Goal: Task Accomplishment & Management: Complete application form

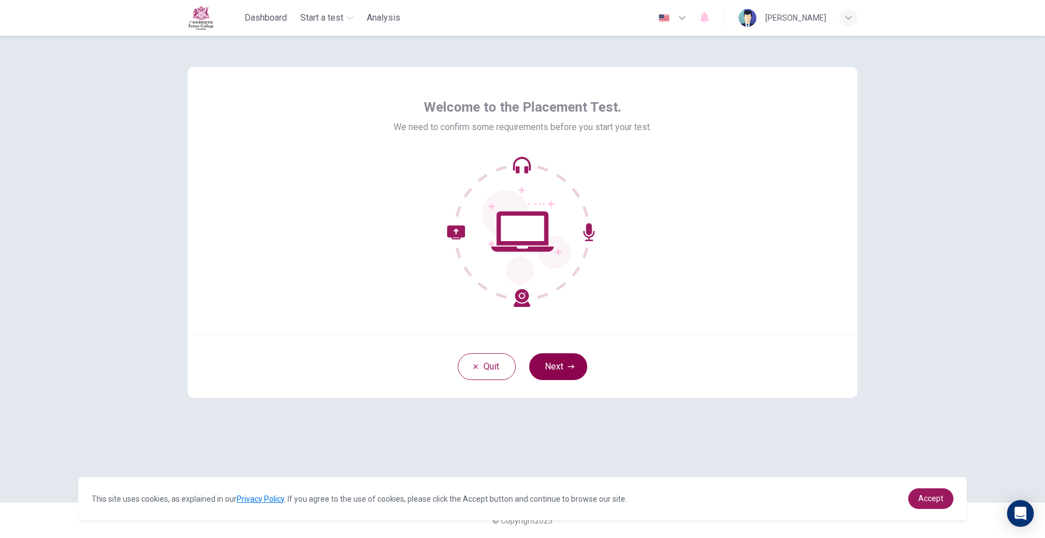
click at [566, 367] on button "Next" at bounding box center [558, 366] width 58 height 27
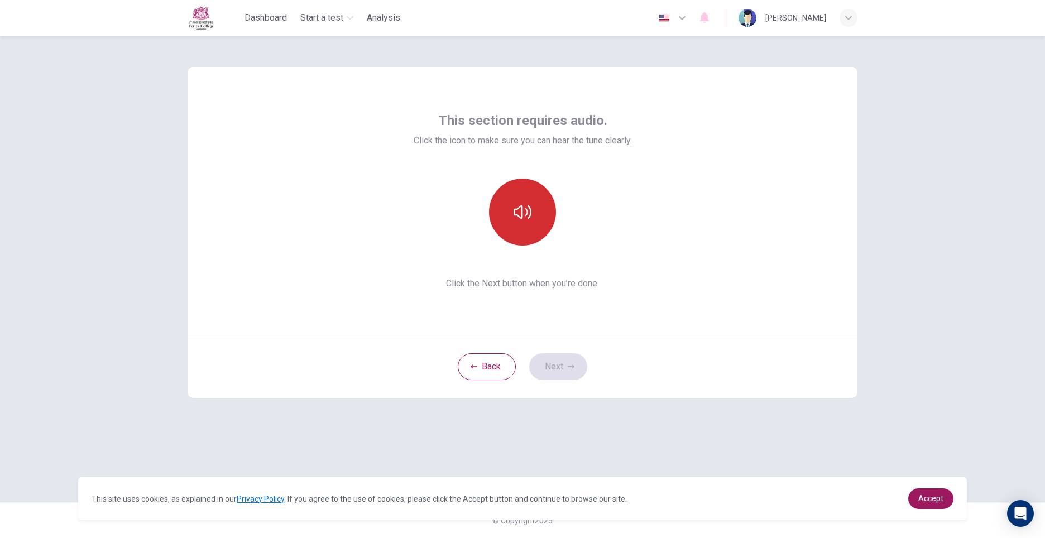
click at [506, 231] on button "button" at bounding box center [522, 212] width 67 height 67
click at [548, 218] on button "button" at bounding box center [522, 212] width 67 height 67
click at [555, 369] on button "Next" at bounding box center [558, 366] width 58 height 27
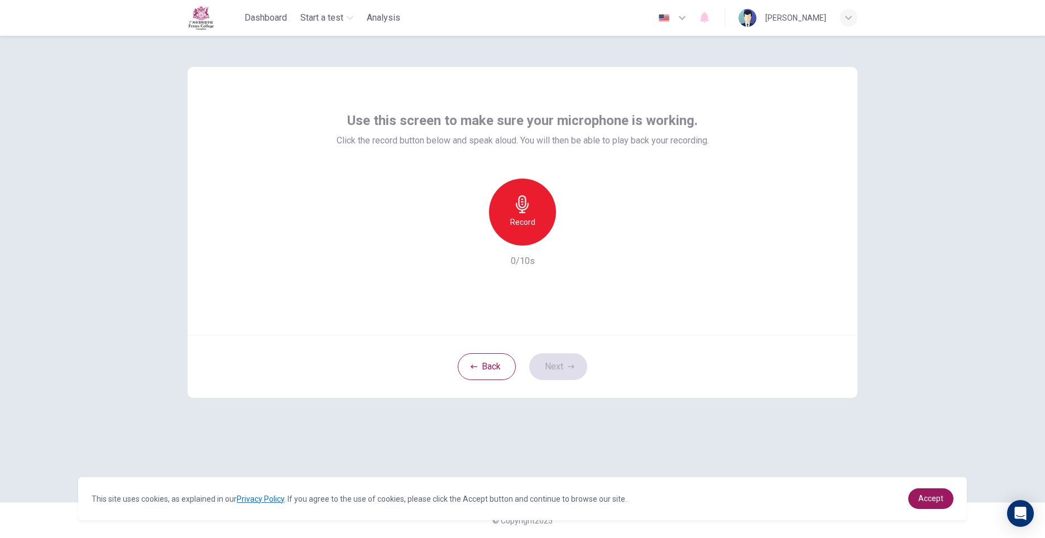
click at [506, 217] on div "Record" at bounding box center [522, 212] width 67 height 67
click at [514, 221] on h6 "Stop" at bounding box center [522, 222] width 17 height 13
click at [581, 236] on div "button" at bounding box center [574, 237] width 18 height 18
click at [568, 369] on icon "button" at bounding box center [571, 366] width 7 height 7
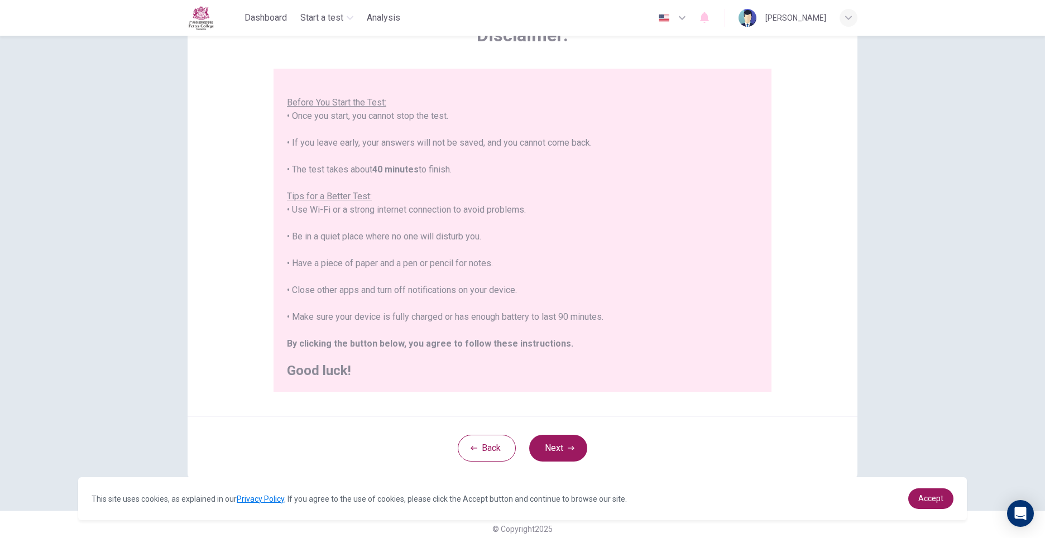
scroll to position [83, 0]
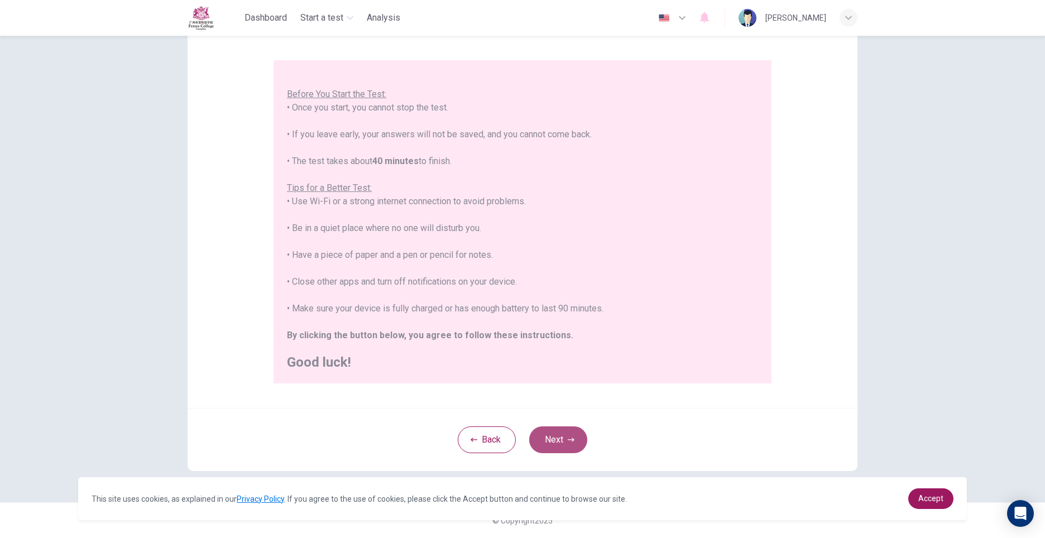
click at [580, 439] on button "Next" at bounding box center [558, 440] width 58 height 27
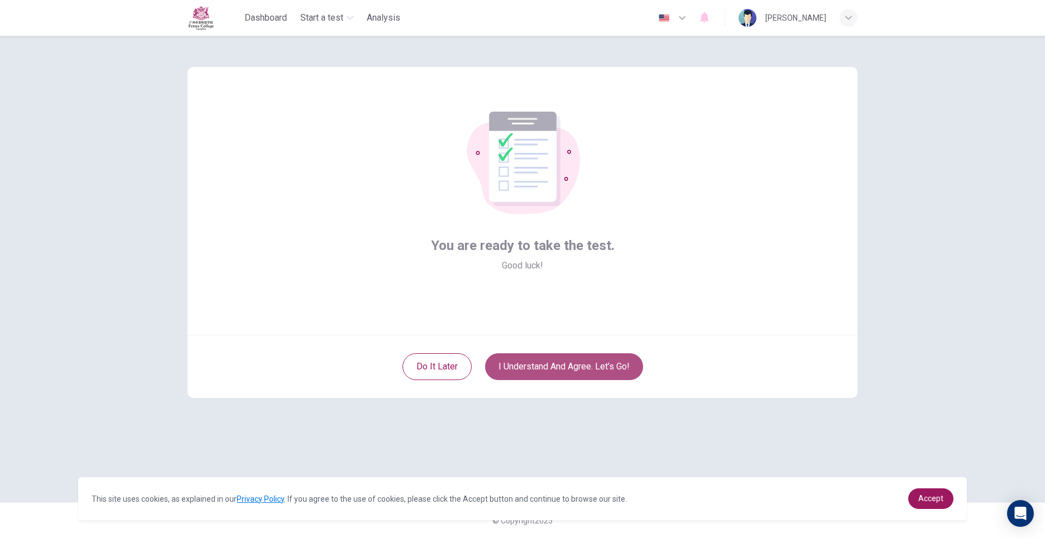
click at [576, 369] on button "I understand and agree. Let’s go!" at bounding box center [564, 366] width 158 height 27
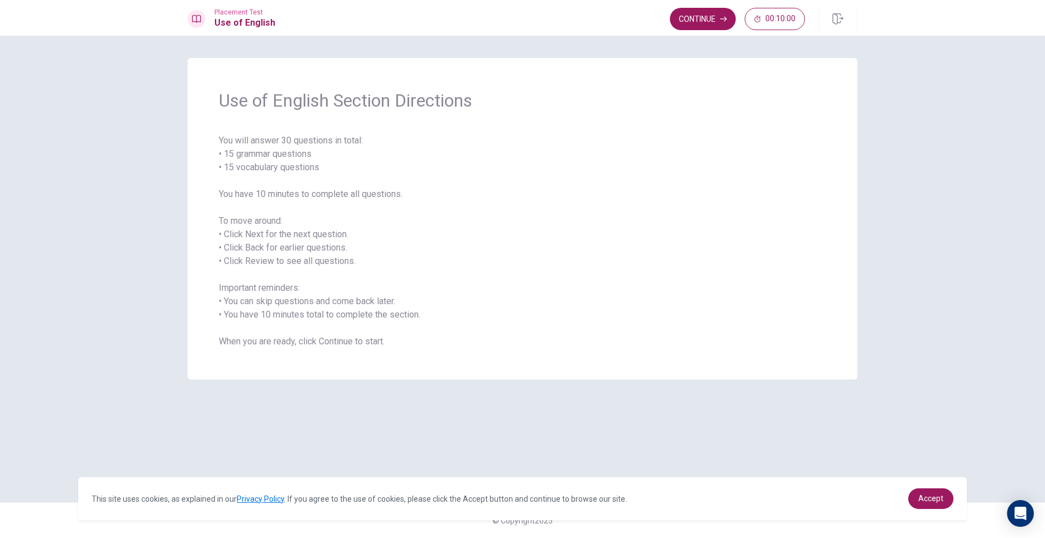
drag, startPoint x: 260, startPoint y: 102, endPoint x: 404, endPoint y: 68, distance: 147.9
click at [394, 65] on div "Use of English Section Directions You will answer 30 questions in total: • 15 g…" at bounding box center [523, 219] width 670 height 322
click at [708, 14] on button "Continue" at bounding box center [703, 19] width 66 height 22
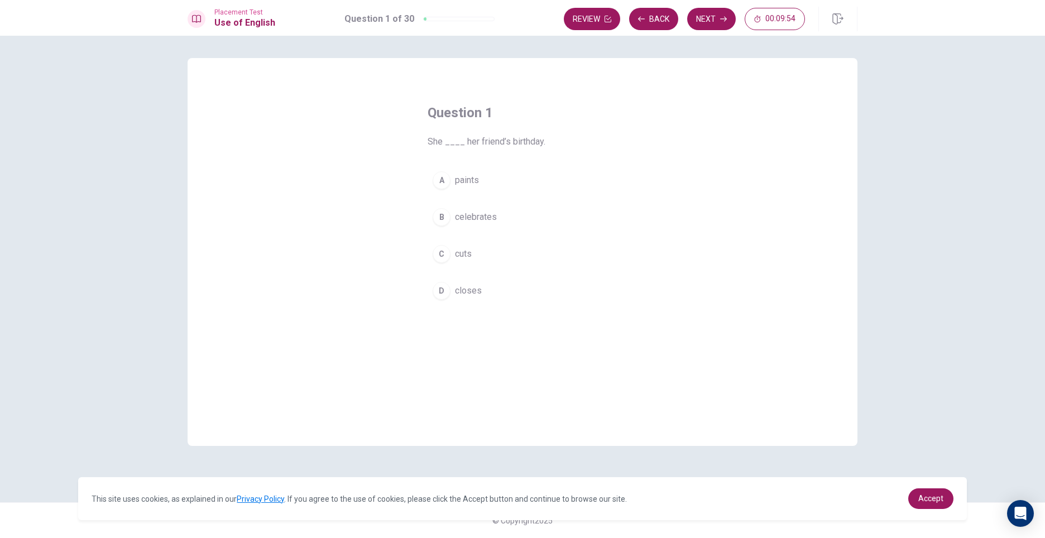
click at [439, 220] on div "B" at bounding box center [442, 217] width 18 height 18
click at [713, 23] on button "Next" at bounding box center [711, 19] width 49 height 22
click at [441, 182] on div "A" at bounding box center [442, 180] width 18 height 18
click at [714, 13] on button "Next" at bounding box center [711, 19] width 49 height 22
click at [438, 175] on div "A" at bounding box center [442, 180] width 18 height 18
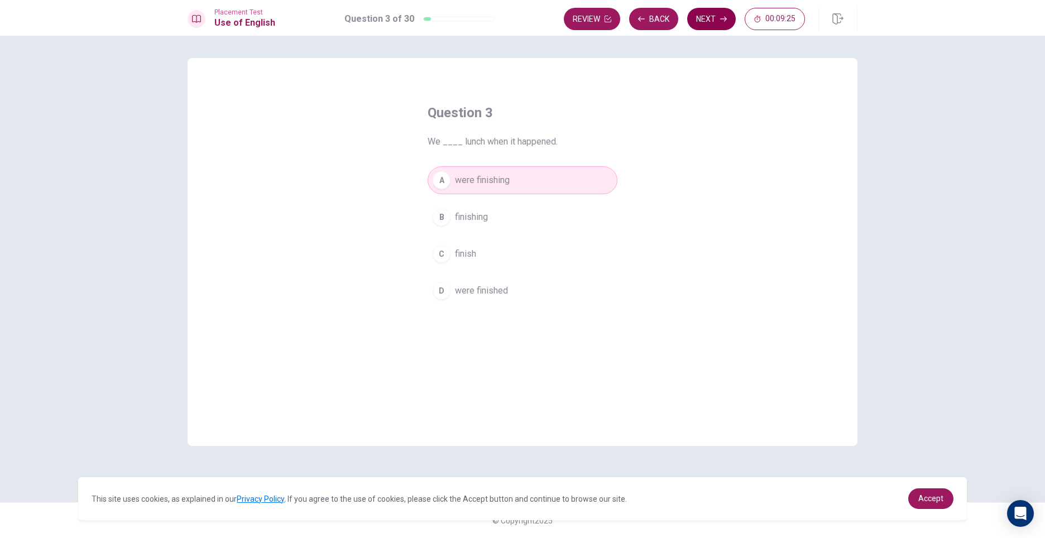
click at [697, 15] on button "Next" at bounding box center [711, 19] width 49 height 22
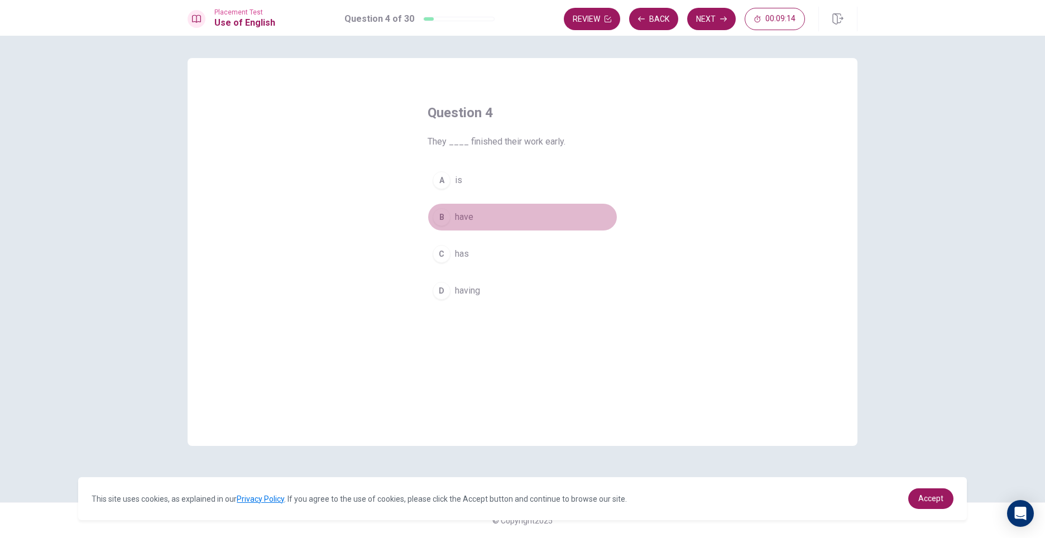
click at [445, 213] on div "B" at bounding box center [442, 217] width 18 height 18
click at [701, 15] on button "Next" at bounding box center [711, 19] width 49 height 22
click at [445, 222] on div "B" at bounding box center [442, 217] width 18 height 18
click at [442, 176] on div "A" at bounding box center [442, 180] width 18 height 18
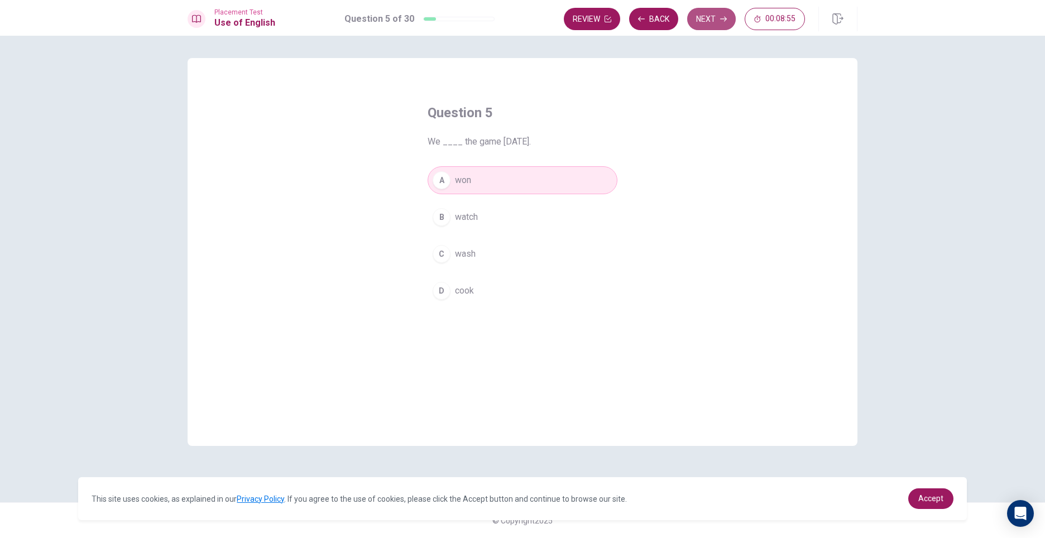
click at [706, 9] on button "Next" at bounding box center [711, 19] width 49 height 22
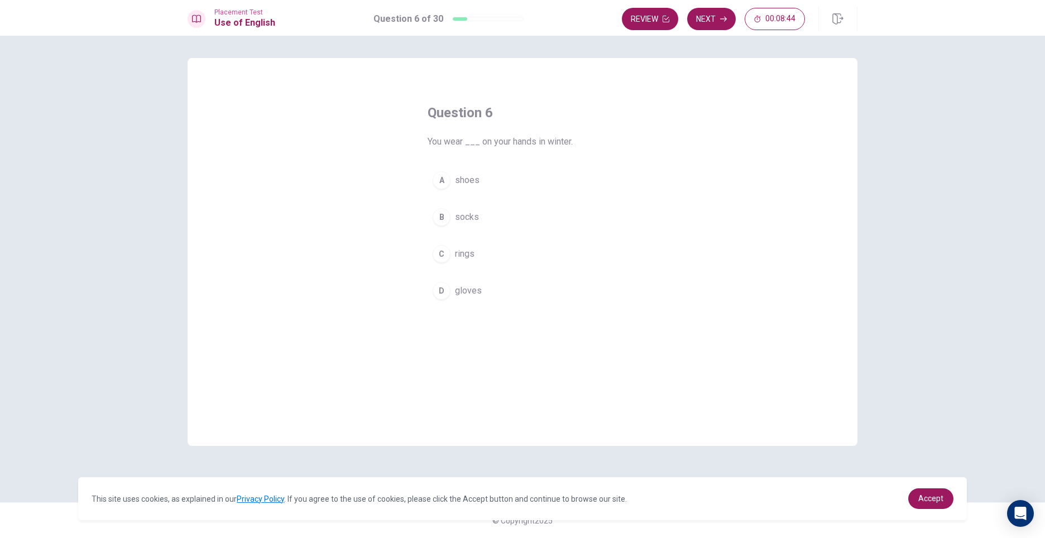
click at [439, 297] on div "D" at bounding box center [442, 291] width 18 height 18
click at [718, 21] on button "Next" at bounding box center [711, 19] width 49 height 22
click at [434, 181] on div "A" at bounding box center [442, 180] width 18 height 18
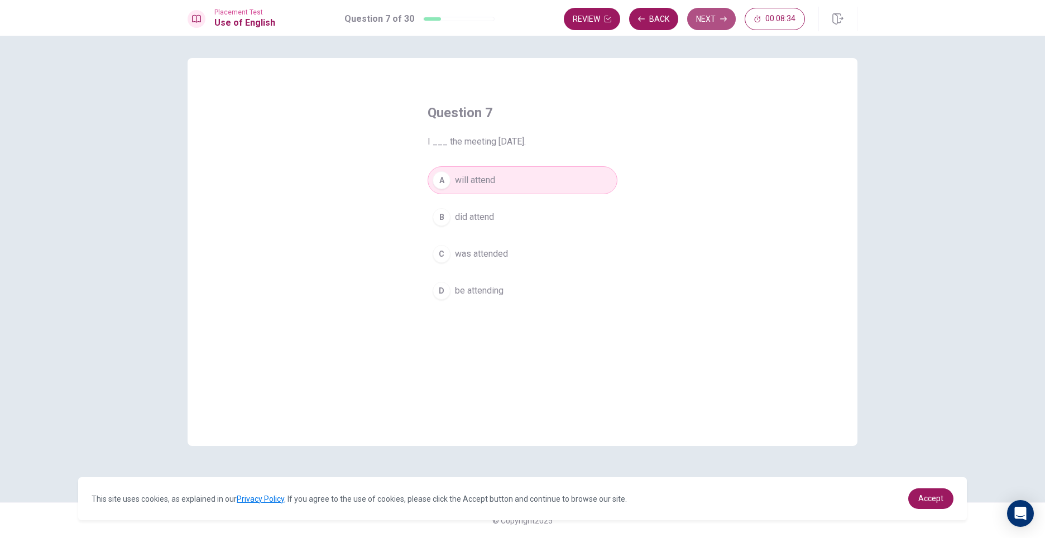
click at [699, 11] on button "Next" at bounding box center [711, 19] width 49 height 22
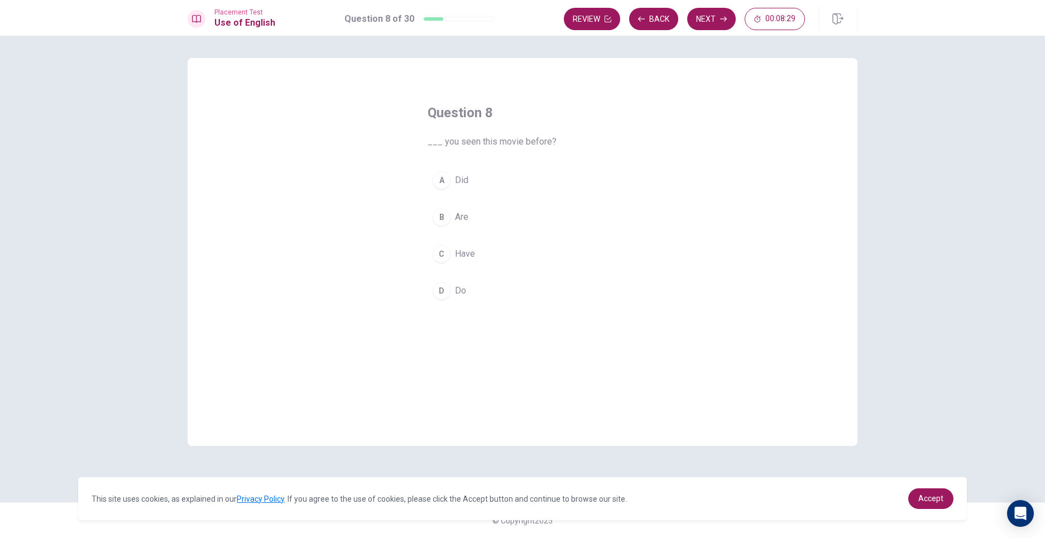
click at [438, 182] on div "A" at bounding box center [442, 180] width 18 height 18
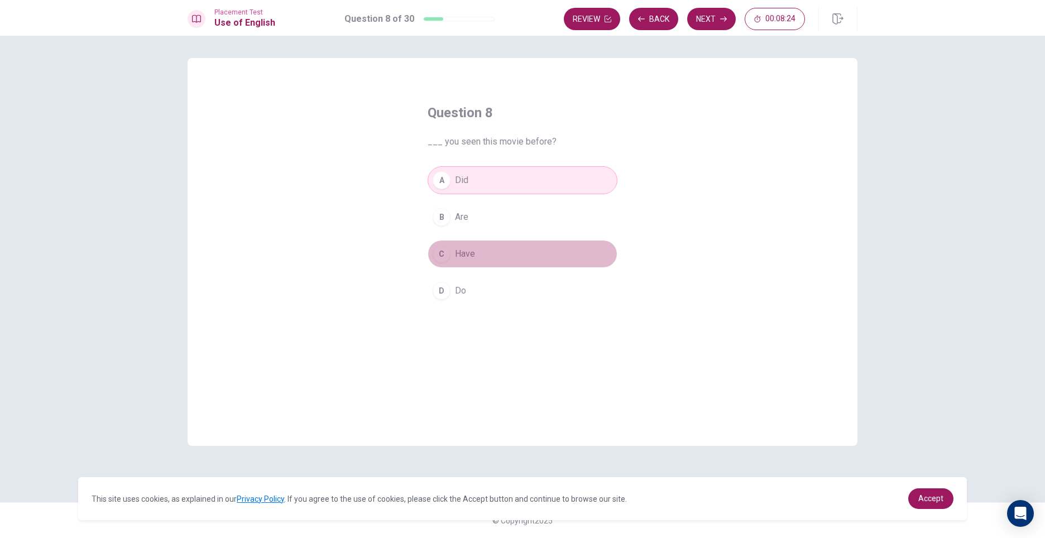
click at [439, 256] on div "C" at bounding box center [442, 254] width 18 height 18
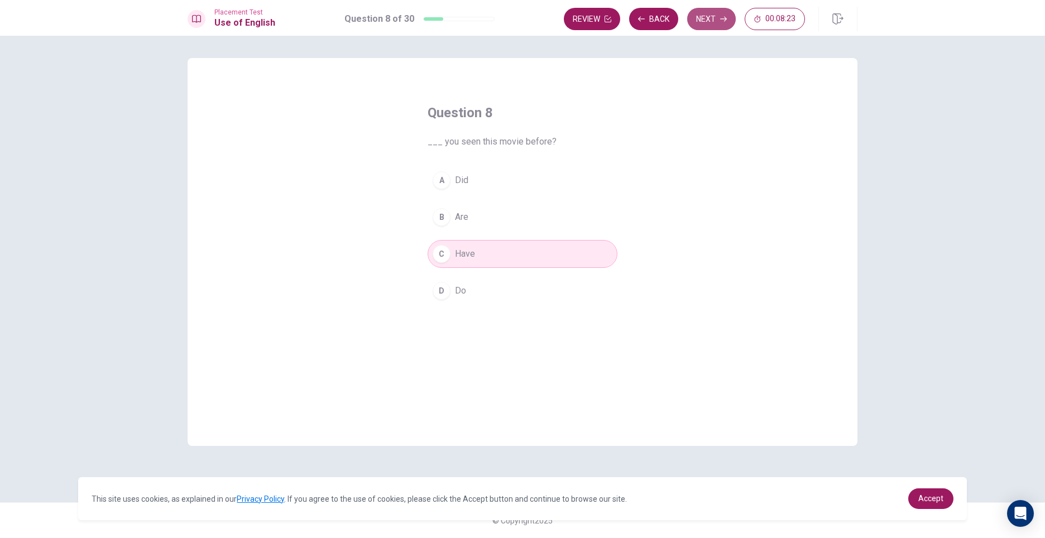
click at [709, 12] on button "Next" at bounding box center [711, 19] width 49 height 22
click at [445, 296] on div "D" at bounding box center [442, 291] width 18 height 18
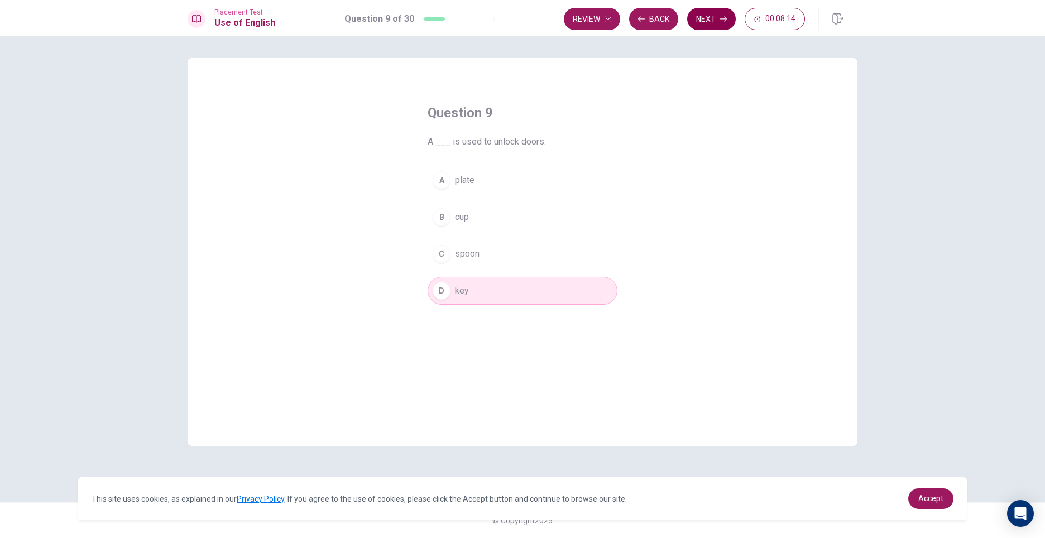
click at [727, 22] on button "Next" at bounding box center [711, 19] width 49 height 22
click at [442, 286] on div "D" at bounding box center [442, 291] width 18 height 18
click at [719, 26] on button "Next" at bounding box center [711, 19] width 49 height 22
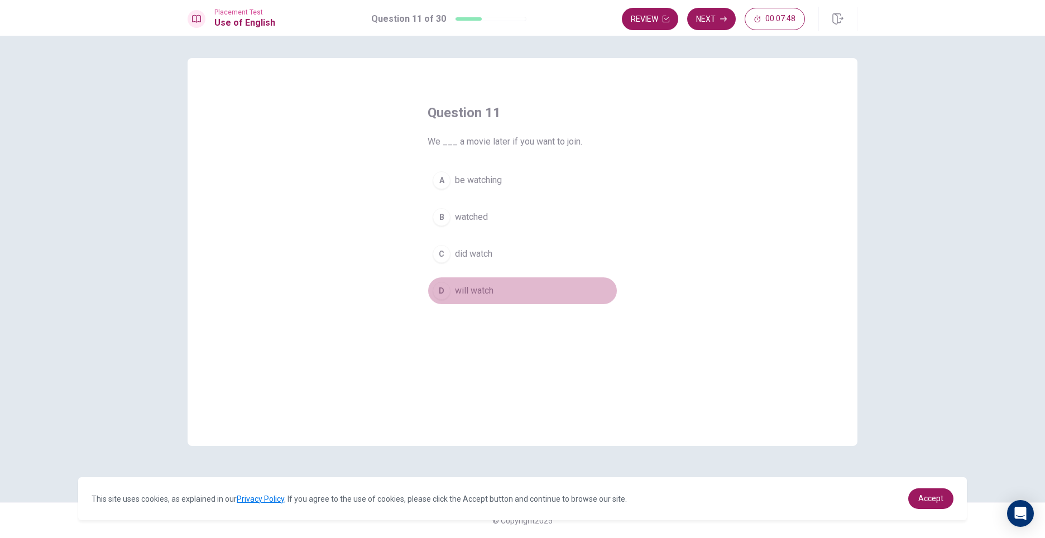
click at [442, 294] on div "D" at bounding box center [442, 291] width 18 height 18
click at [703, 16] on button "Next" at bounding box center [711, 19] width 49 height 22
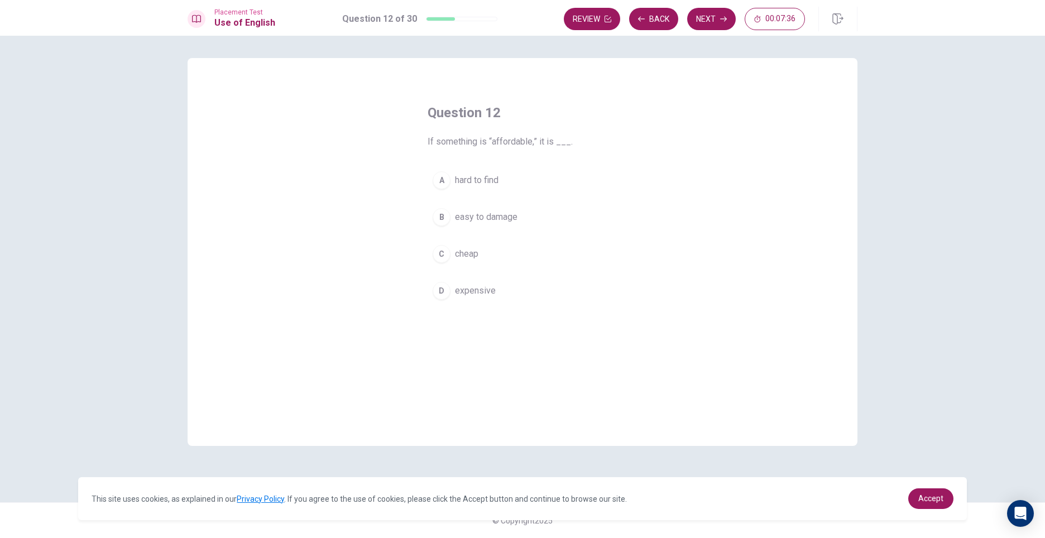
click at [440, 248] on div "C" at bounding box center [442, 254] width 18 height 18
click at [713, 19] on button "Next" at bounding box center [711, 19] width 49 height 22
click at [441, 289] on div "D" at bounding box center [442, 291] width 18 height 18
click at [702, 16] on button "Next" at bounding box center [711, 19] width 49 height 22
click at [439, 290] on div "D" at bounding box center [442, 291] width 18 height 18
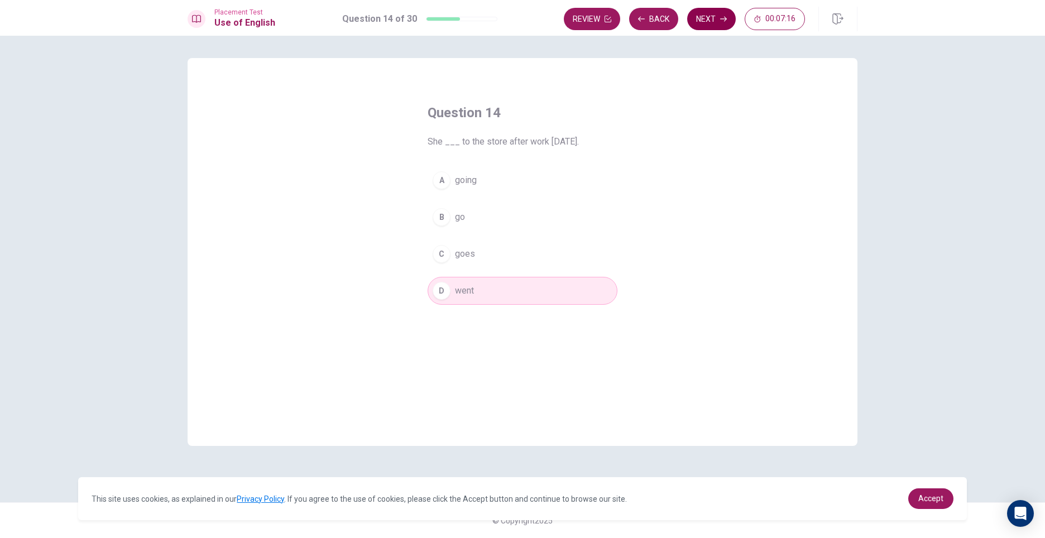
click at [729, 21] on button "Next" at bounding box center [711, 19] width 49 height 22
click at [436, 176] on div "A" at bounding box center [442, 180] width 18 height 18
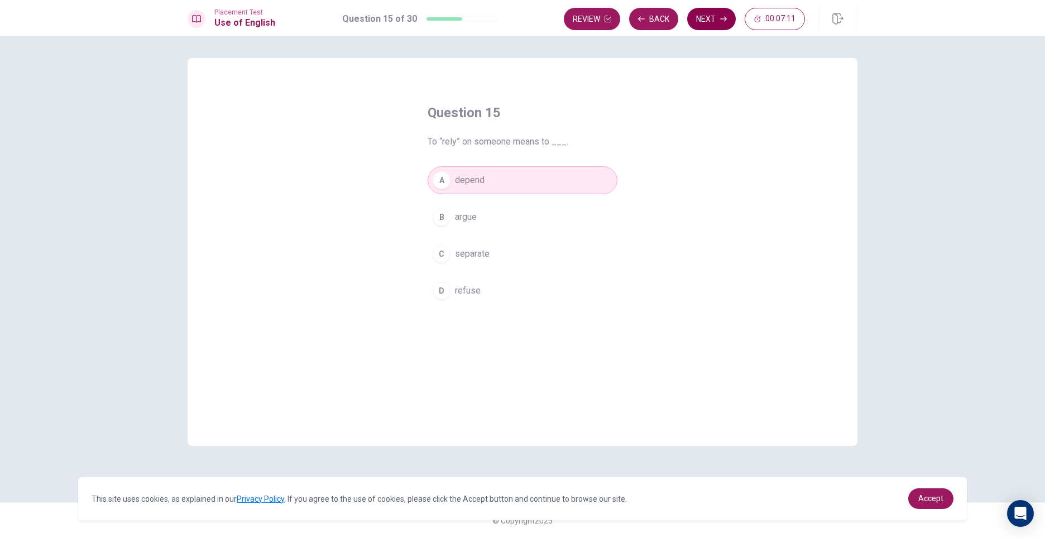
click at [708, 23] on button "Next" at bounding box center [711, 19] width 49 height 22
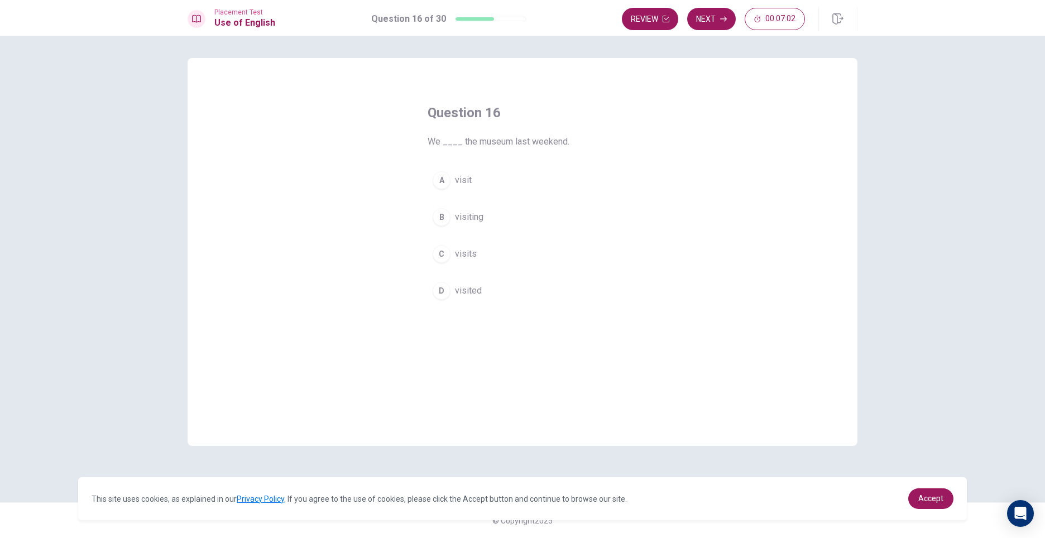
click at [447, 287] on div "D" at bounding box center [442, 291] width 18 height 18
click at [725, 26] on button "Next" at bounding box center [711, 19] width 49 height 22
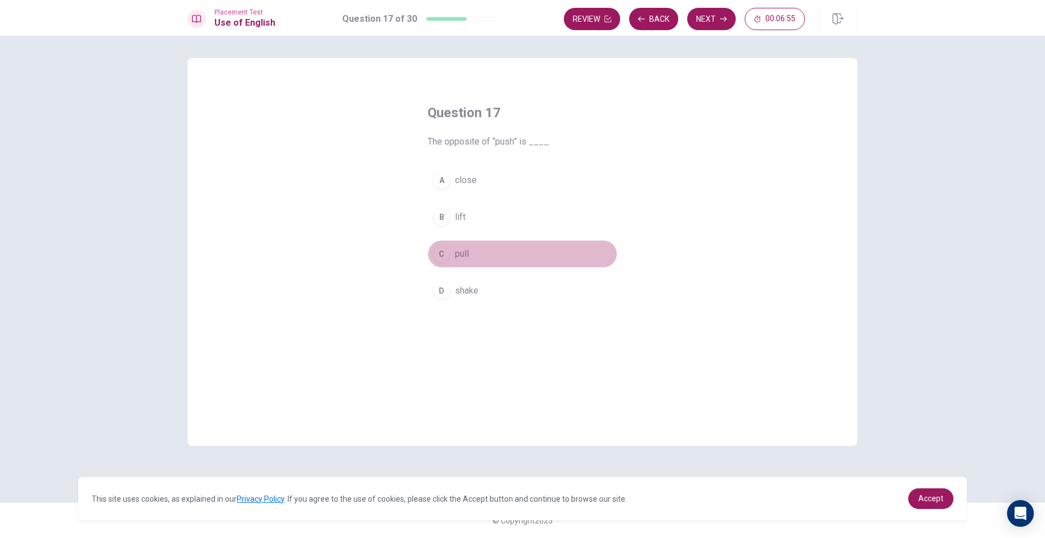
click at [441, 255] on div "C" at bounding box center [442, 254] width 18 height 18
click at [708, 10] on button "Next" at bounding box center [711, 19] width 49 height 22
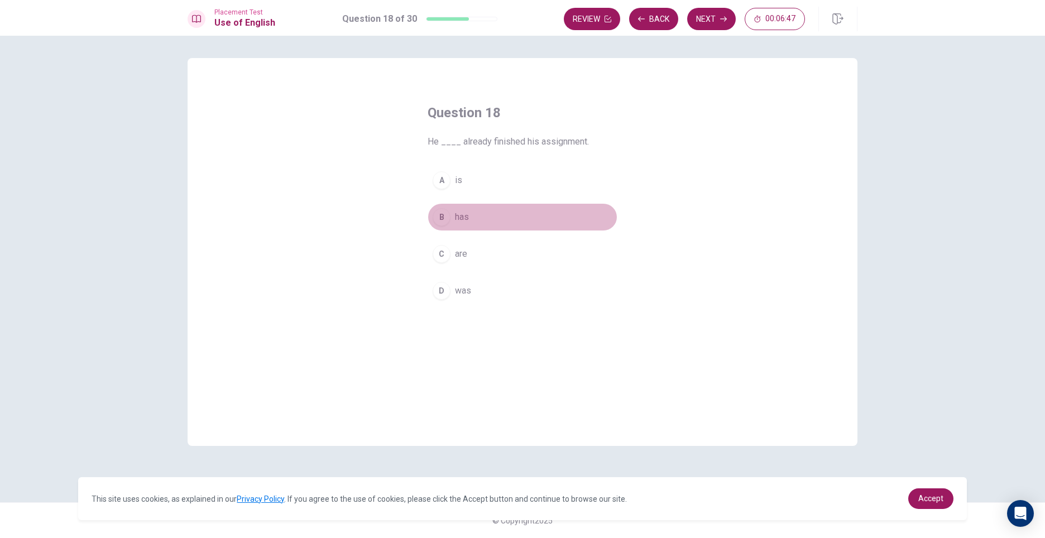
click at [439, 219] on div "B" at bounding box center [442, 217] width 18 height 18
click at [718, 16] on button "Next" at bounding box center [711, 19] width 49 height 22
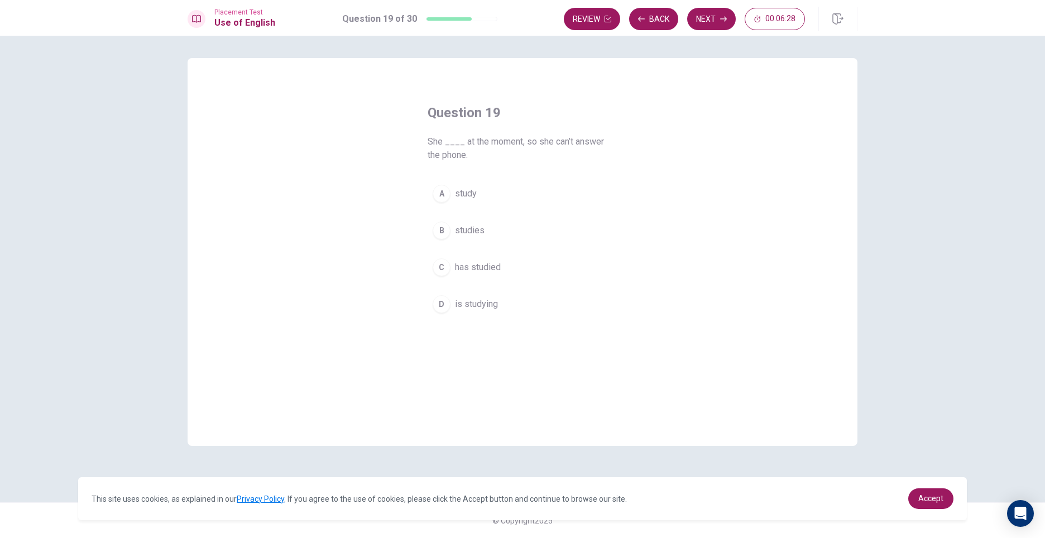
click at [441, 295] on button "D is studying" at bounding box center [523, 304] width 190 height 28
click at [706, 18] on button "Next" at bounding box center [711, 19] width 49 height 22
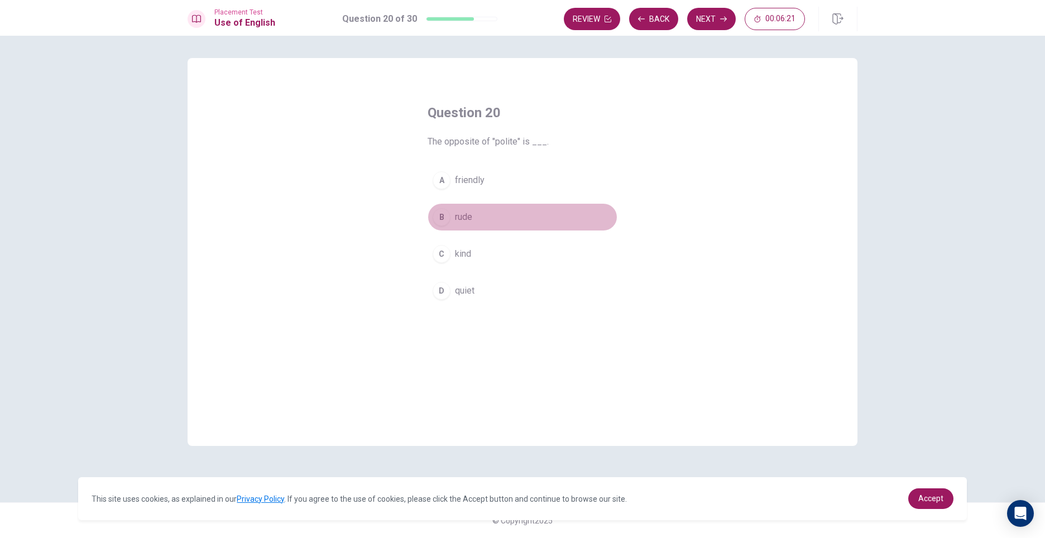
click at [441, 216] on div "B" at bounding box center [442, 217] width 18 height 18
click at [719, 21] on button "Next" at bounding box center [711, 19] width 49 height 22
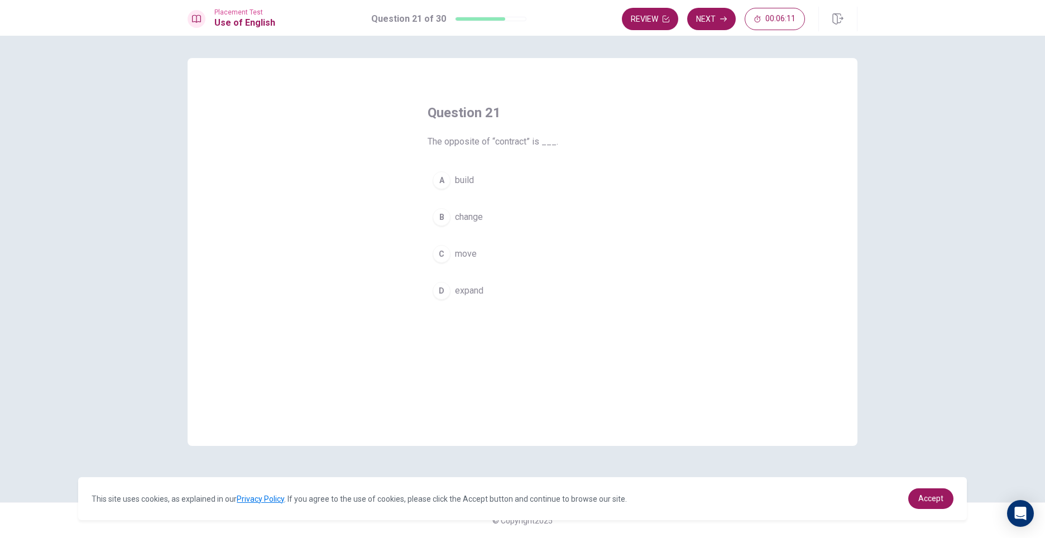
click at [439, 286] on div "D" at bounding box center [442, 291] width 18 height 18
click at [708, 20] on button "Next" at bounding box center [711, 19] width 49 height 22
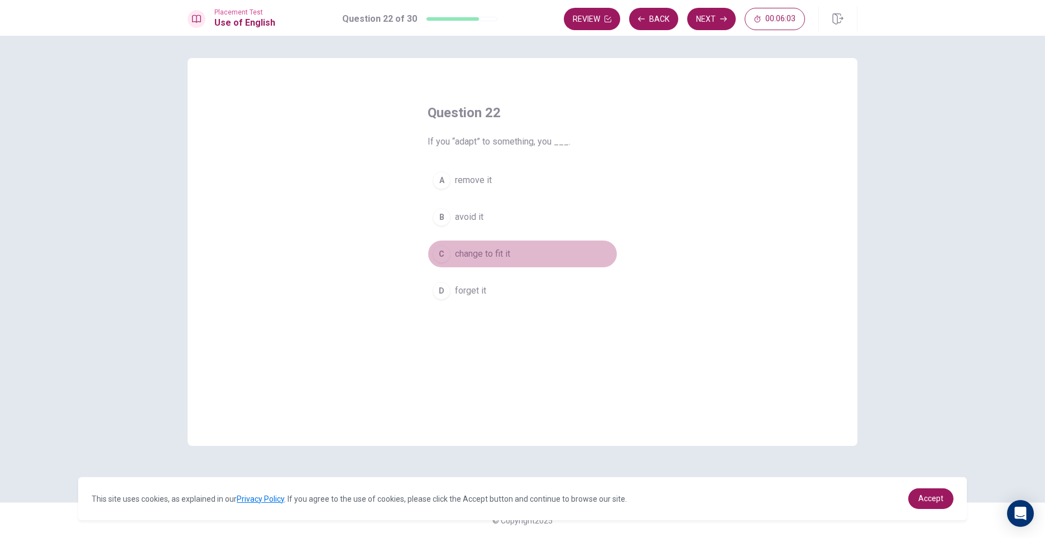
click at [442, 250] on div "C" at bounding box center [442, 254] width 18 height 18
click at [707, 21] on button "Next" at bounding box center [711, 19] width 49 height 22
click at [440, 252] on div "C" at bounding box center [442, 254] width 18 height 18
click at [712, 22] on button "Next" at bounding box center [711, 19] width 49 height 22
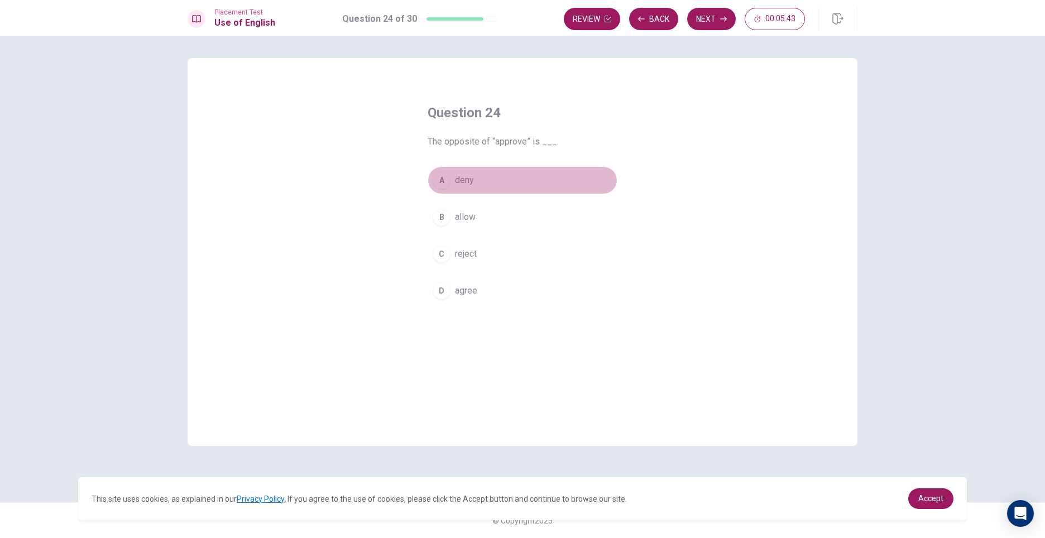
click at [441, 175] on div "A" at bounding box center [442, 180] width 18 height 18
click at [707, 18] on button "Next" at bounding box center [711, 19] width 49 height 22
click at [670, 24] on button "Back" at bounding box center [653, 19] width 49 height 22
click at [441, 252] on div "C" at bounding box center [442, 254] width 18 height 18
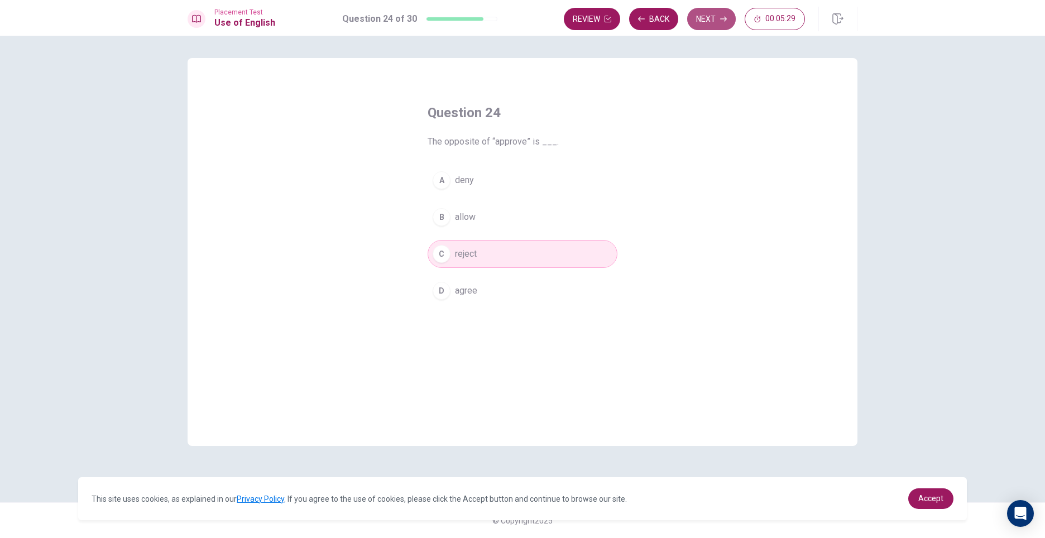
click at [704, 19] on button "Next" at bounding box center [711, 19] width 49 height 22
click at [440, 245] on button "C Have" at bounding box center [523, 254] width 190 height 28
click at [705, 18] on button "Next" at bounding box center [711, 19] width 49 height 22
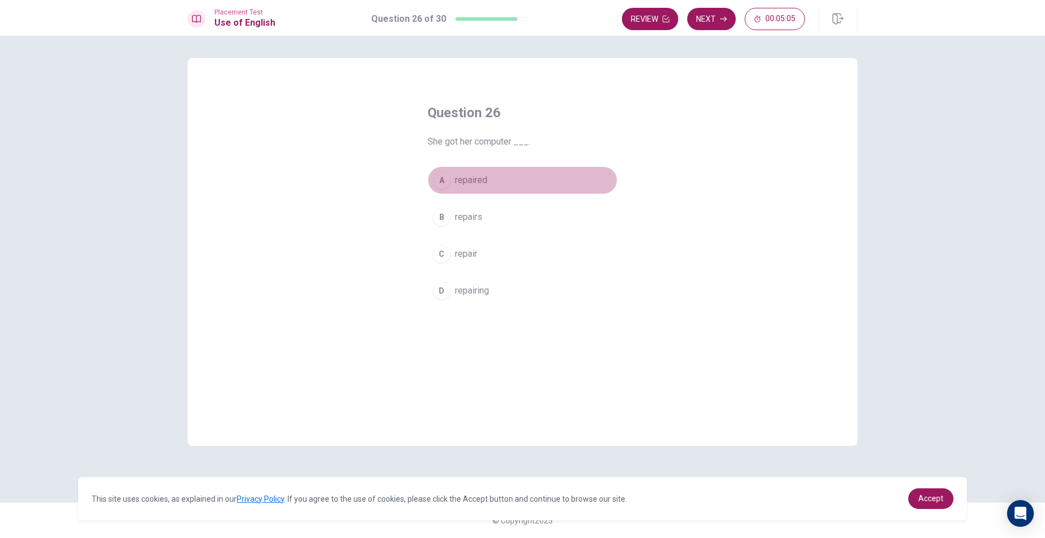
click at [437, 180] on div "A" at bounding box center [442, 180] width 18 height 18
click at [720, 22] on icon "button" at bounding box center [723, 19] width 7 height 7
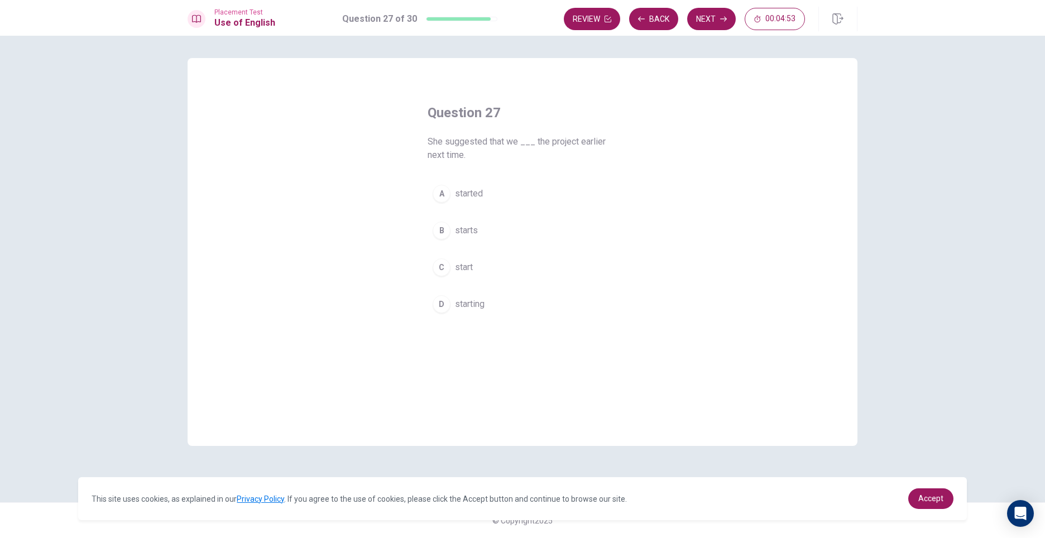
click at [445, 272] on div "C" at bounding box center [442, 268] width 18 height 18
click at [719, 25] on button "Next" at bounding box center [711, 19] width 49 height 22
click at [440, 288] on div "D" at bounding box center [442, 291] width 18 height 18
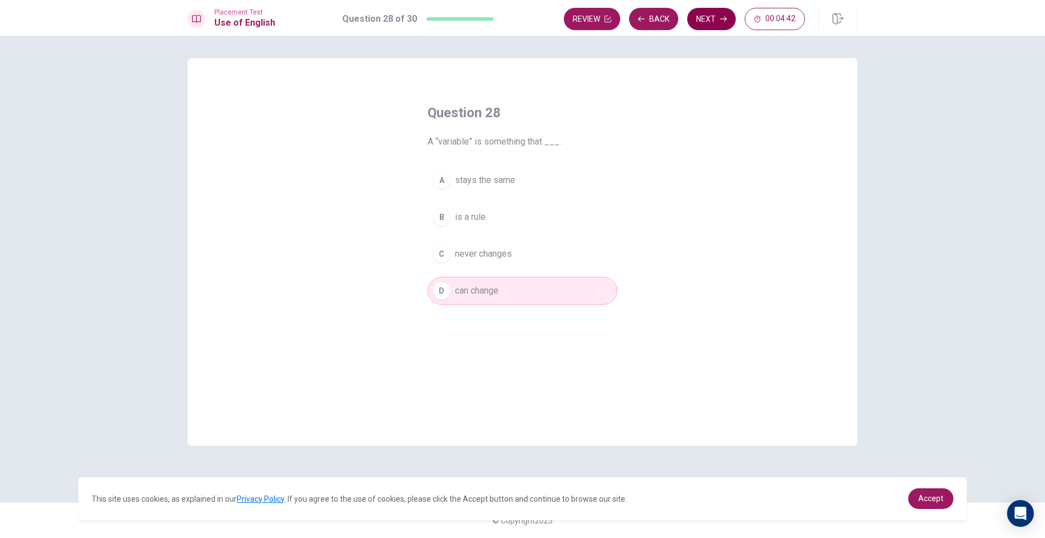
click at [705, 26] on button "Next" at bounding box center [711, 19] width 49 height 22
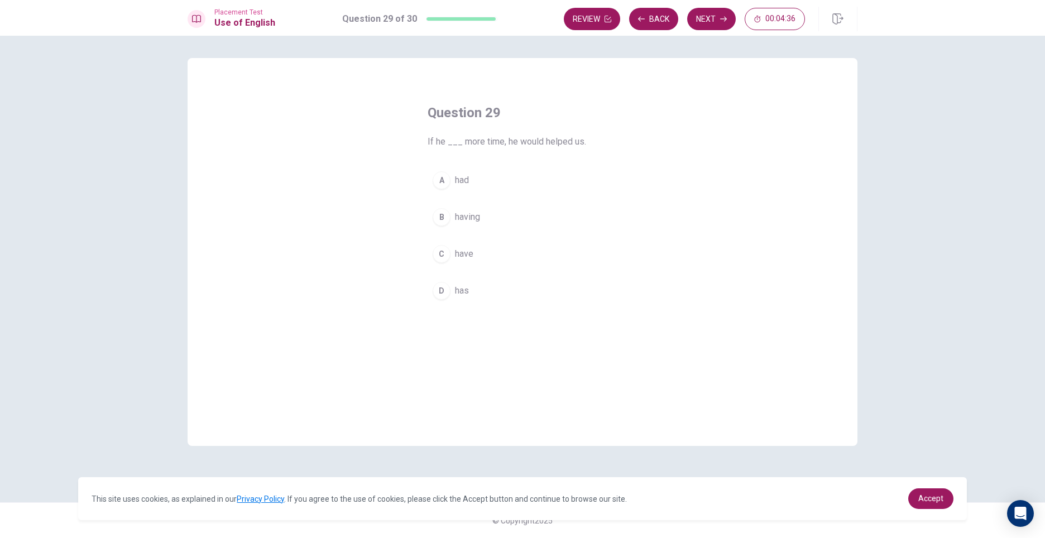
click at [438, 181] on div "A" at bounding box center [442, 180] width 18 height 18
click at [709, 21] on button "Next" at bounding box center [711, 19] width 49 height 22
click at [652, 20] on button "Back" at bounding box center [653, 19] width 49 height 22
click at [695, 12] on button "Next" at bounding box center [711, 19] width 49 height 22
click at [438, 179] on div "A" at bounding box center [442, 180] width 18 height 18
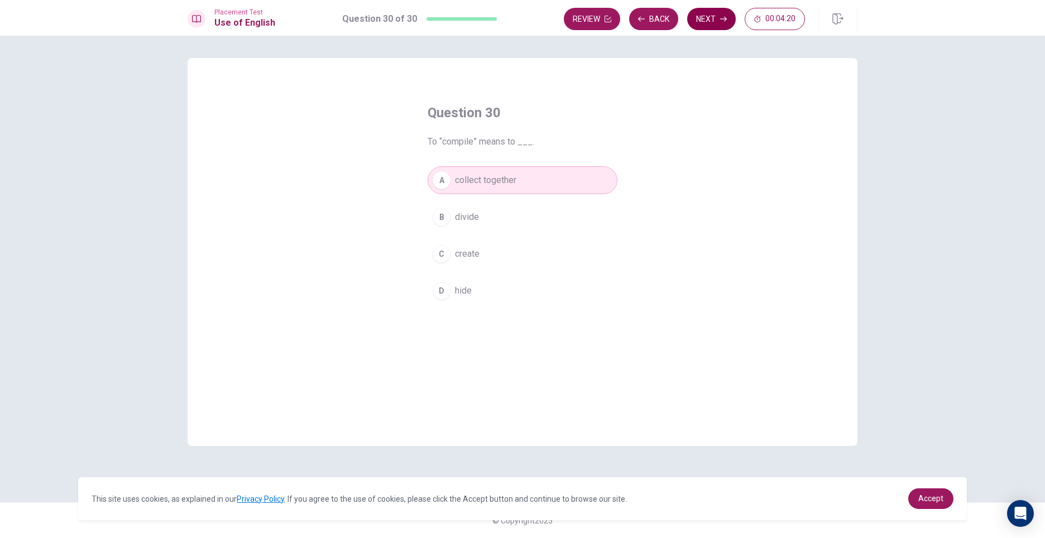
click at [714, 23] on button "Next" at bounding box center [711, 19] width 49 height 22
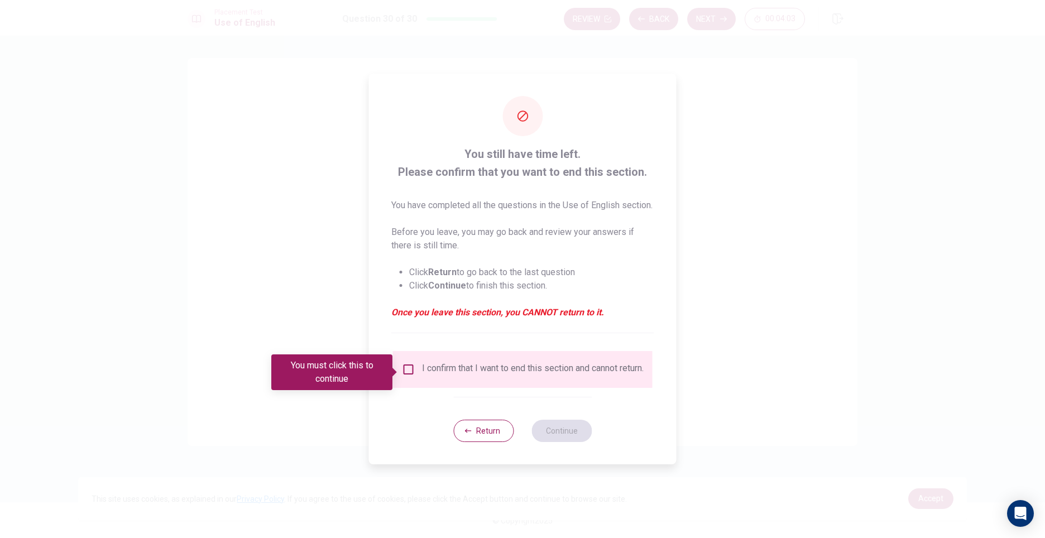
click at [408, 372] on input "You must click this to continue" at bounding box center [408, 369] width 13 height 13
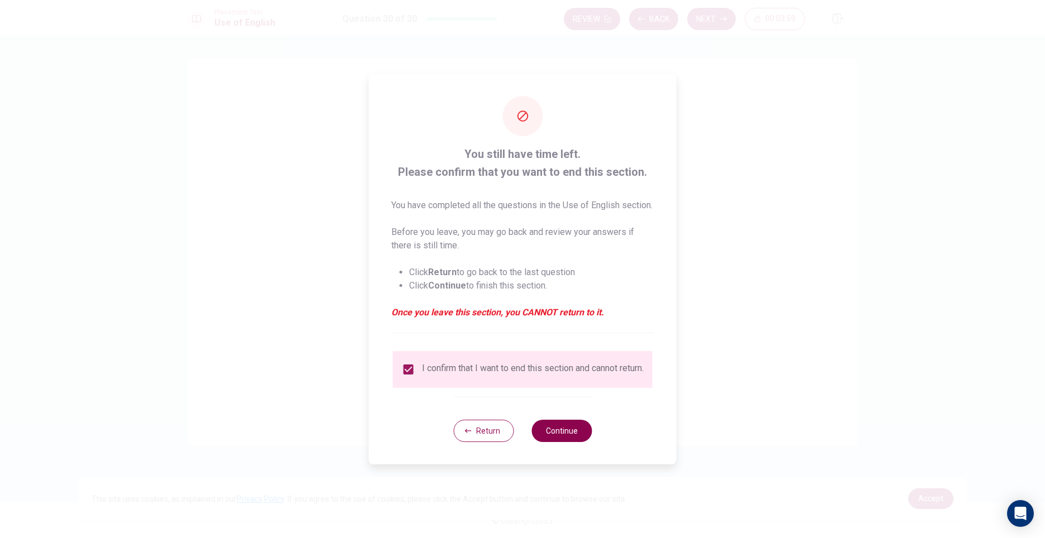
click at [575, 442] on button "Continue" at bounding box center [562, 431] width 60 height 22
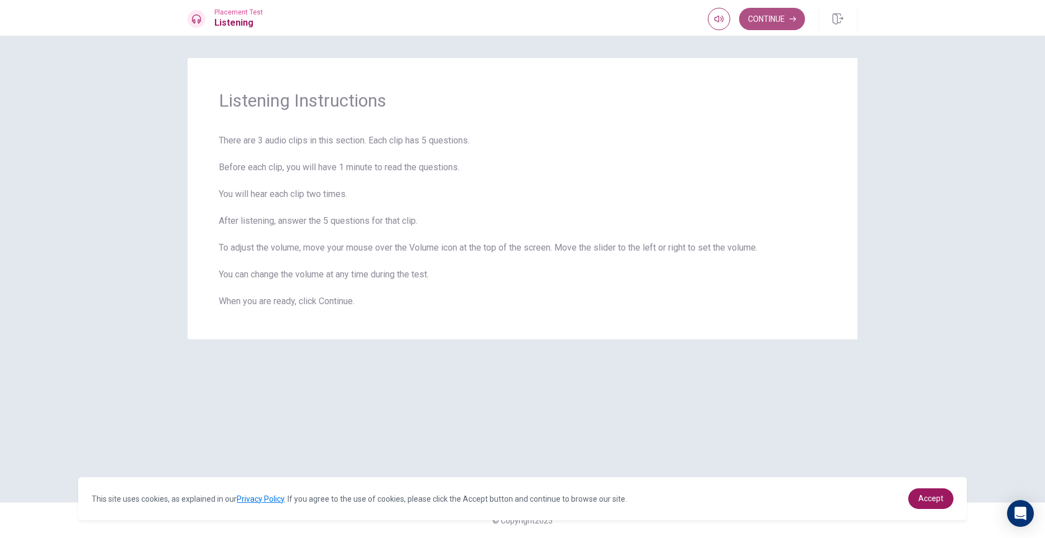
click at [772, 23] on button "Continue" at bounding box center [772, 19] width 66 height 22
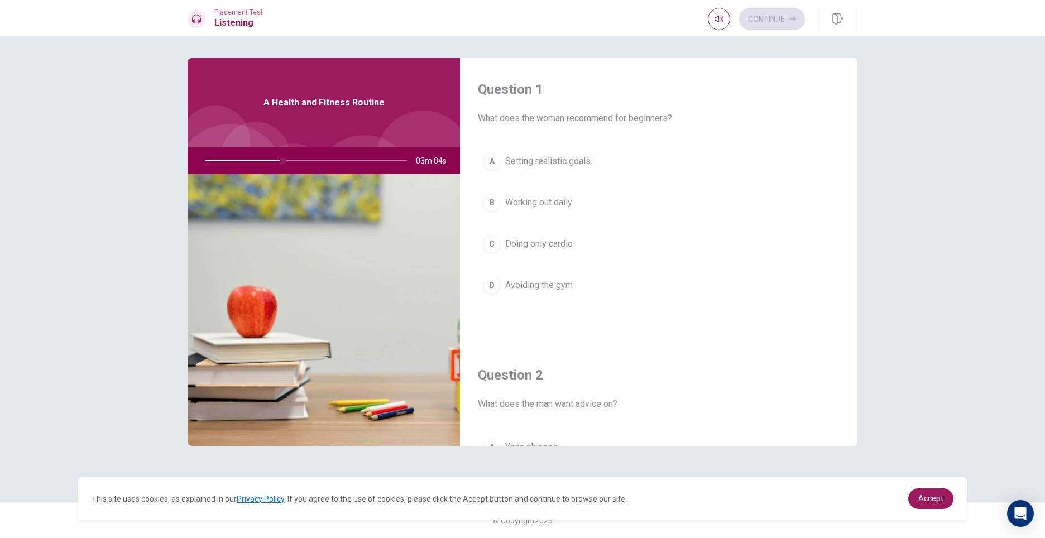
click at [497, 164] on div "A" at bounding box center [492, 161] width 18 height 18
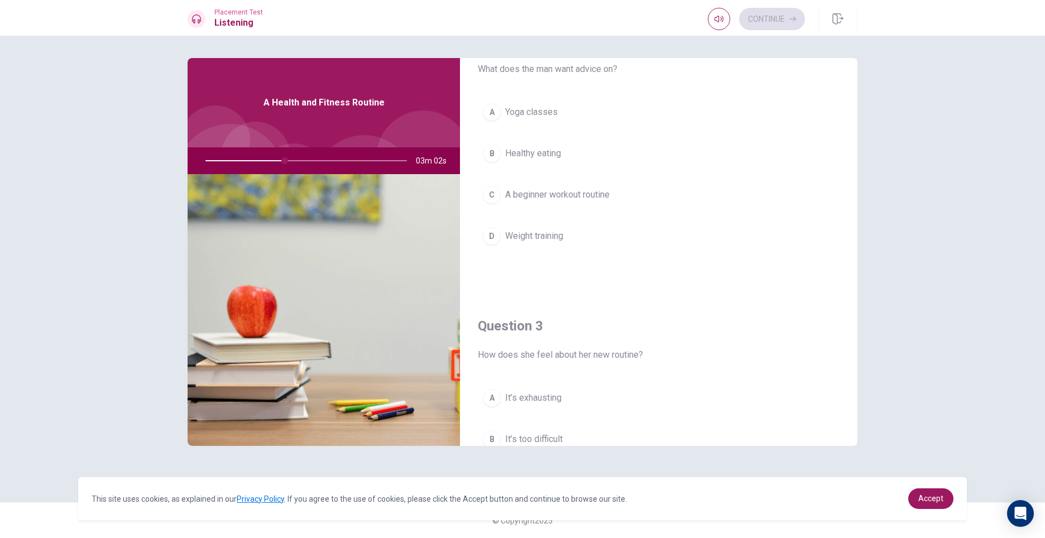
scroll to position [279, 0]
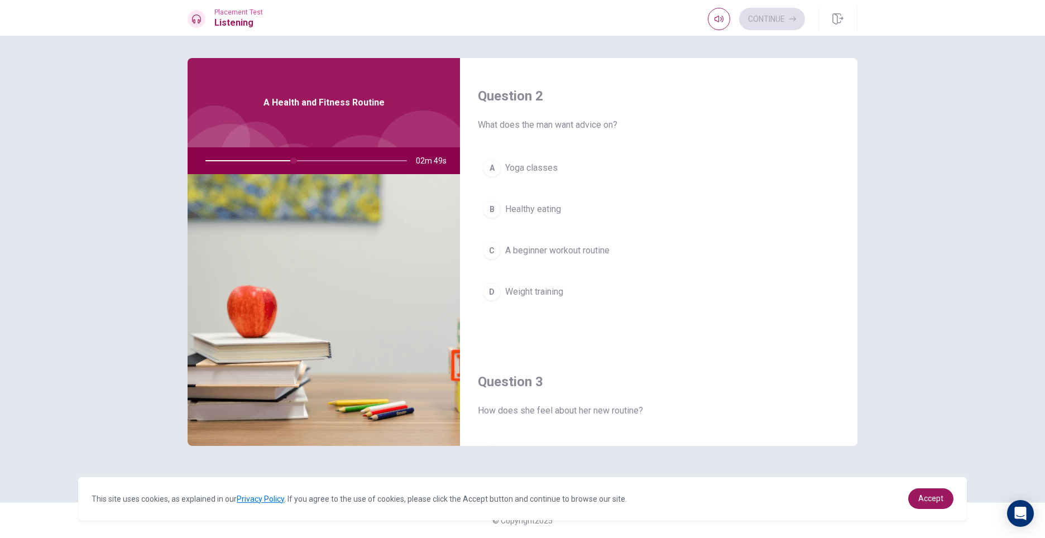
click at [496, 302] on button "D Weight training" at bounding box center [659, 292] width 362 height 28
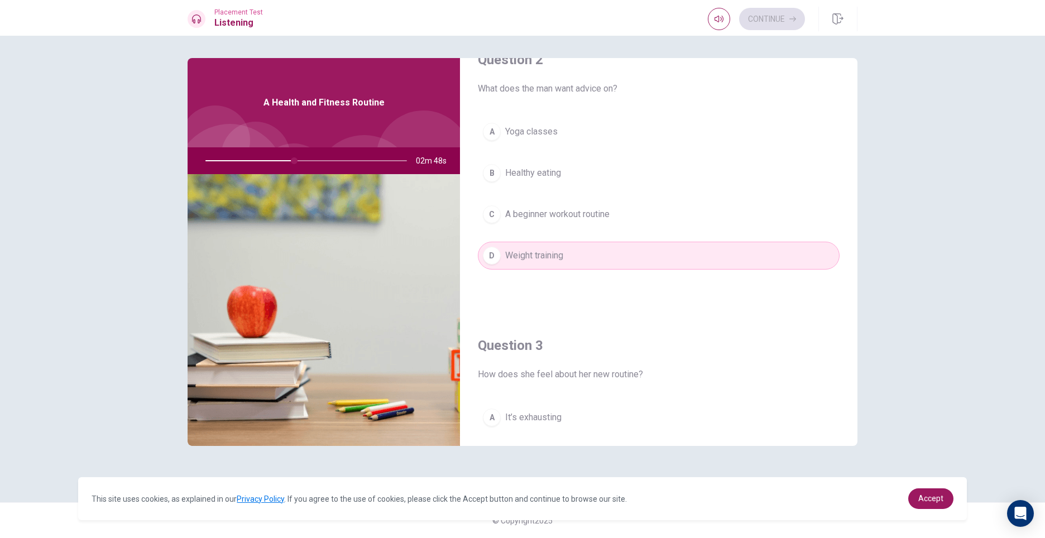
scroll to position [335, 0]
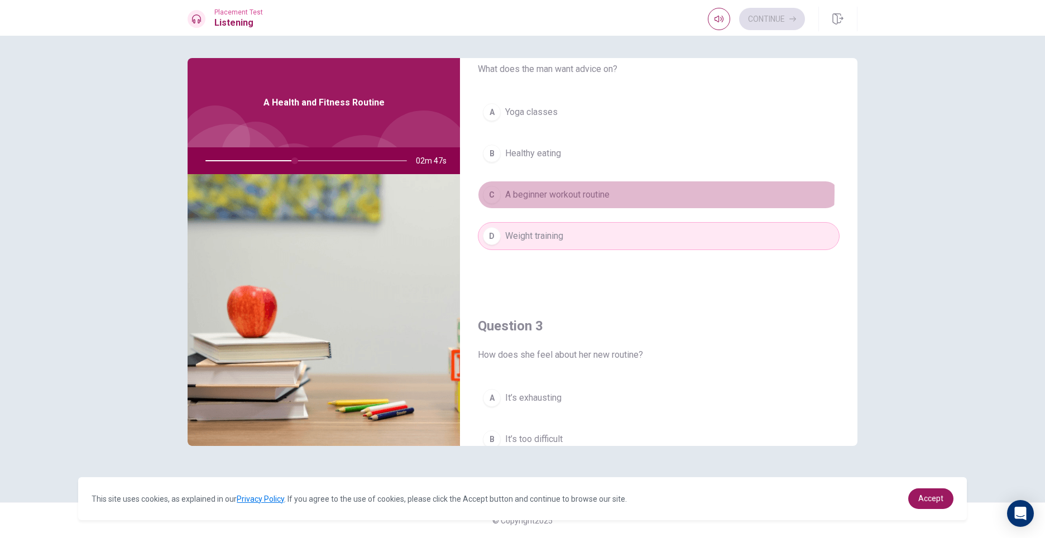
click at [509, 192] on span "A beginner workout routine" at bounding box center [557, 194] width 104 height 13
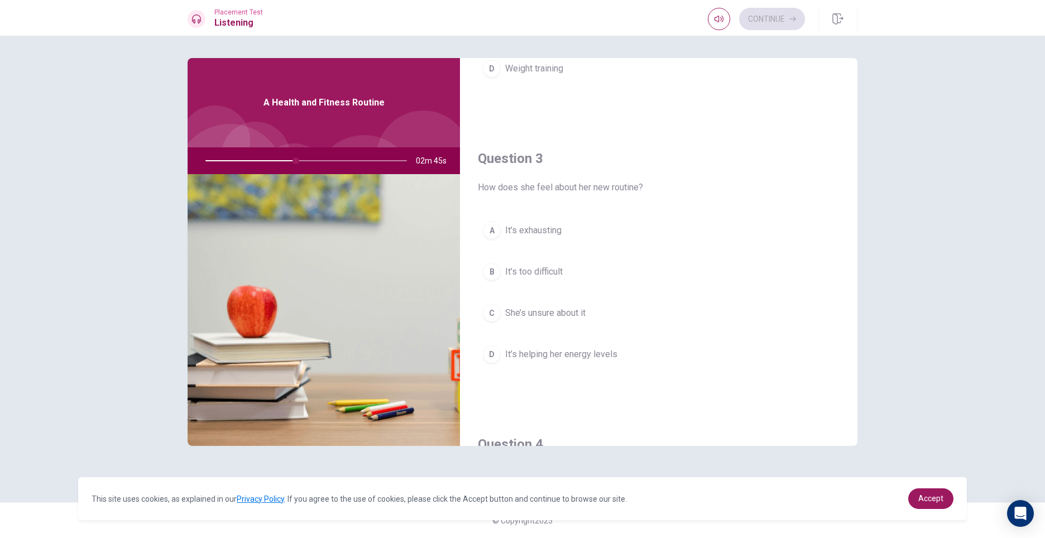
scroll to position [558, 0]
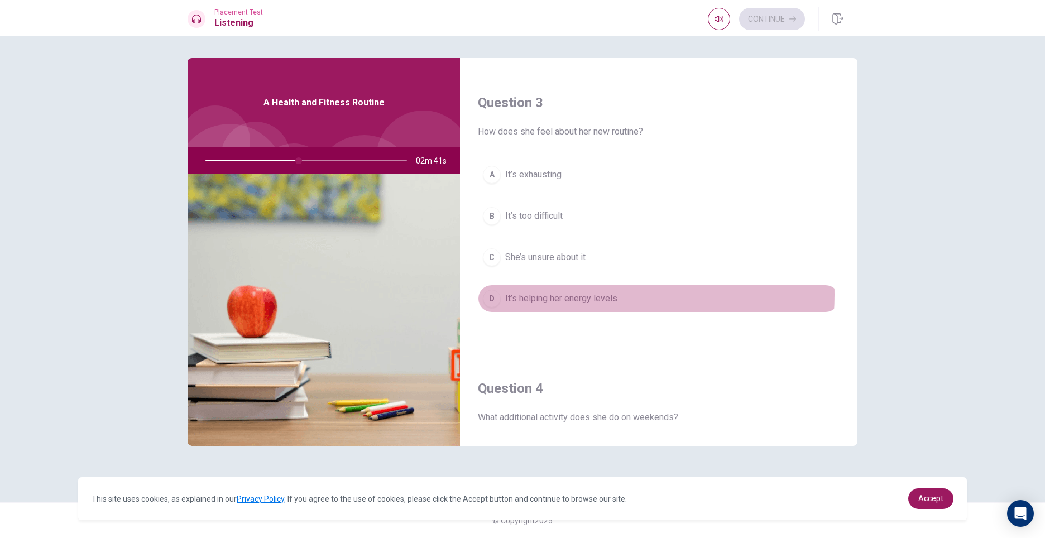
click at [597, 295] on span "It’s helping her energy levels" at bounding box center [561, 298] width 112 height 13
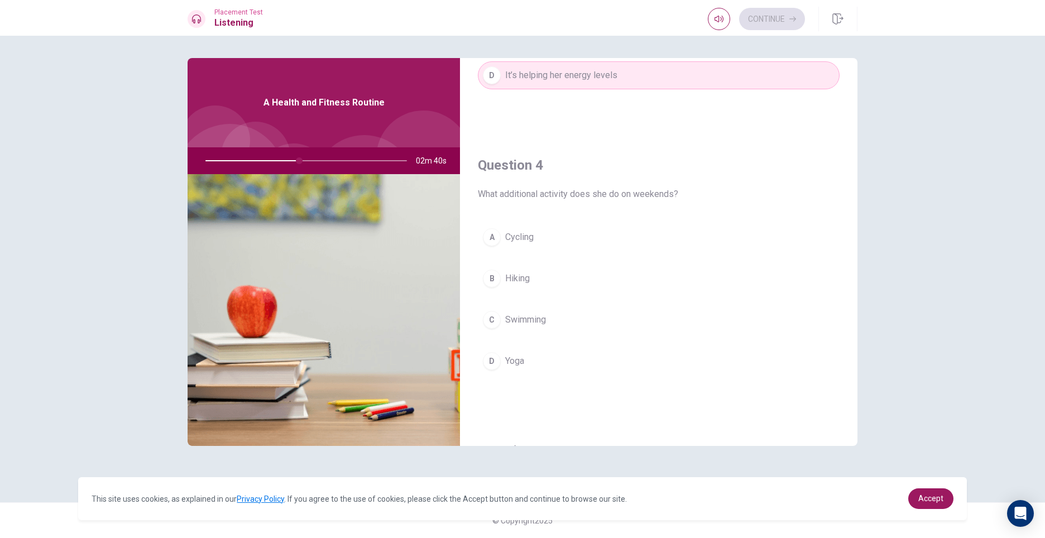
scroll to position [838, 0]
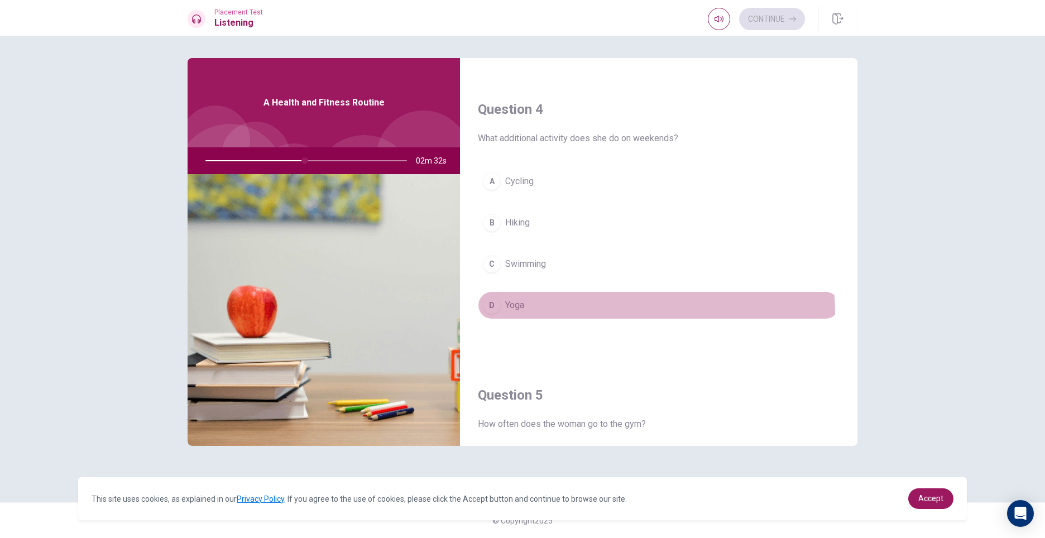
click at [525, 314] on button "D Yoga" at bounding box center [659, 305] width 362 height 28
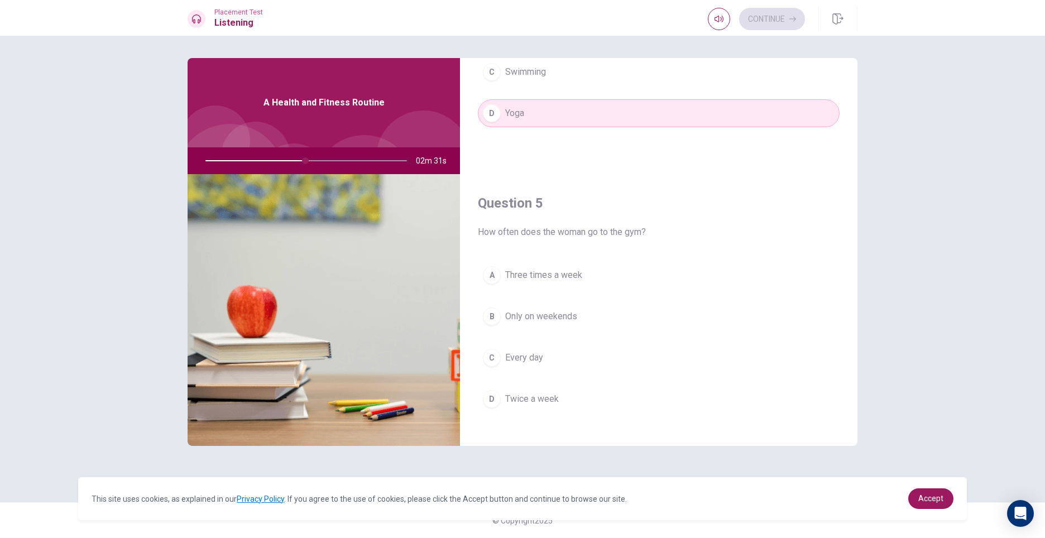
scroll to position [1041, 0]
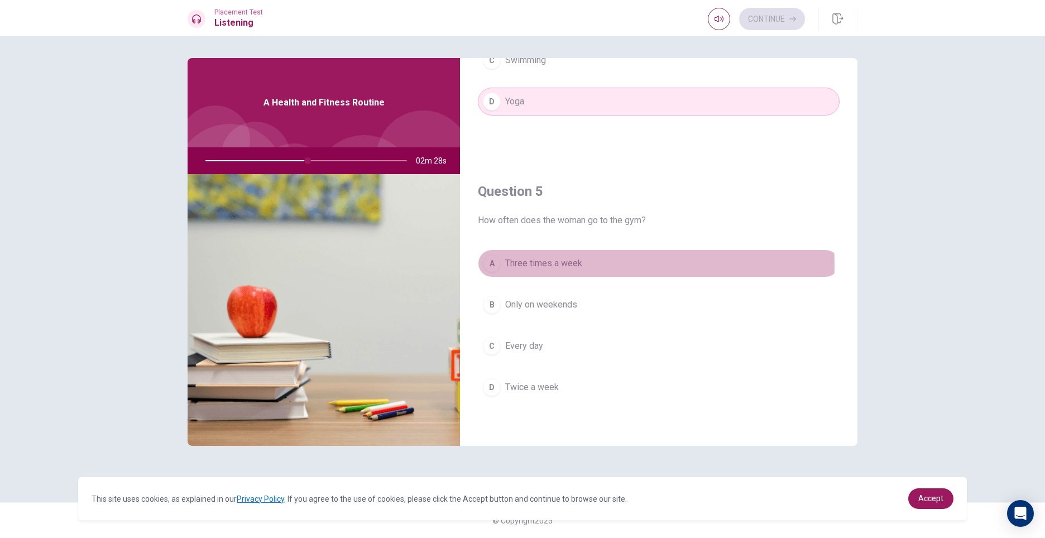
click at [557, 264] on span "Three times a week" at bounding box center [543, 263] width 77 height 13
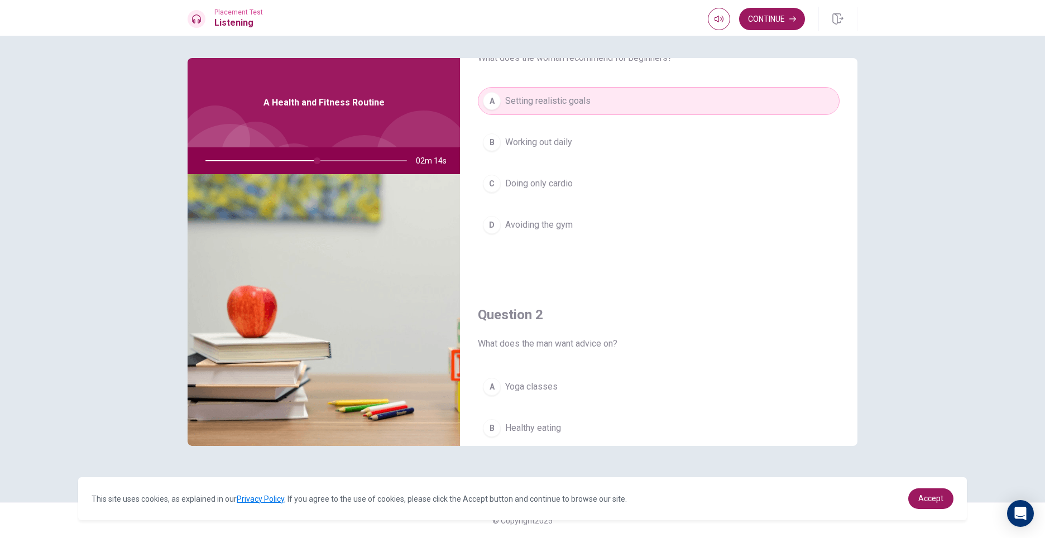
scroll to position [0, 0]
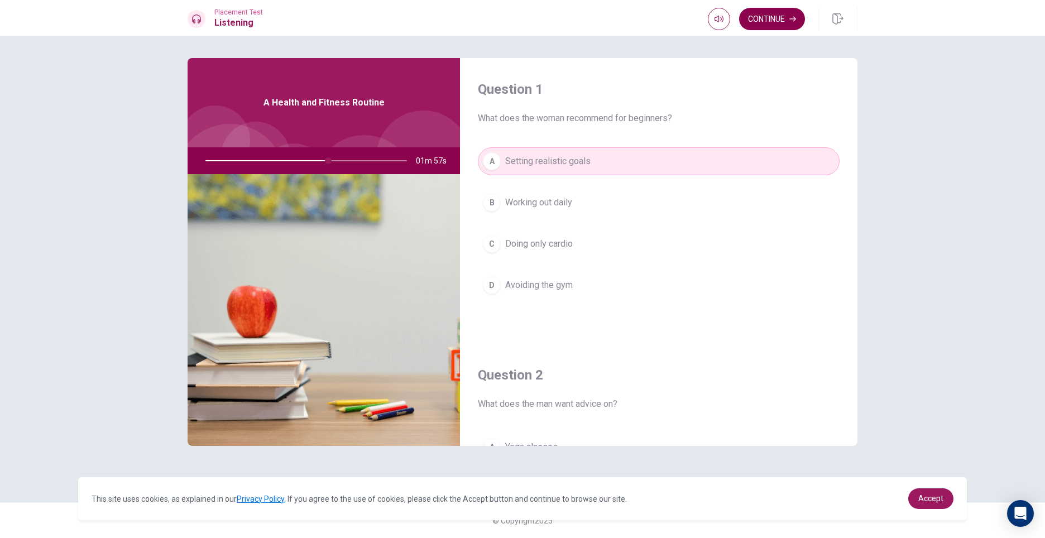
click at [779, 25] on button "Continue" at bounding box center [772, 19] width 66 height 22
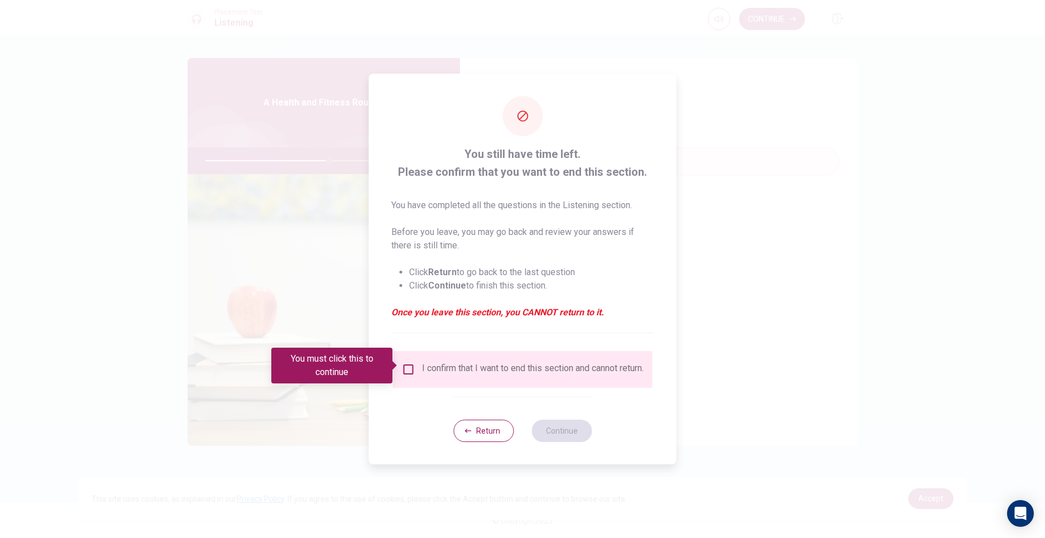
click at [405, 369] on input "You must click this to continue" at bounding box center [408, 369] width 13 height 13
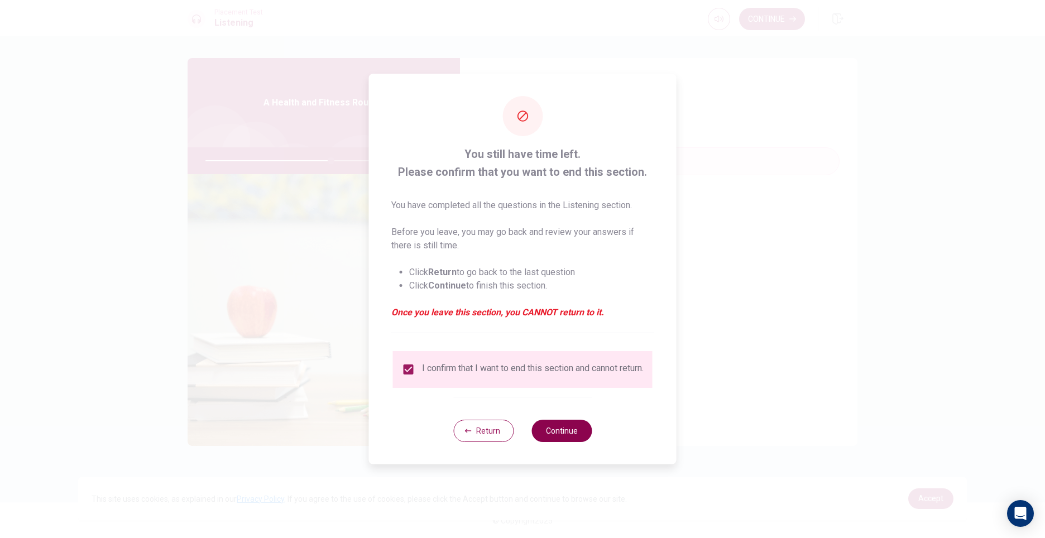
click at [568, 442] on button "Continue" at bounding box center [562, 431] width 60 height 22
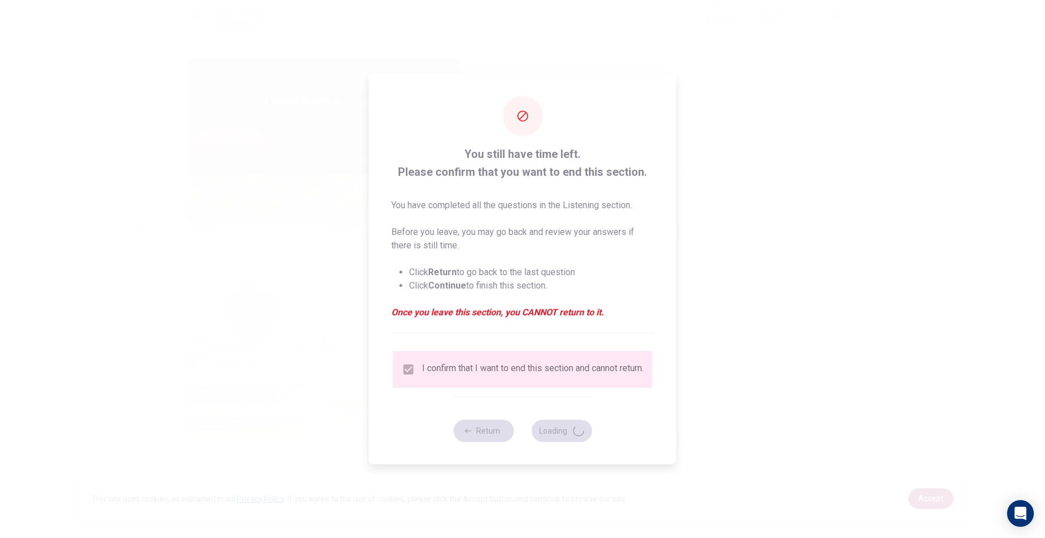
type input "63"
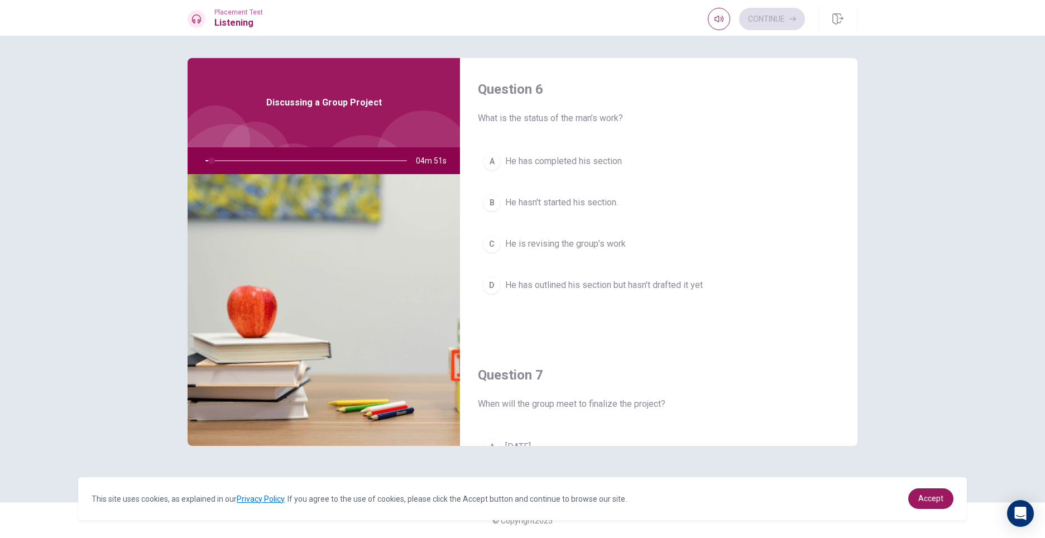
drag, startPoint x: 581, startPoint y: 118, endPoint x: 602, endPoint y: 113, distance: 21.9
click at [602, 113] on span "What is the status of the man’s work?" at bounding box center [659, 118] width 362 height 13
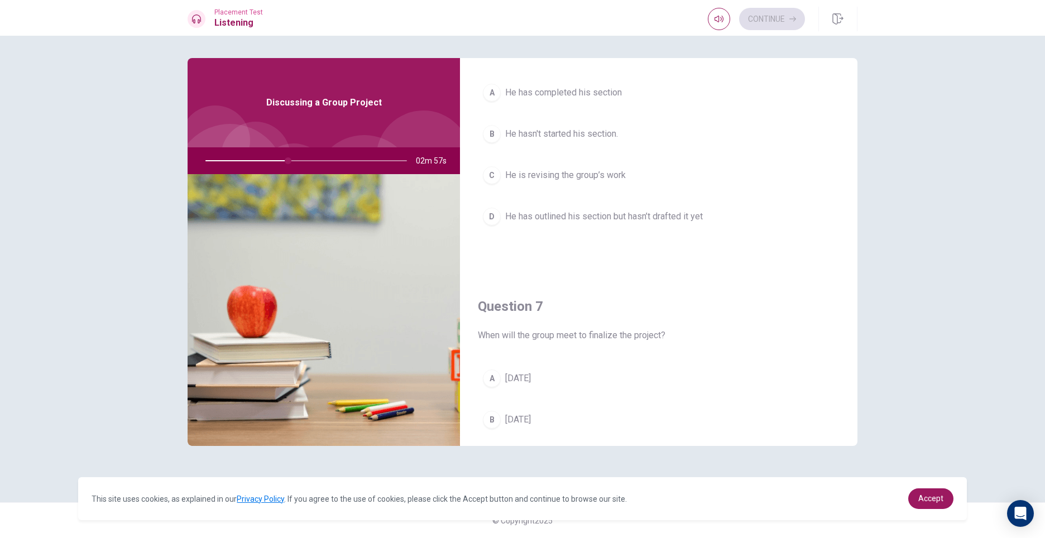
scroll to position [56, 0]
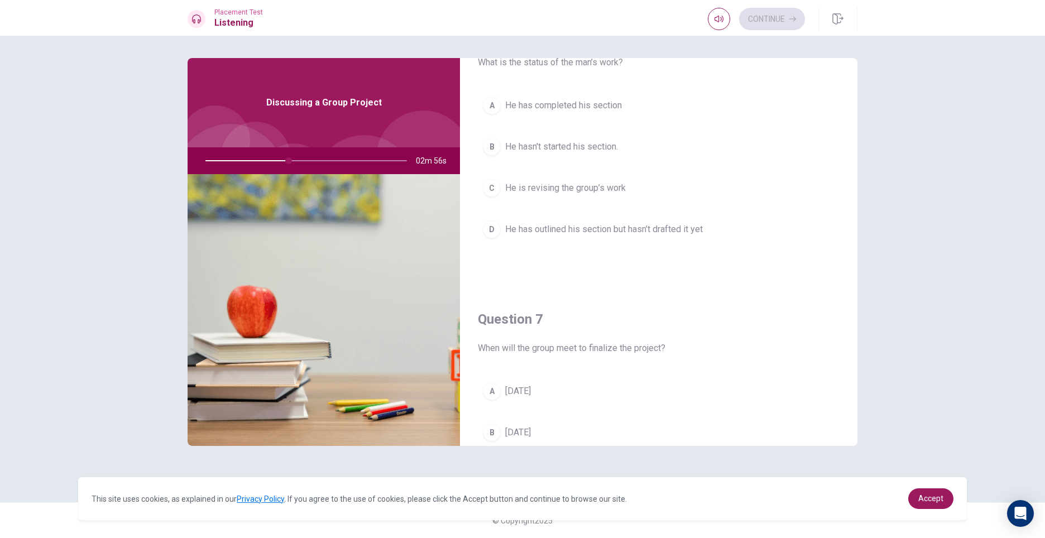
click at [559, 224] on span "He has outlined his section but hasn’t drafted it yet" at bounding box center [604, 229] width 198 height 13
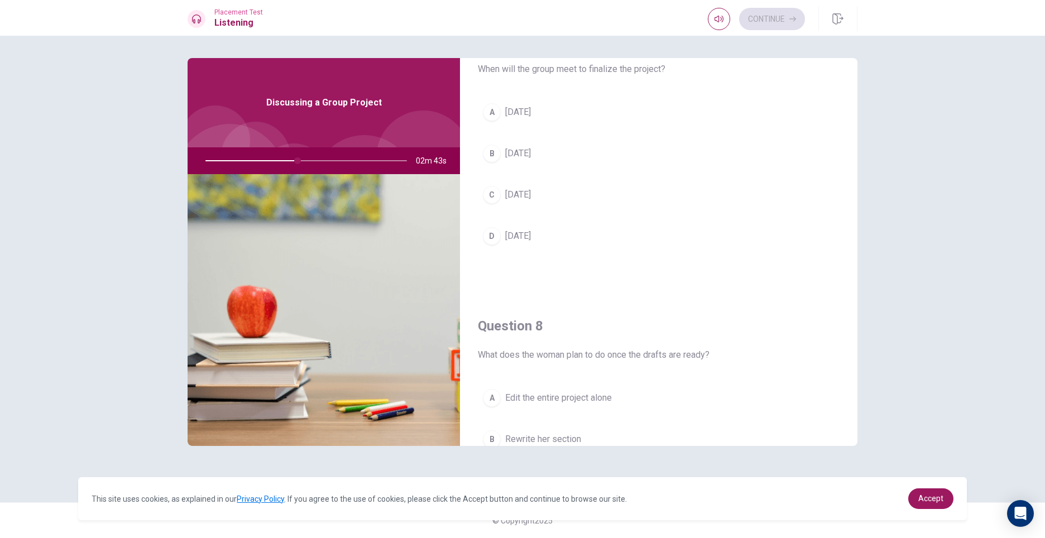
scroll to position [279, 0]
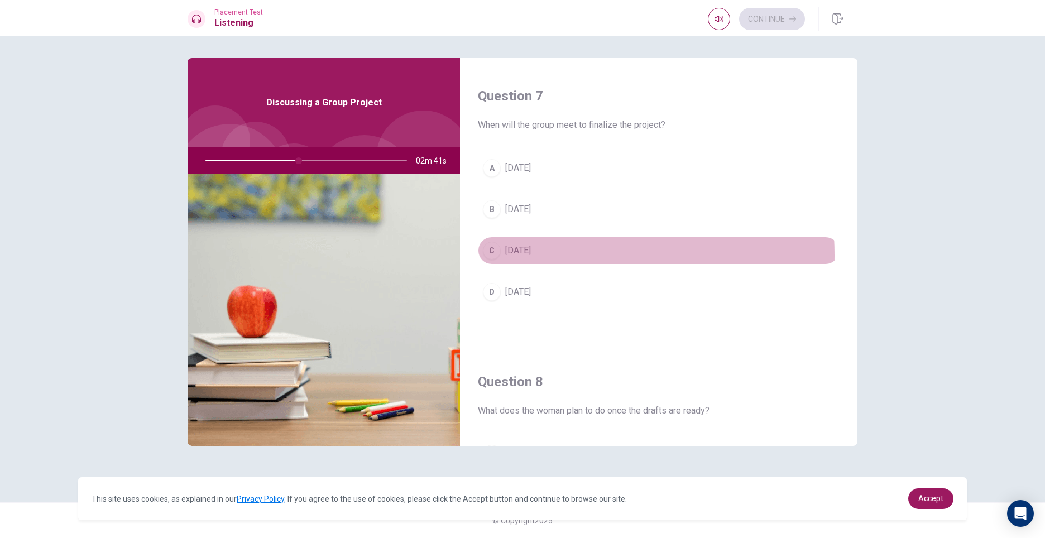
click at [531, 255] on span "[DATE]" at bounding box center [518, 250] width 26 height 13
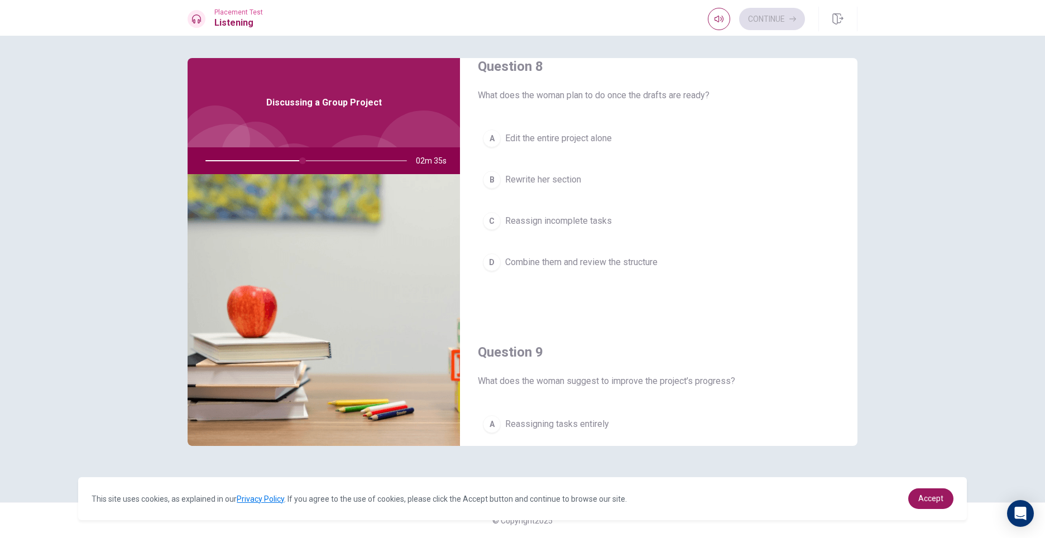
scroll to position [614, 0]
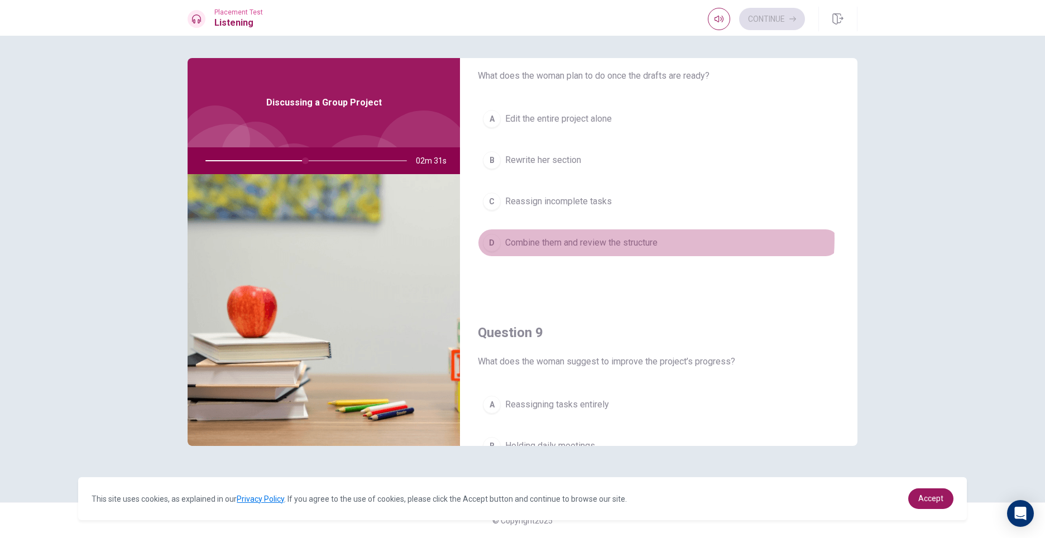
drag, startPoint x: 635, startPoint y: 239, endPoint x: 649, endPoint y: 226, distance: 18.6
click at [635, 237] on span "Combine them and review the structure" at bounding box center [581, 242] width 152 height 13
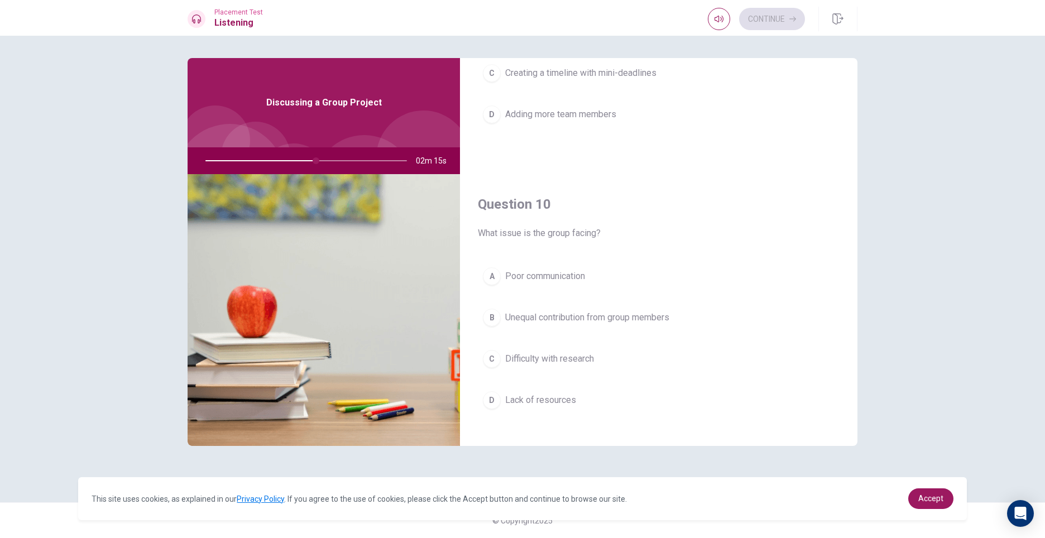
scroll to position [1041, 0]
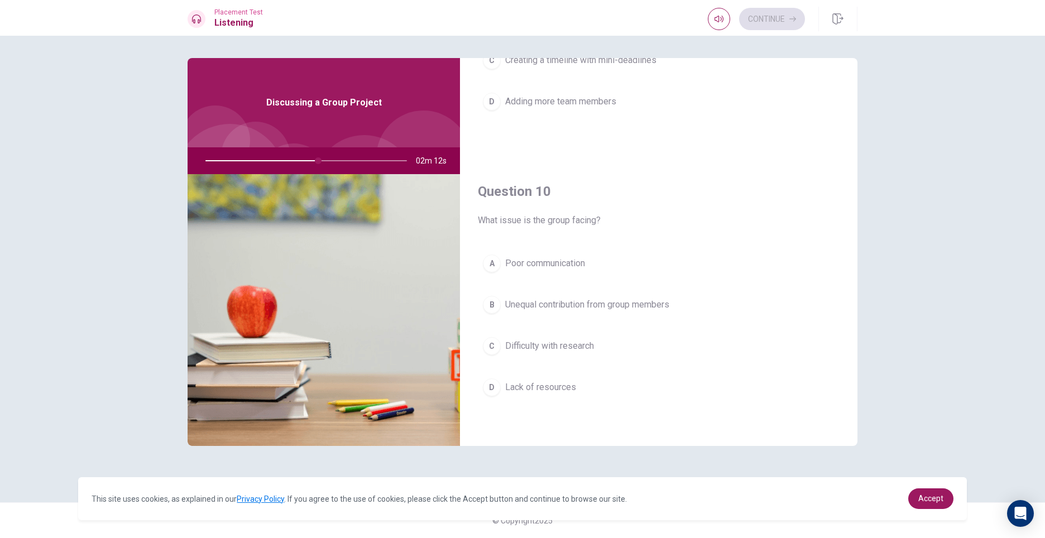
drag, startPoint x: 647, startPoint y: 314, endPoint x: 724, endPoint y: 298, distance: 79.3
click at [647, 314] on button "B Unequal contribution from group members" at bounding box center [659, 305] width 362 height 28
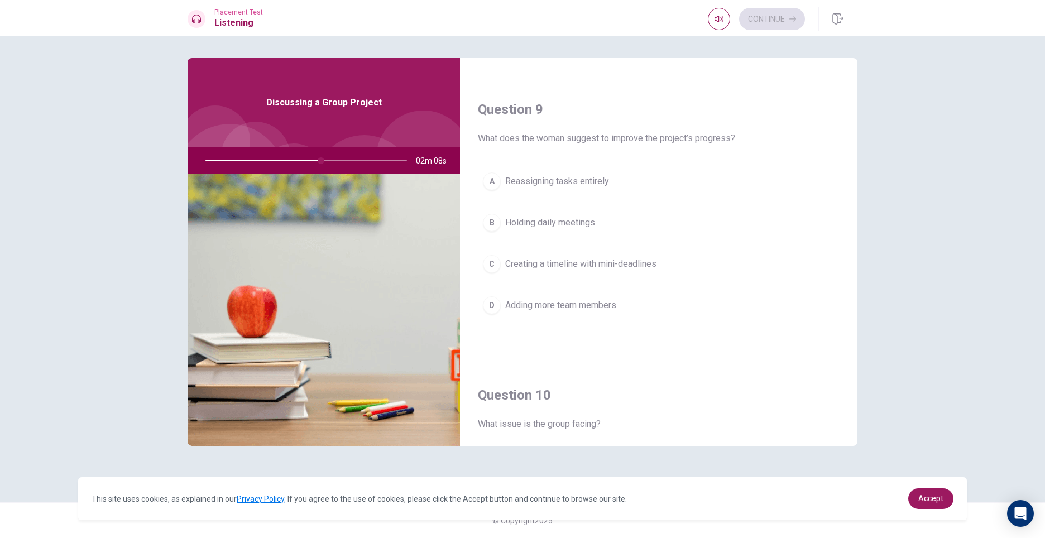
scroll to position [818, 0]
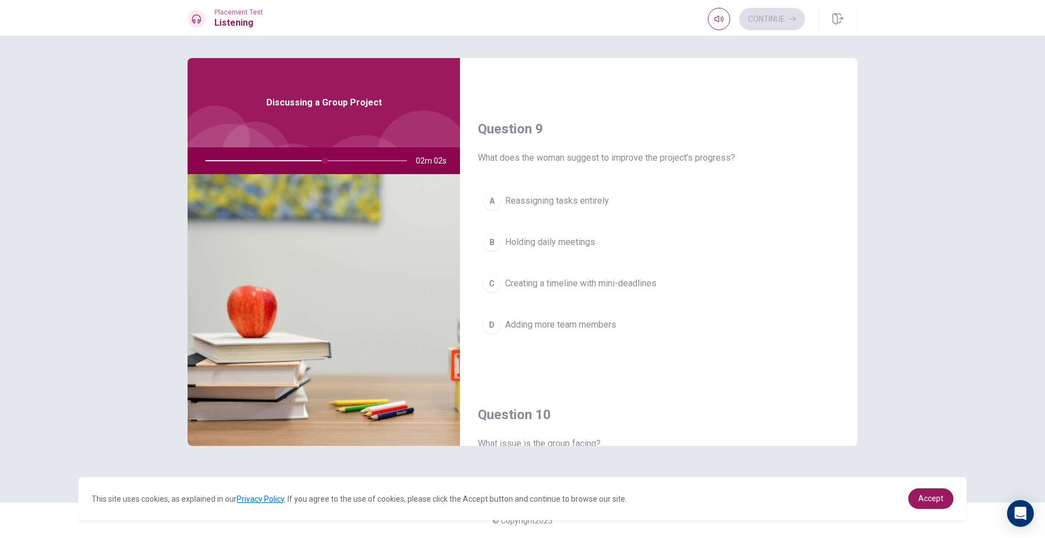
click at [645, 267] on div "A Reassigning tasks entirely B Holding daily meetings C Creating a timeline wit…" at bounding box center [659, 274] width 362 height 174
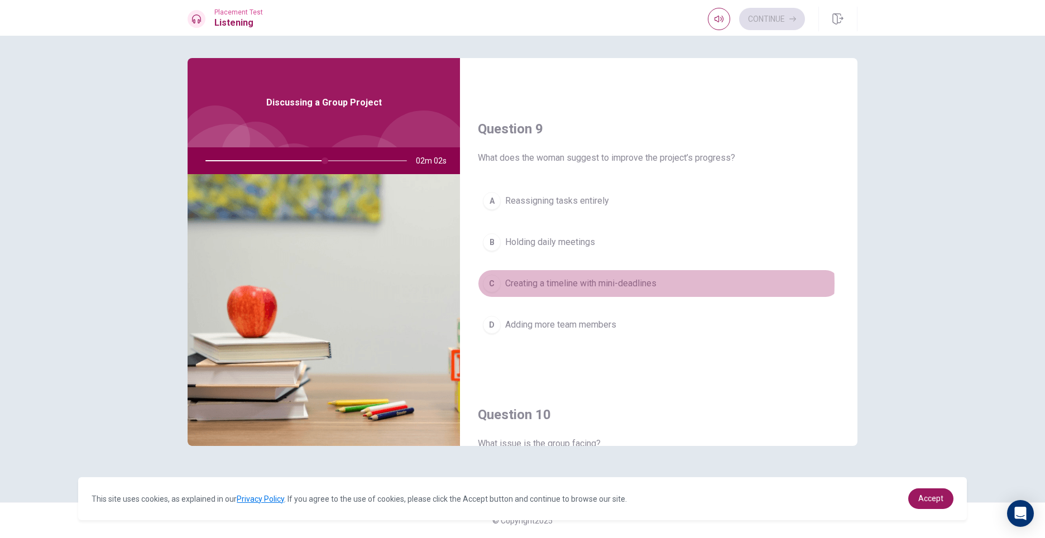
click at [640, 284] on span "Creating a timeline with mini-deadlines" at bounding box center [580, 283] width 151 height 13
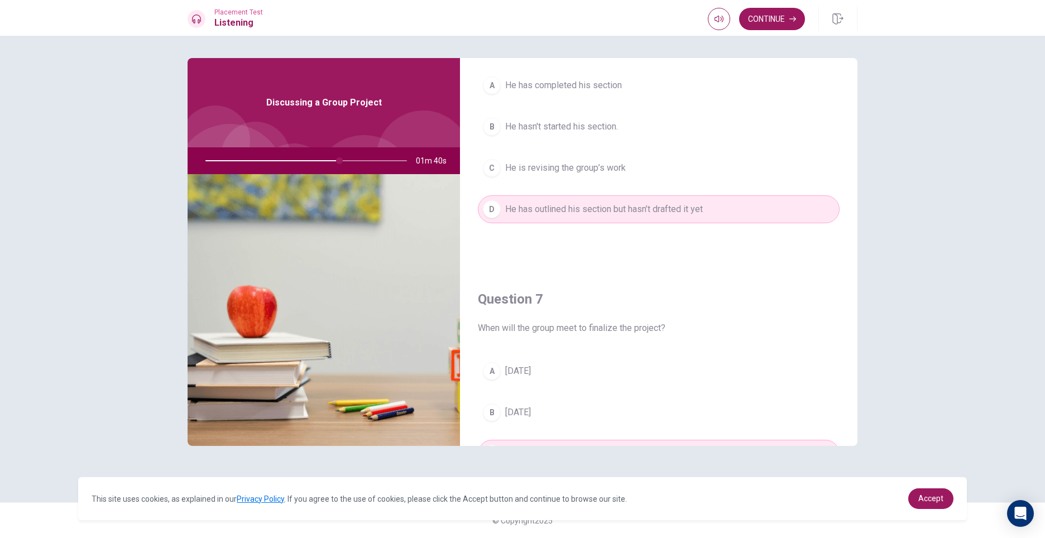
scroll to position [0, 0]
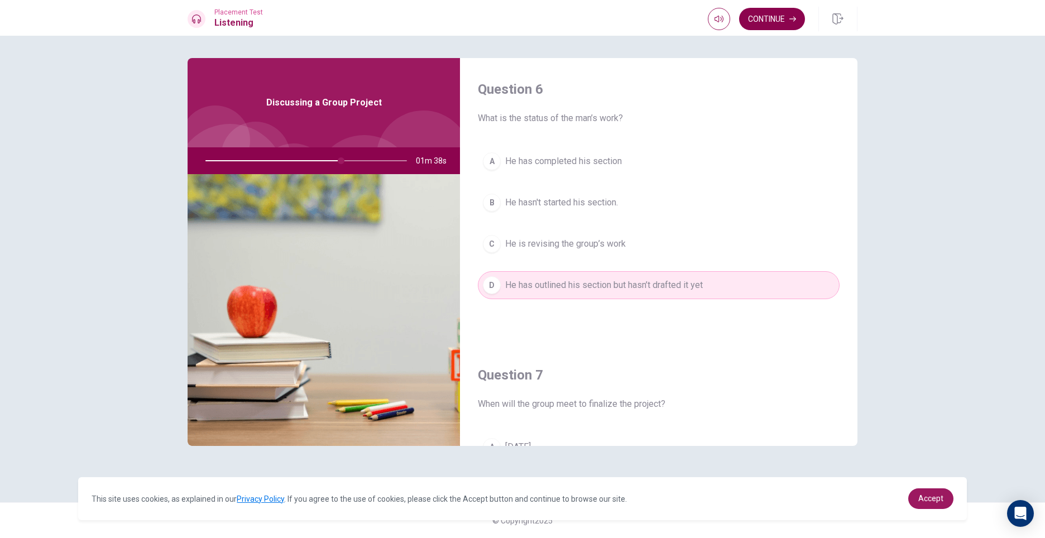
click at [770, 14] on button "Continue" at bounding box center [772, 19] width 66 height 22
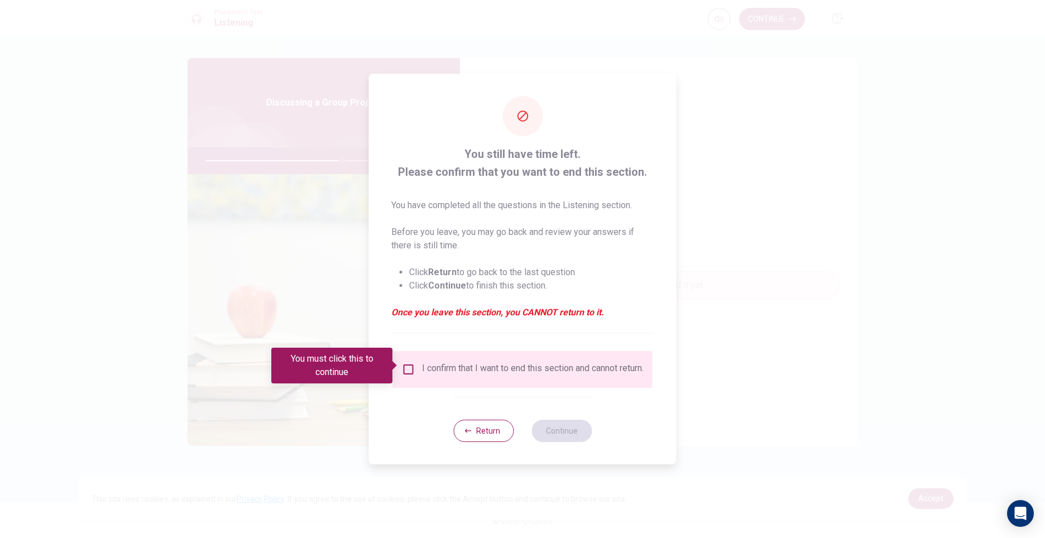
click at [396, 361] on div "You must click this to continue" at bounding box center [335, 366] width 129 height 36
click at [403, 363] on input "You must click this to continue" at bounding box center [408, 369] width 13 height 13
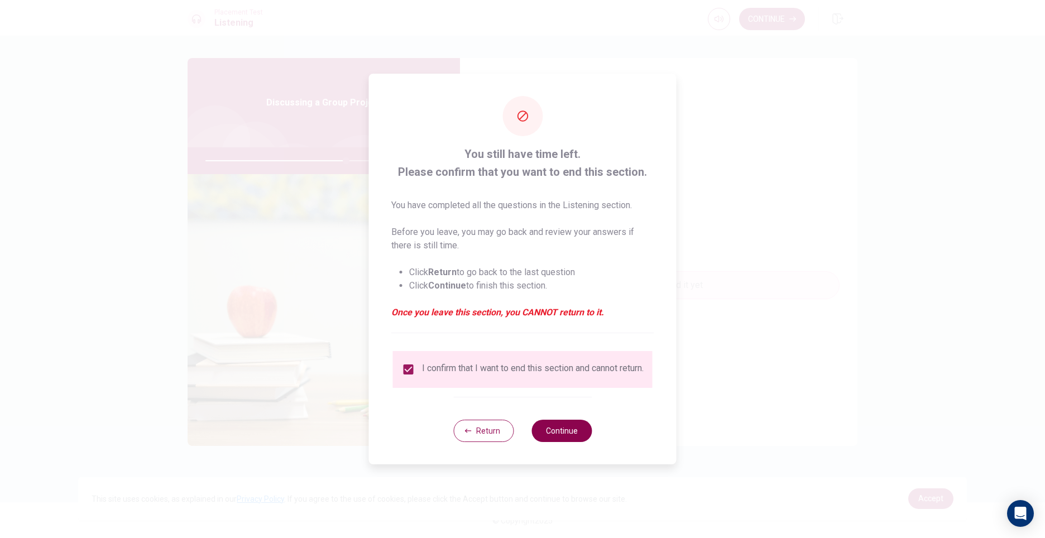
click at [547, 438] on button "Continue" at bounding box center [562, 431] width 60 height 22
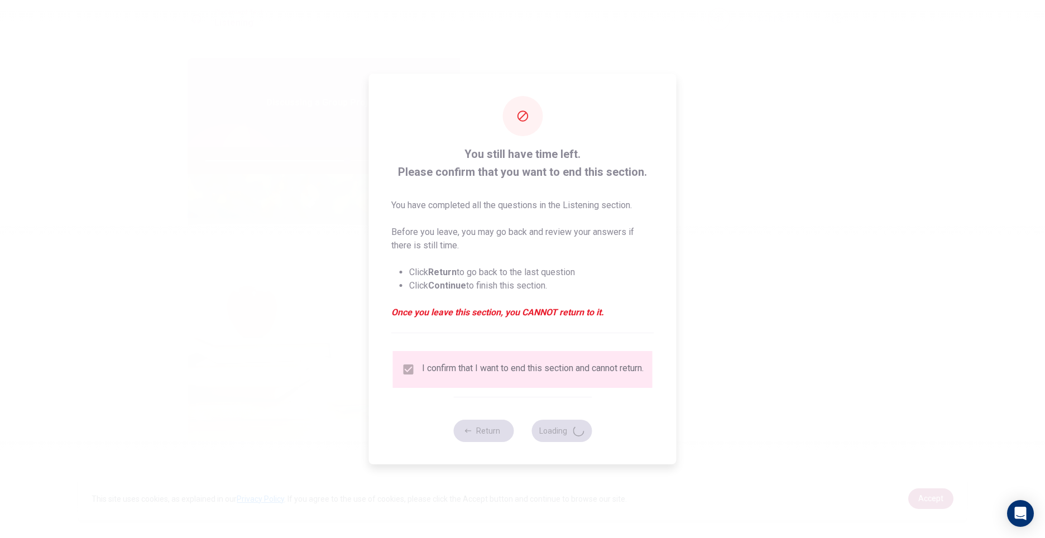
type input "71"
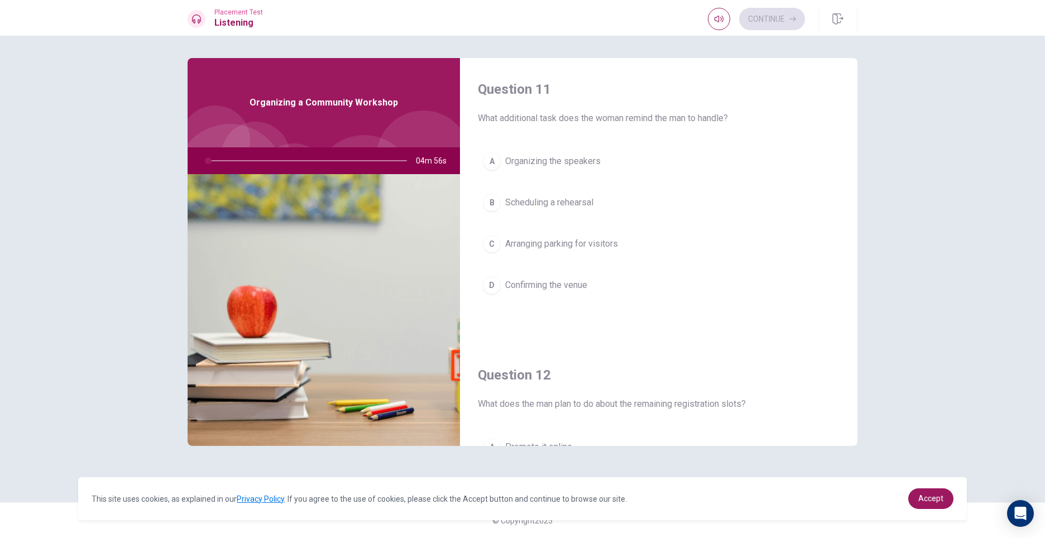
drag, startPoint x: 575, startPoint y: 115, endPoint x: 582, endPoint y: 115, distance: 7.3
click at [582, 115] on span "What additional task does the woman remind the man to handle?" at bounding box center [659, 118] width 362 height 13
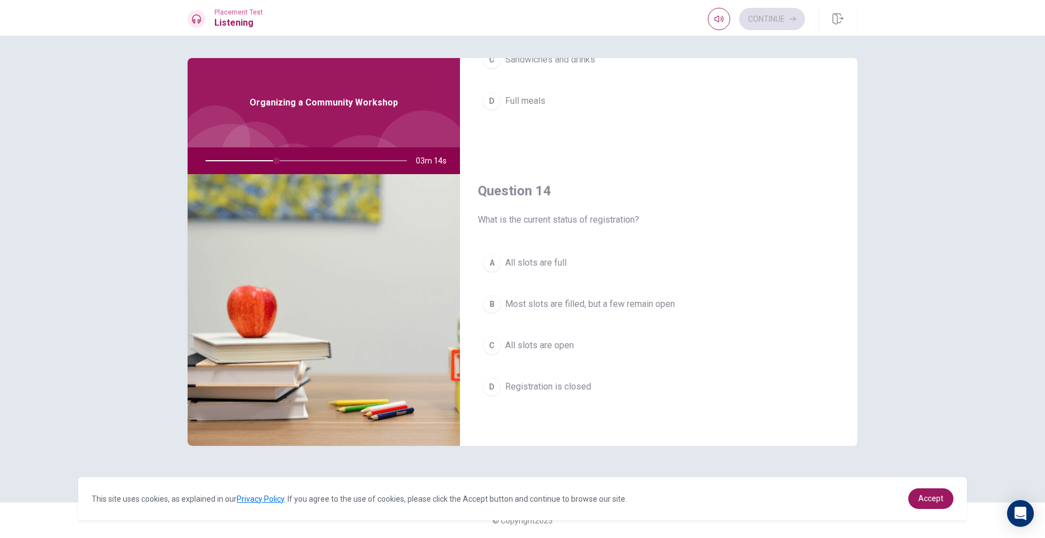
scroll to position [762, 0]
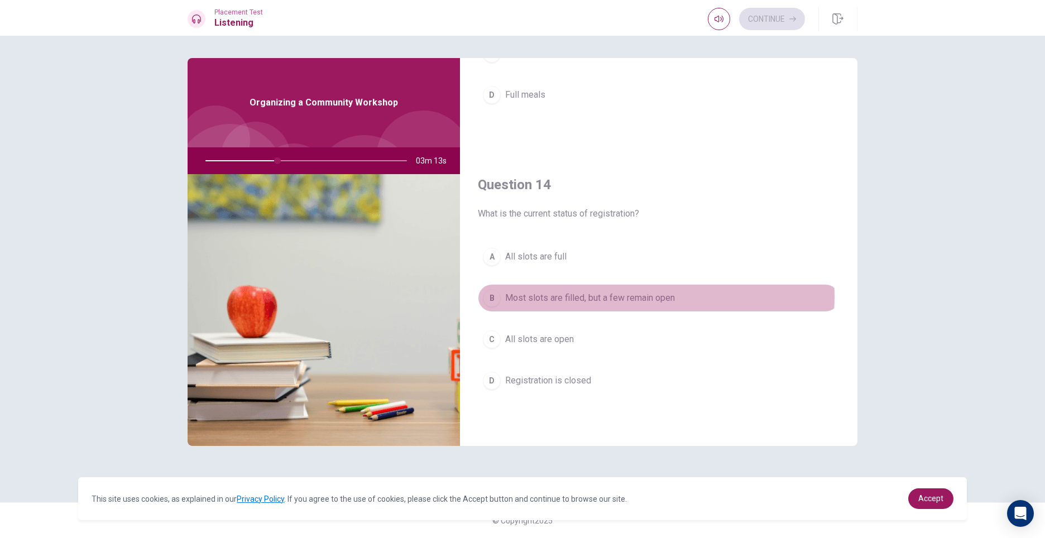
click at [640, 296] on span "Most slots are filled, but a few remain open" at bounding box center [590, 297] width 170 height 13
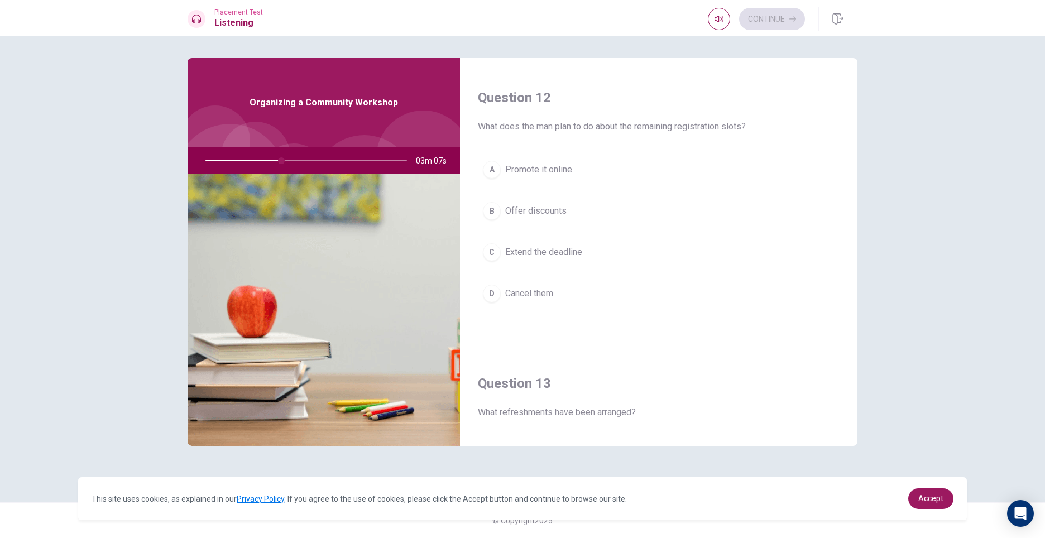
scroll to position [260, 0]
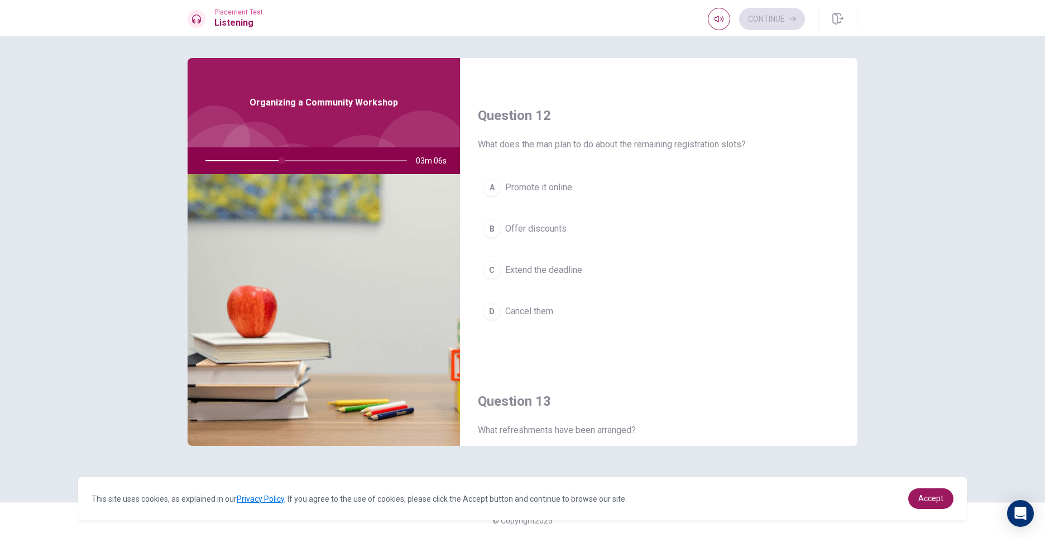
click at [563, 178] on button "A Promote it online" at bounding box center [659, 188] width 362 height 28
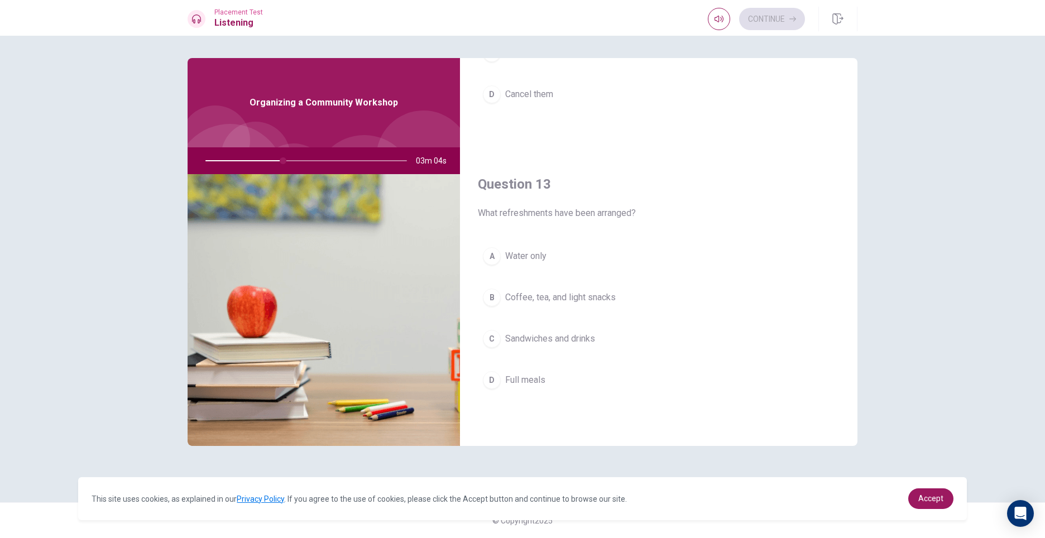
scroll to position [483, 0]
click at [593, 289] on span "Coffee, tea, and light snacks" at bounding box center [560, 291] width 111 height 13
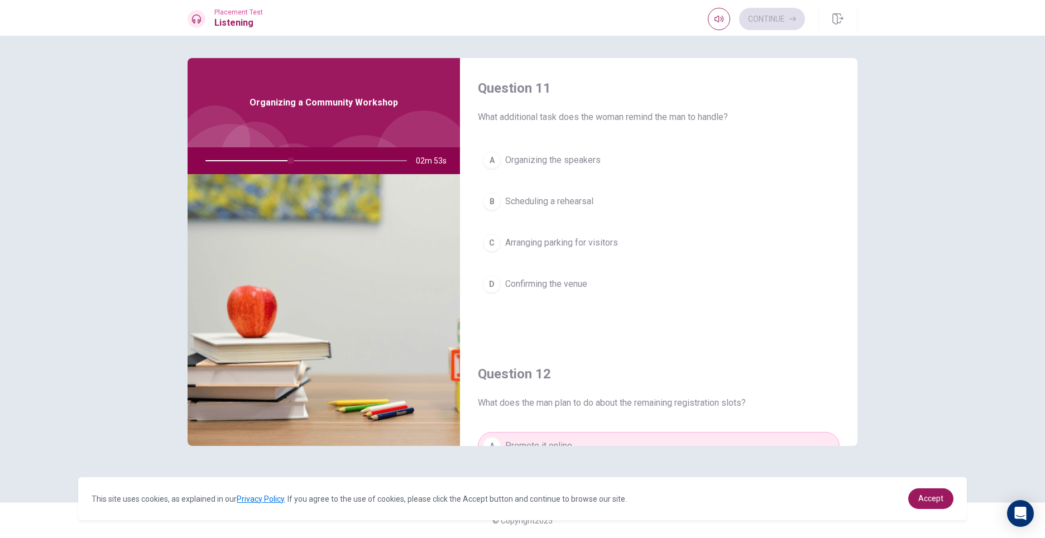
scroll to position [0, 0]
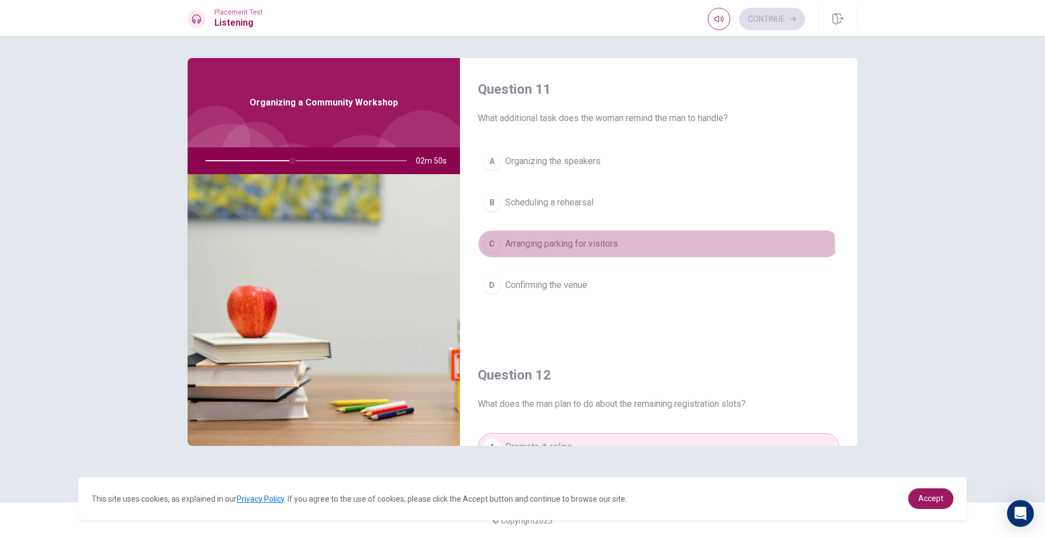
click at [596, 252] on button "C Arranging parking for visitors" at bounding box center [659, 244] width 362 height 28
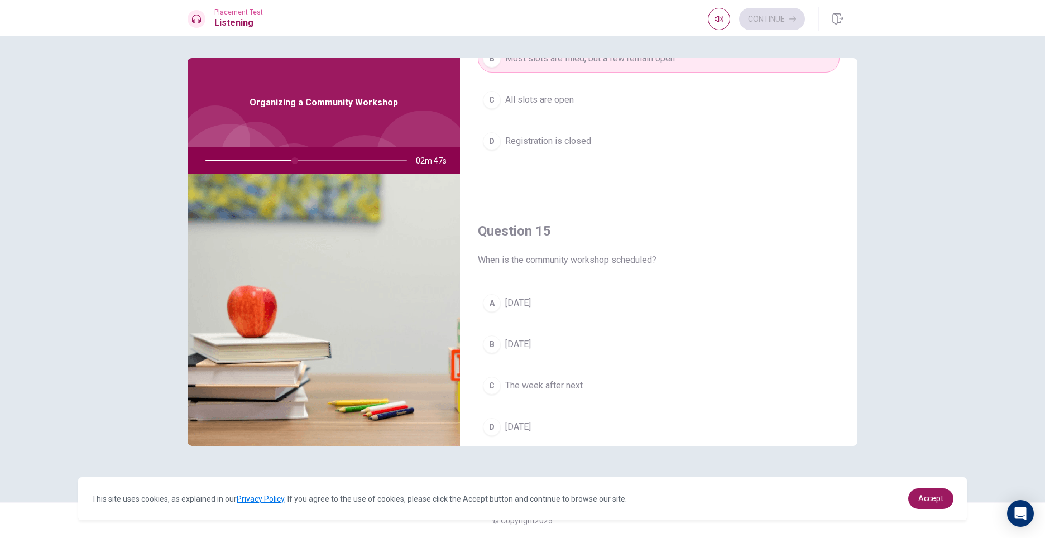
scroll to position [1041, 0]
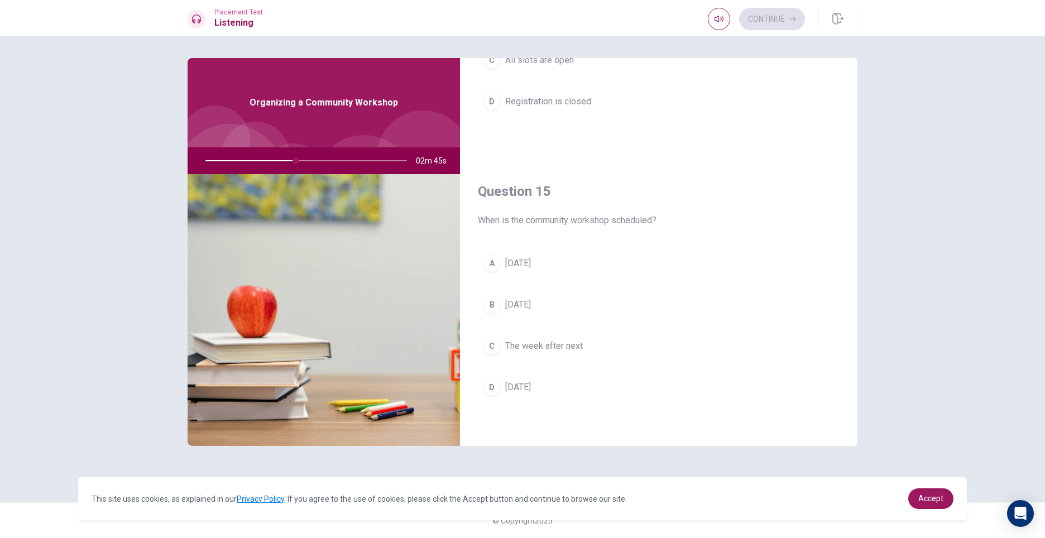
click at [499, 266] on div "A" at bounding box center [492, 264] width 18 height 18
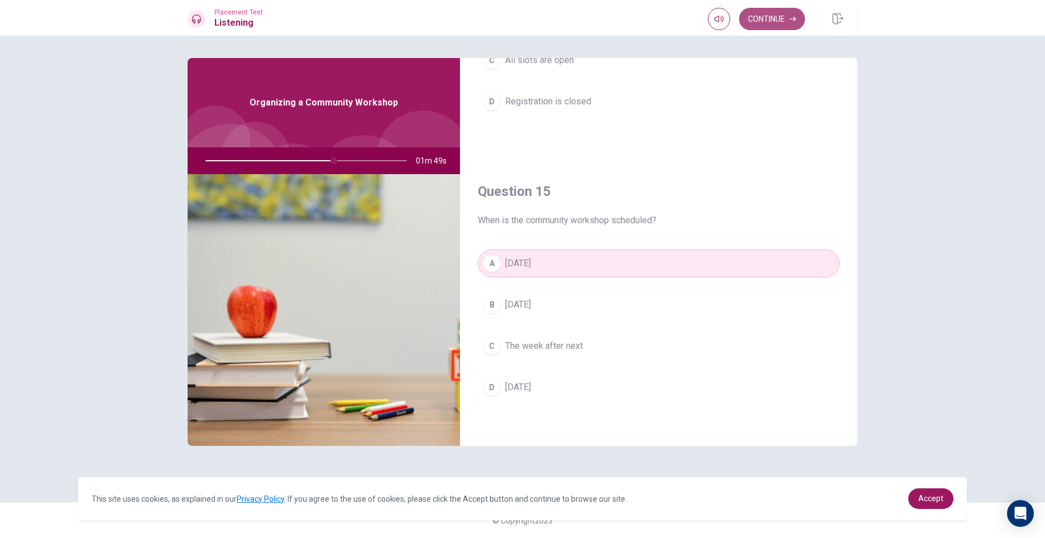
click at [781, 28] on button "Continue" at bounding box center [772, 19] width 66 height 22
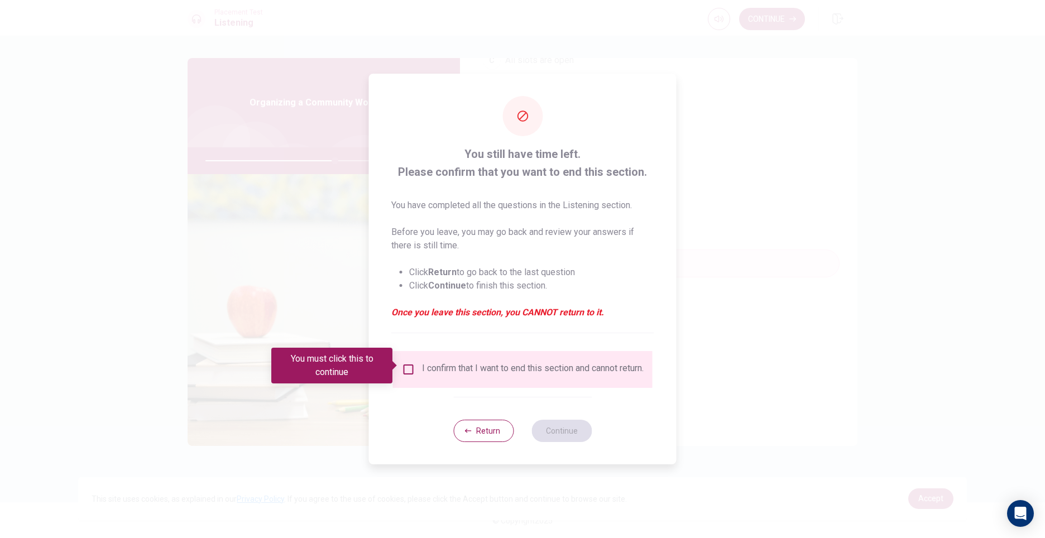
click at [403, 363] on input "You must click this to continue" at bounding box center [408, 369] width 13 height 13
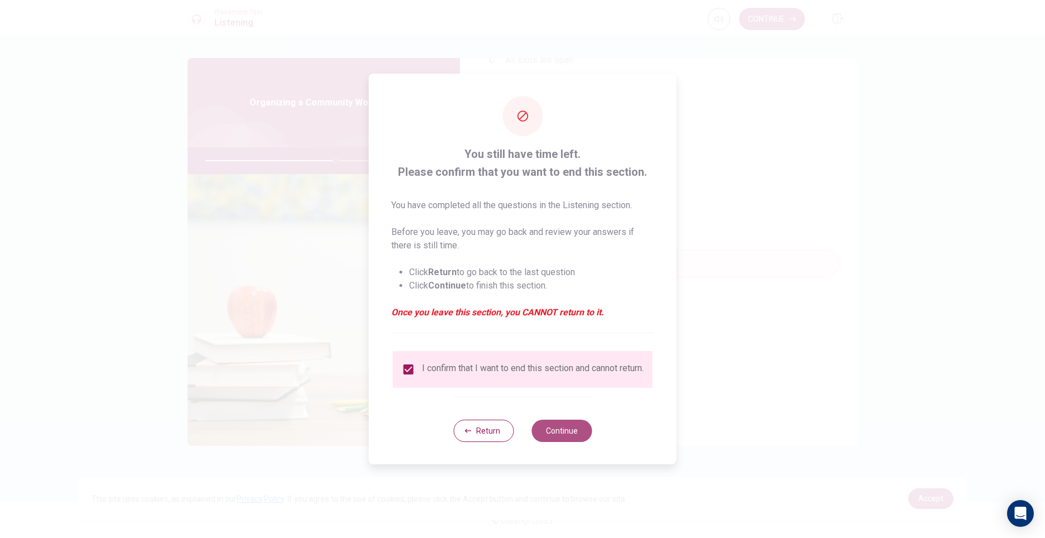
click at [573, 437] on button "Continue" at bounding box center [562, 431] width 60 height 22
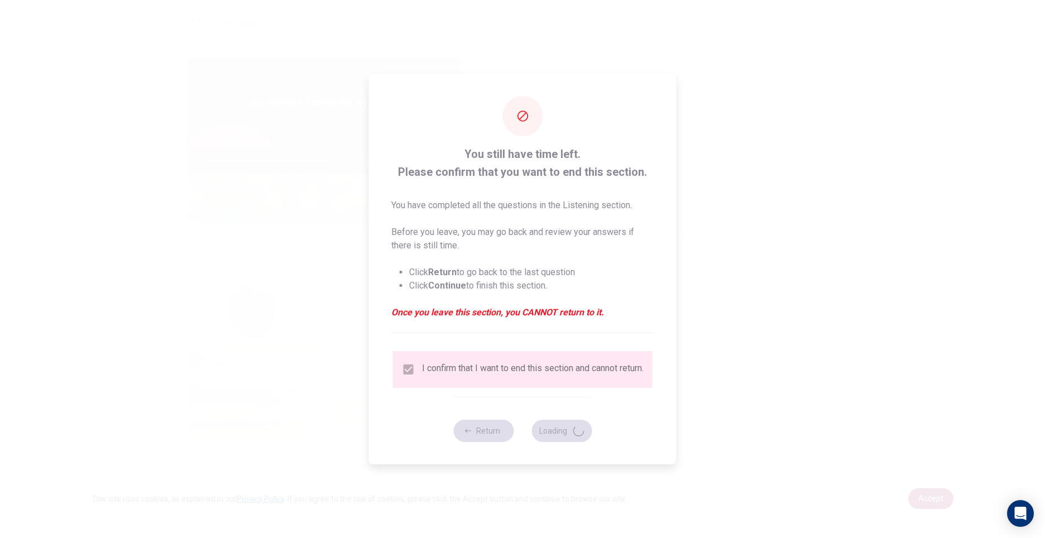
type input "66"
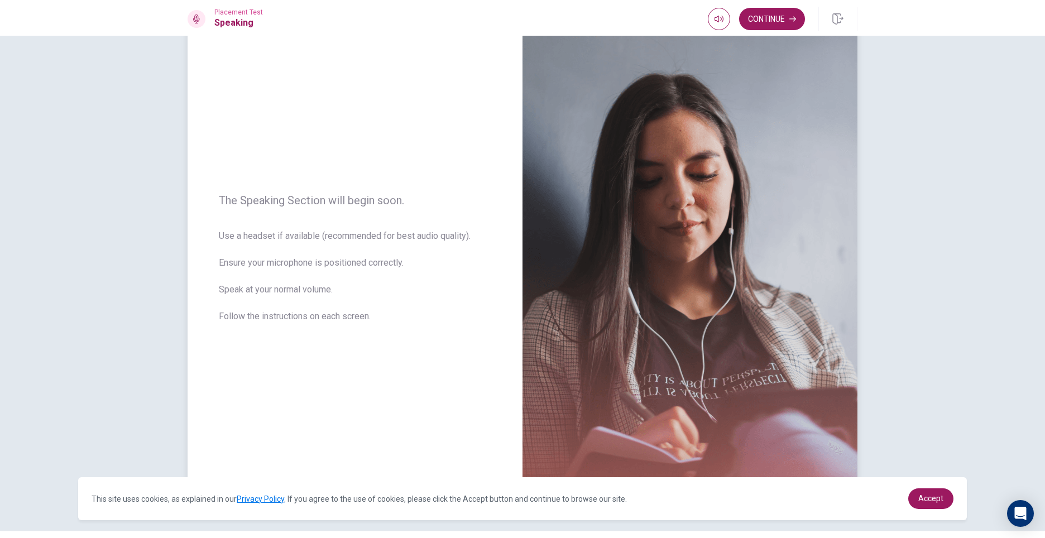
scroll to position [56, 0]
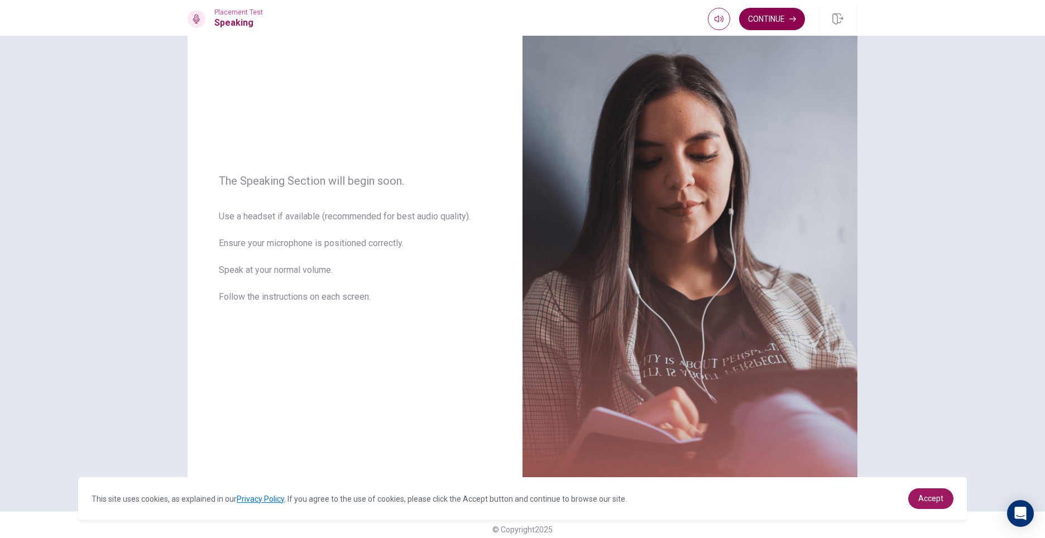
click at [765, 12] on button "Continue" at bounding box center [772, 19] width 66 height 22
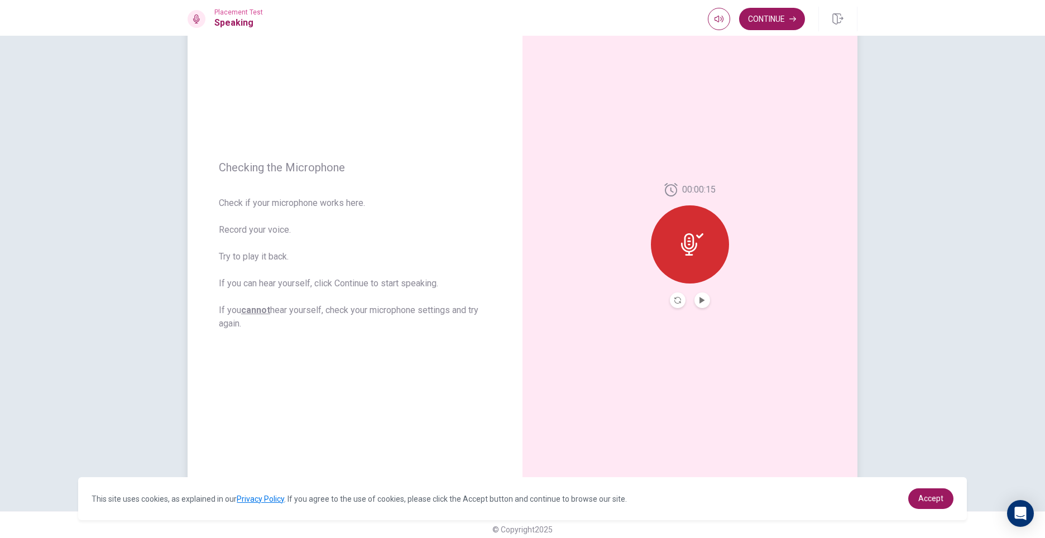
click at [705, 299] on button "Play Audio" at bounding box center [703, 301] width 16 height 16
click at [693, 242] on icon at bounding box center [692, 244] width 22 height 22
click at [788, 21] on button "Continue" at bounding box center [772, 19] width 66 height 22
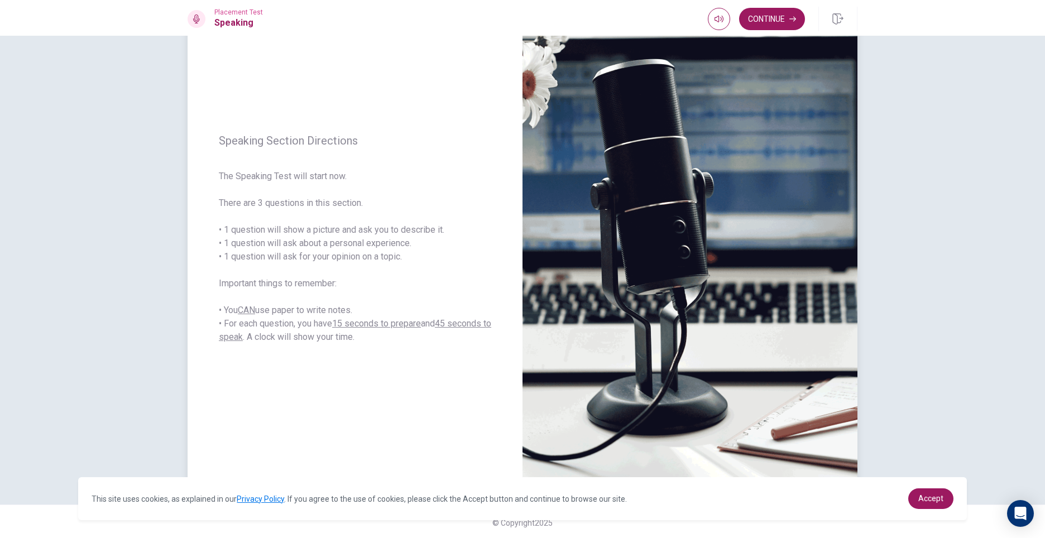
scroll to position [65, 0]
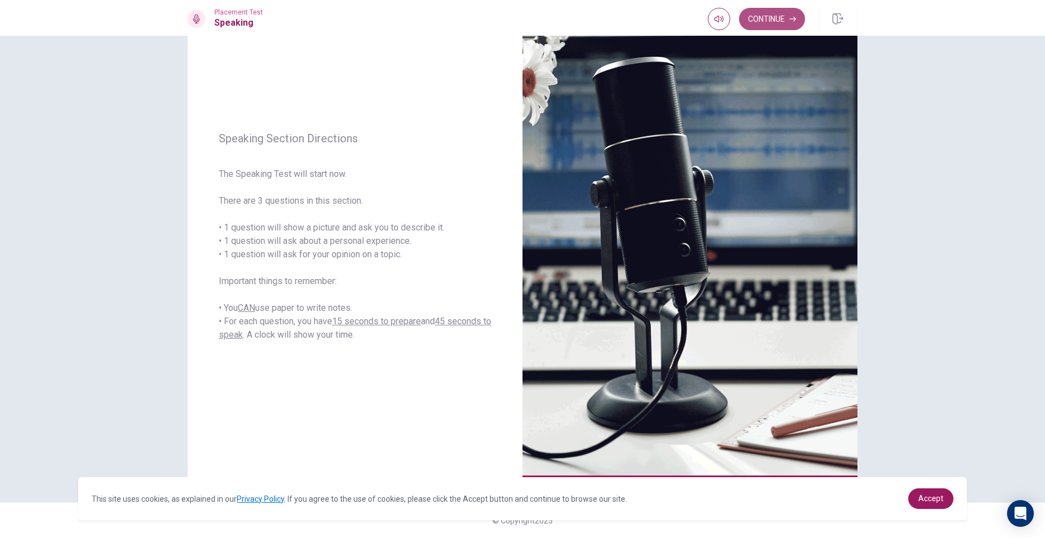
click at [777, 21] on button "Continue" at bounding box center [772, 19] width 66 height 22
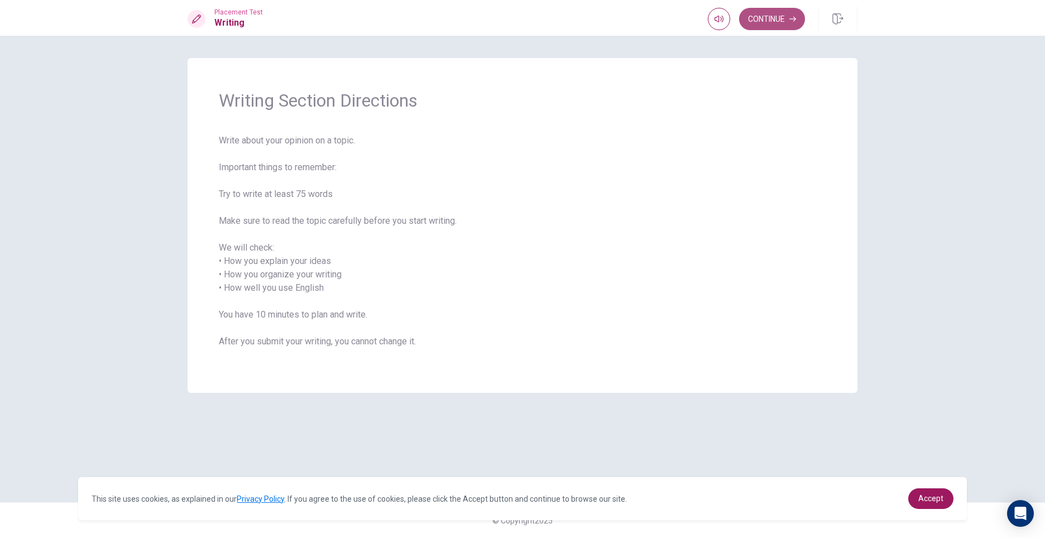
click at [784, 23] on button "Continue" at bounding box center [772, 19] width 66 height 22
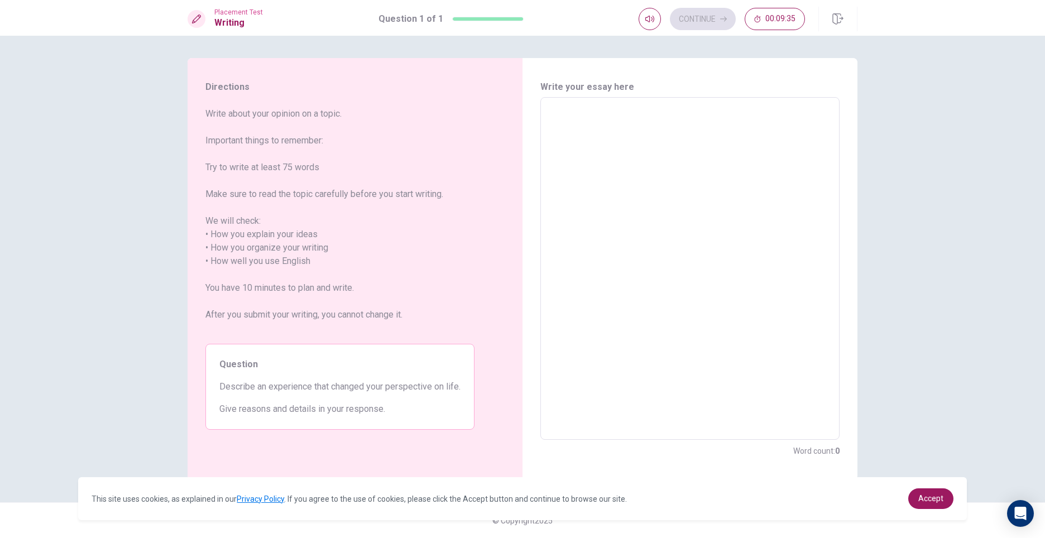
click at [609, 131] on textarea at bounding box center [690, 269] width 284 height 324
type textarea "I"
type textarea "x"
type textarea "I"
type textarea "x"
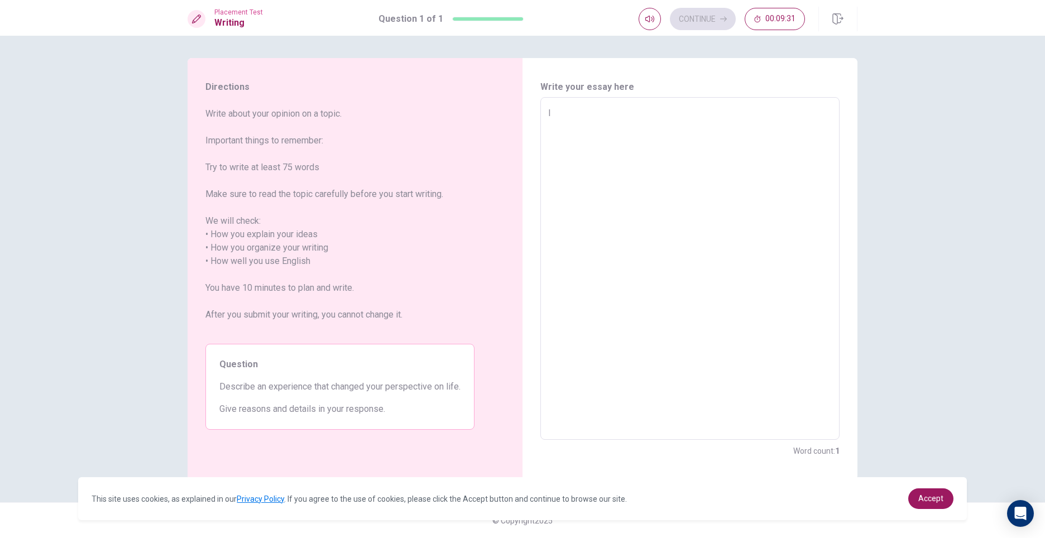
type textarea "I"
type textarea "x"
type textarea "T"
type textarea "x"
type textarea "To"
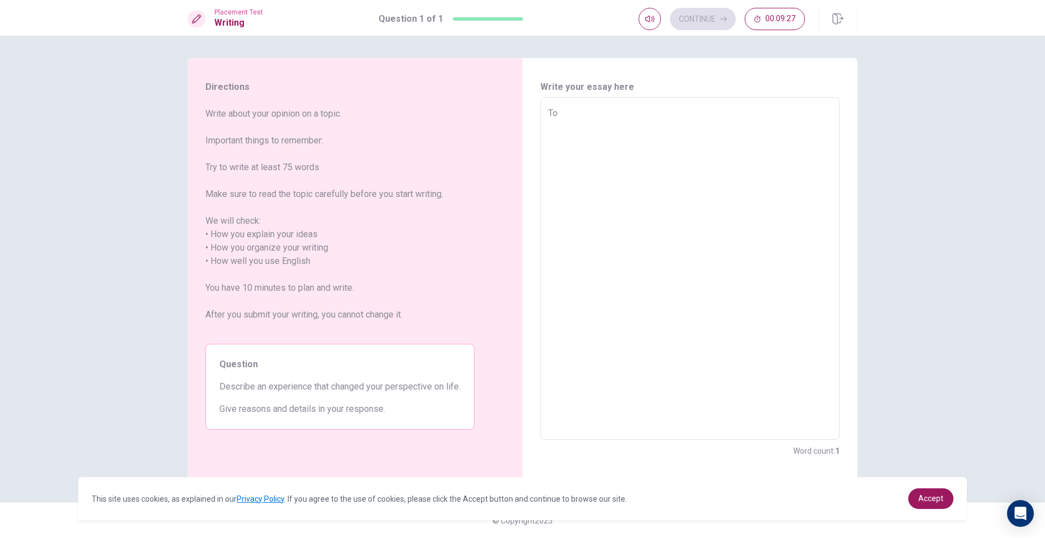
type textarea "x"
type textarea "To"
type textarea "x"
type textarea "To r"
type textarea "x"
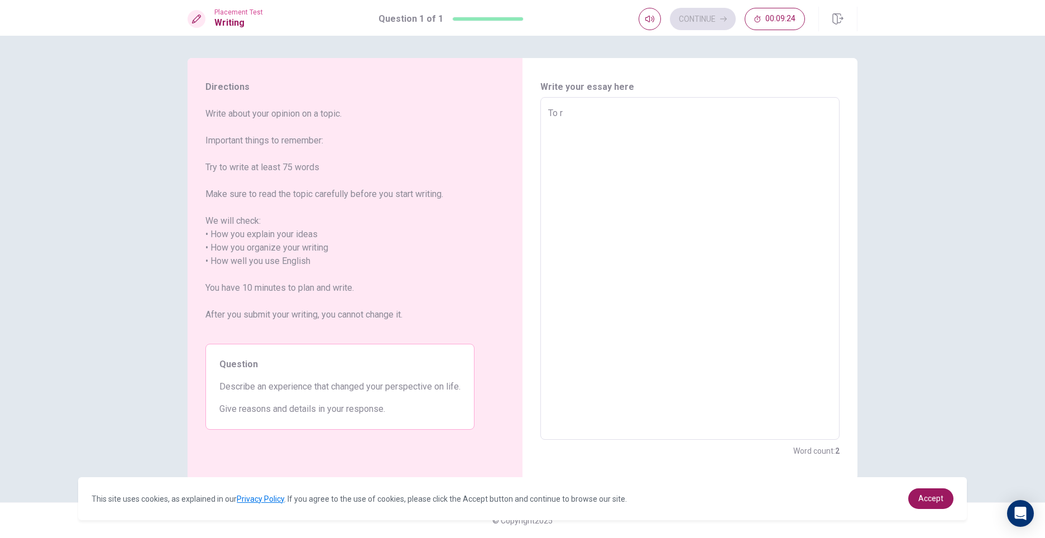
type textarea "To re"
type textarea "x"
type textarea "To rep"
type textarea "x"
type textarea "To repo"
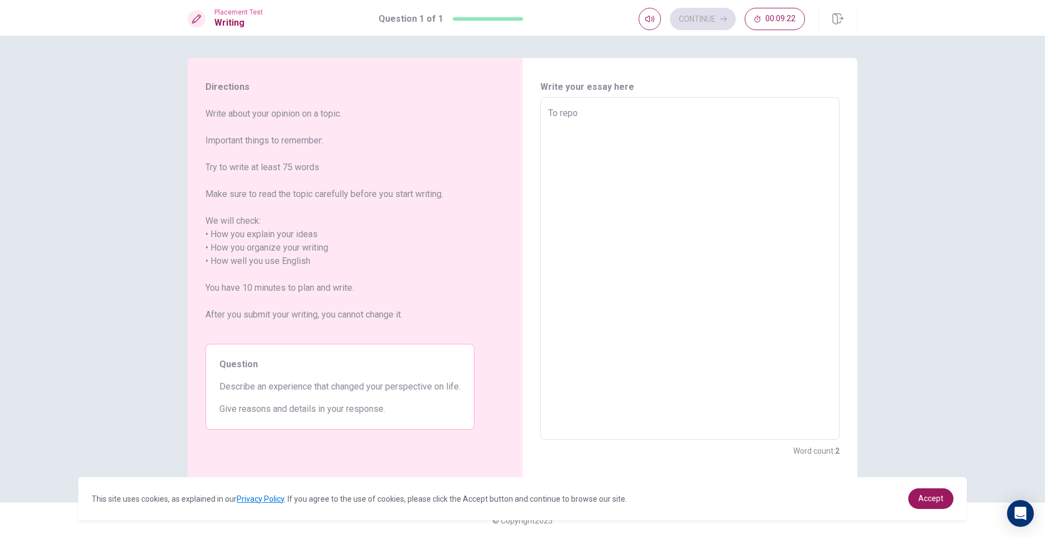
type textarea "x"
type textarea "To repon"
type textarea "x"
type textarea "To repons"
type textarea "x"
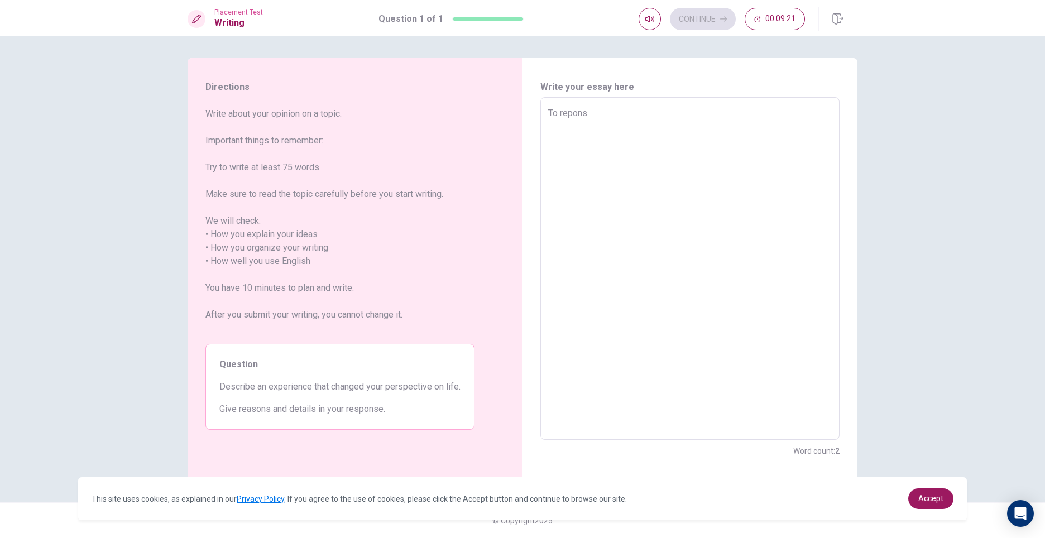
type textarea "To reponse"
type textarea "x"
type textarea "To reponse"
type textarea "x"
type textarea "To reponse"
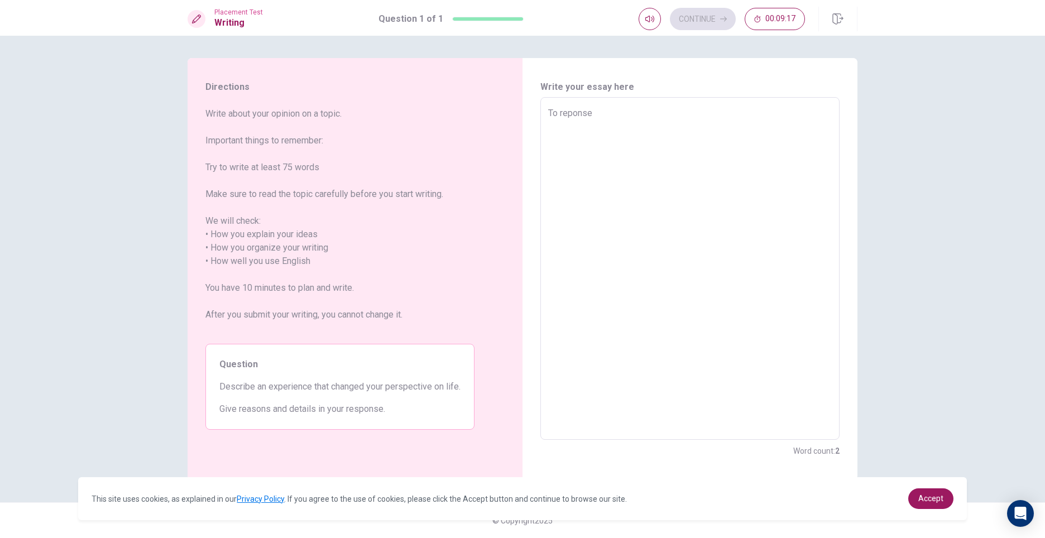
type textarea "x"
type textarea "To repons"
type textarea "x"
type textarea "To repon"
type textarea "x"
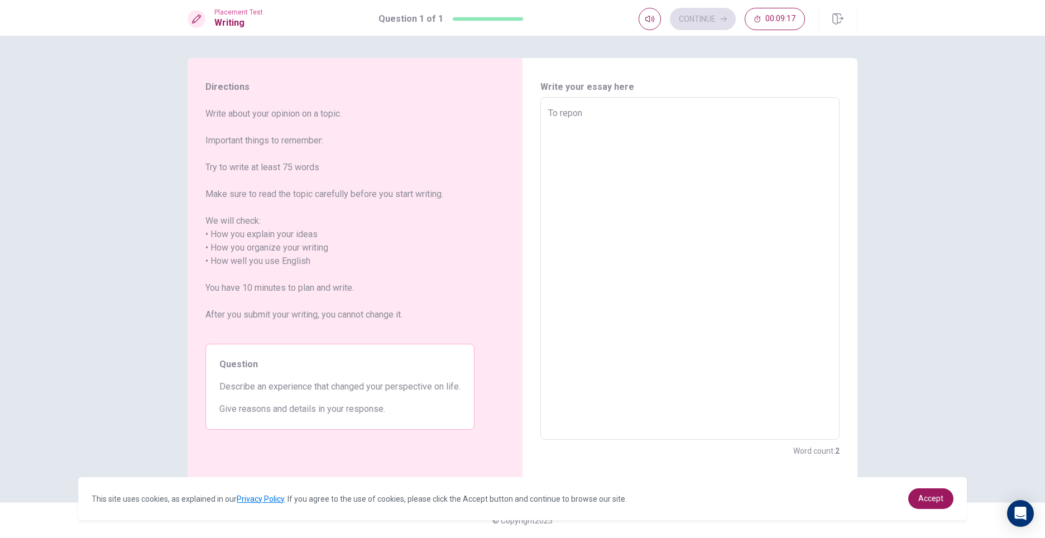
type textarea "To repo"
type textarea "x"
type textarea "To rep"
type textarea "x"
type textarea "To re"
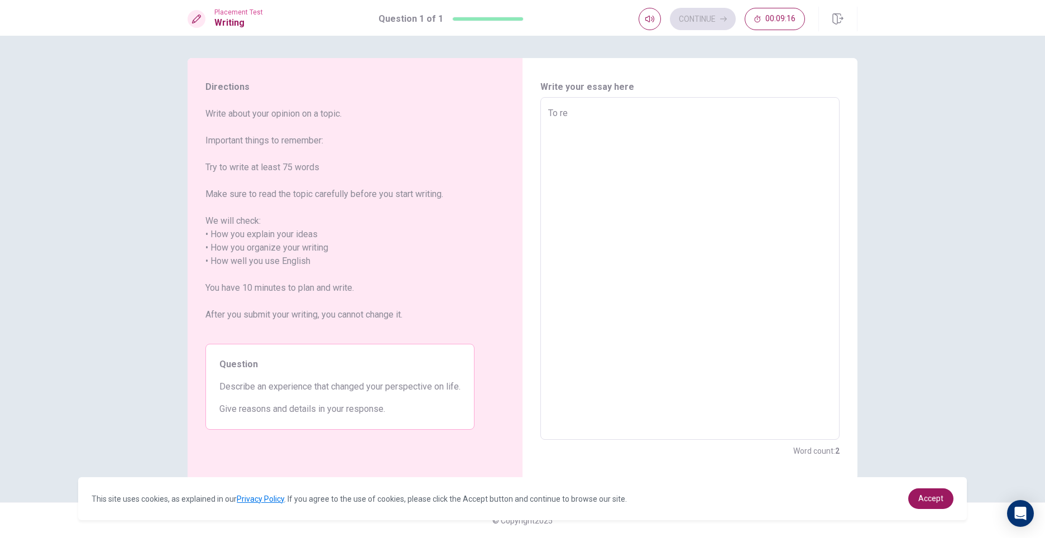
type textarea "x"
type textarea "To r"
type textarea "x"
type textarea "To"
type textarea "x"
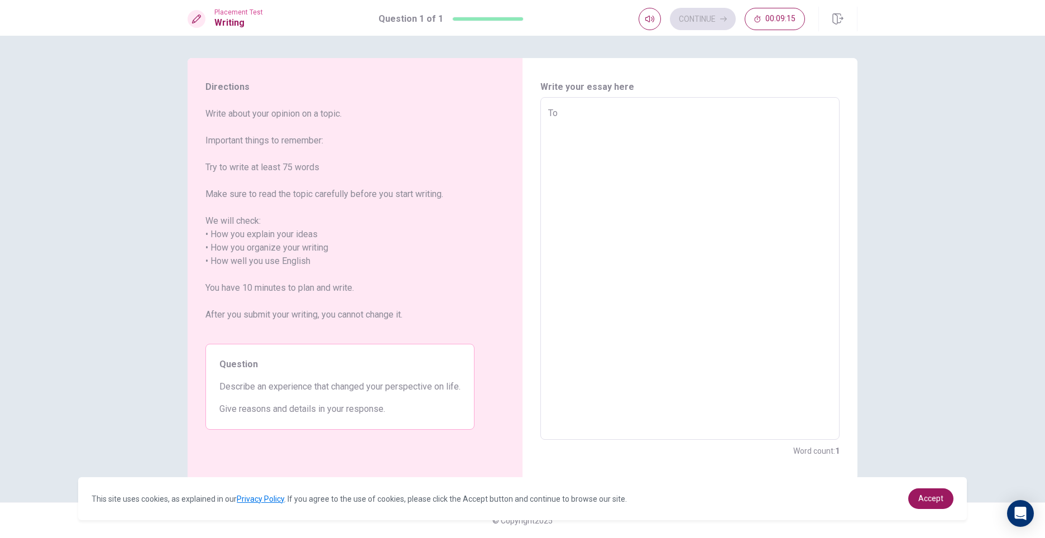
type textarea "To a"
type textarea "x"
type textarea "To an"
type textarea "x"
type textarea "To ans"
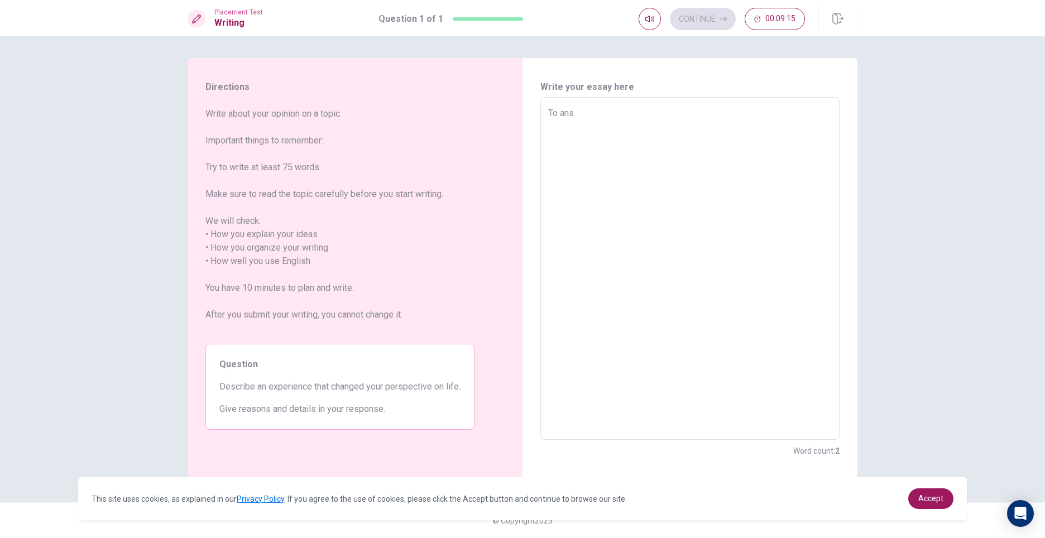
type textarea "x"
type textarea "To answ"
type textarea "x"
type textarea "To answe"
type textarea "x"
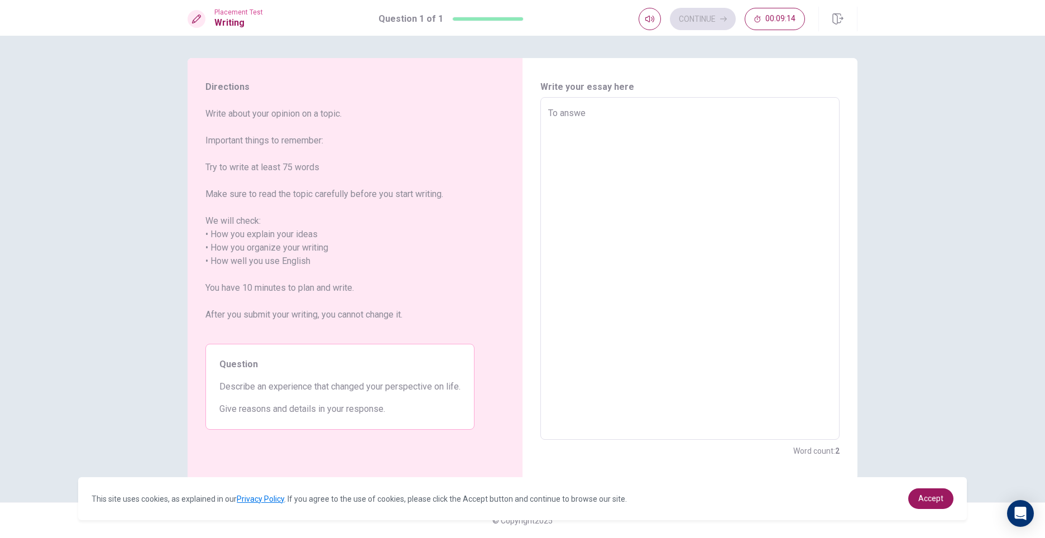
type textarea "To answer"
type textarea "x"
type textarea "To answe"
type textarea "x"
type textarea "To answ"
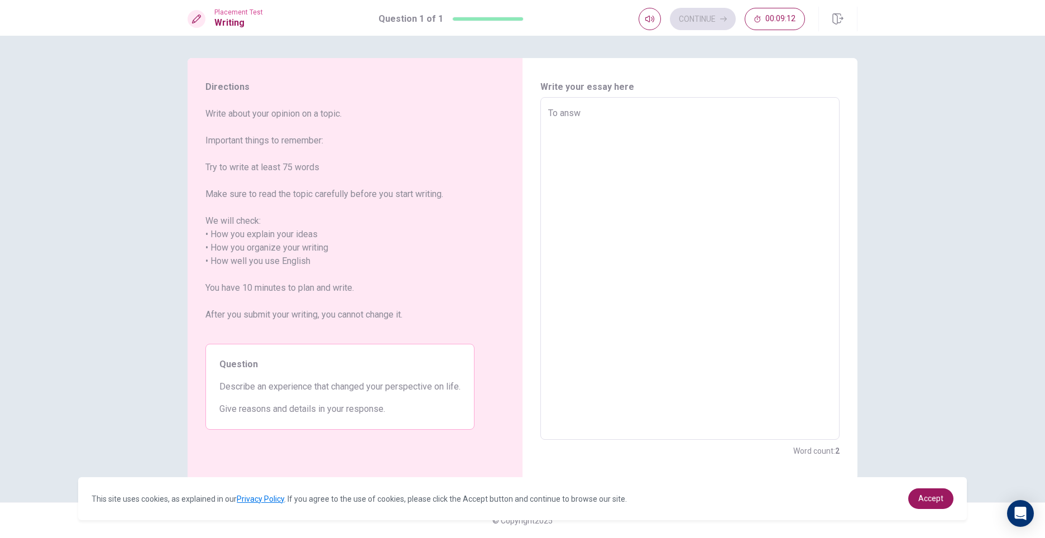
type textarea "x"
type textarea "To ans"
type textarea "x"
type textarea "To an"
type textarea "x"
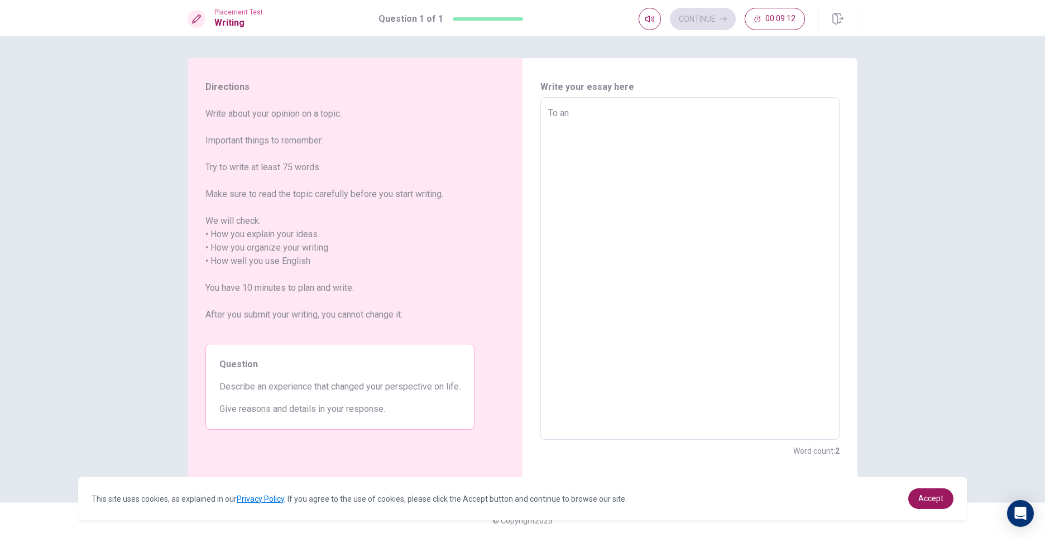
type textarea "To a"
type textarea "x"
type textarea "To"
type textarea "x"
type textarea "To"
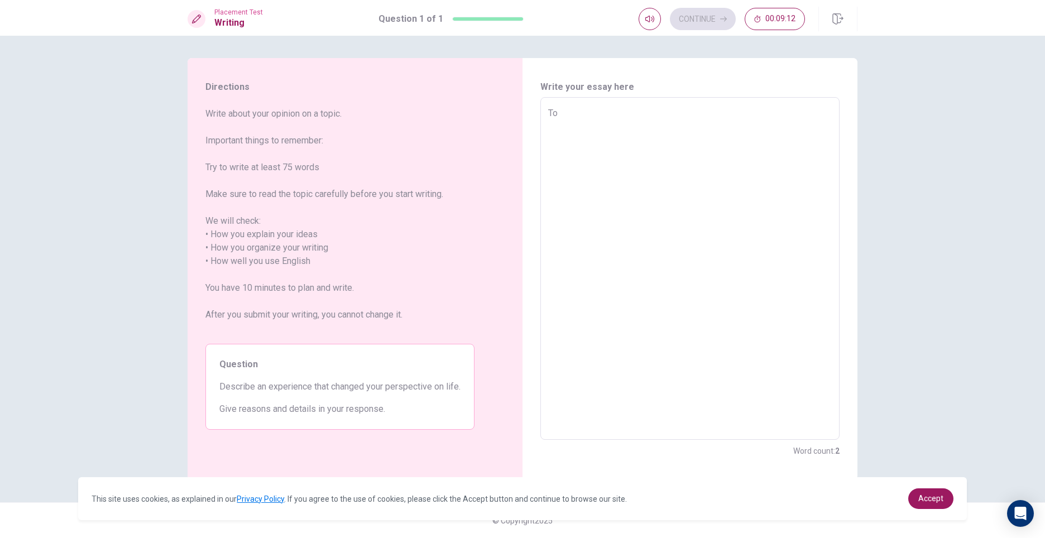
type textarea "x"
type textarea "T"
type textarea "x"
type textarea "I"
type textarea "x"
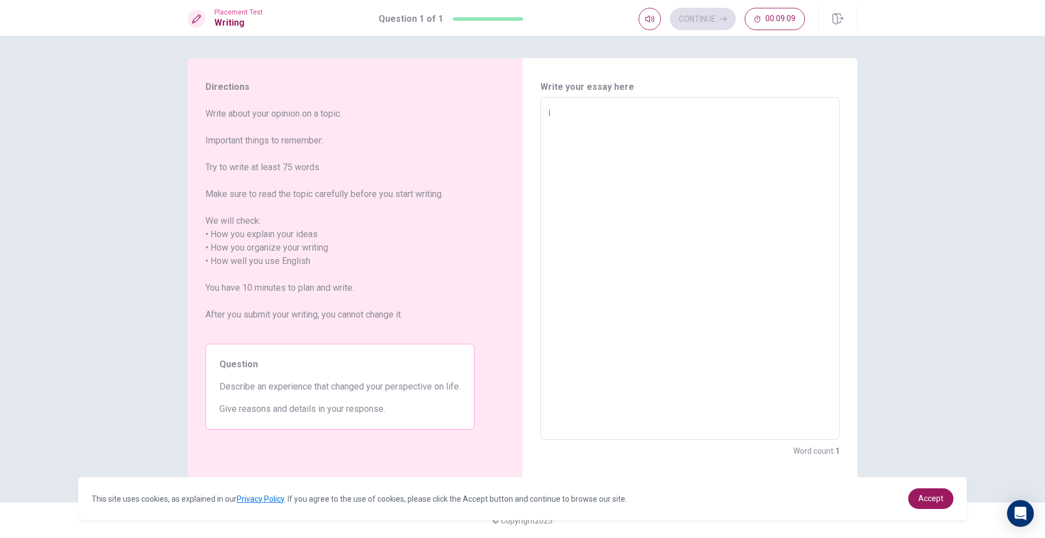
type textarea "I"
type textarea "x"
type textarea "I c"
type textarea "x"
type textarea "I ca"
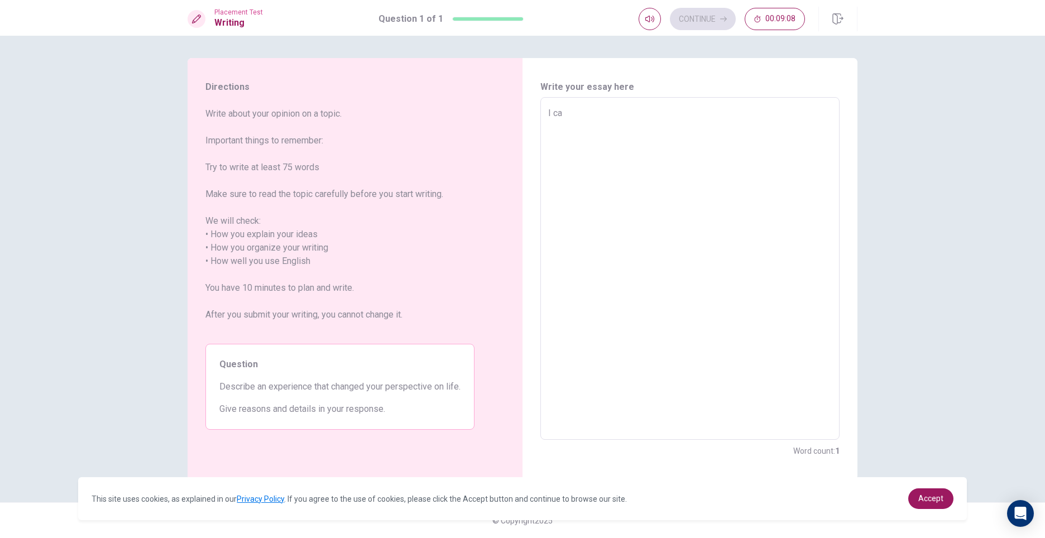
type textarea "x"
type textarea "I cam"
type textarea "x"
type textarea "I came"
type textarea "x"
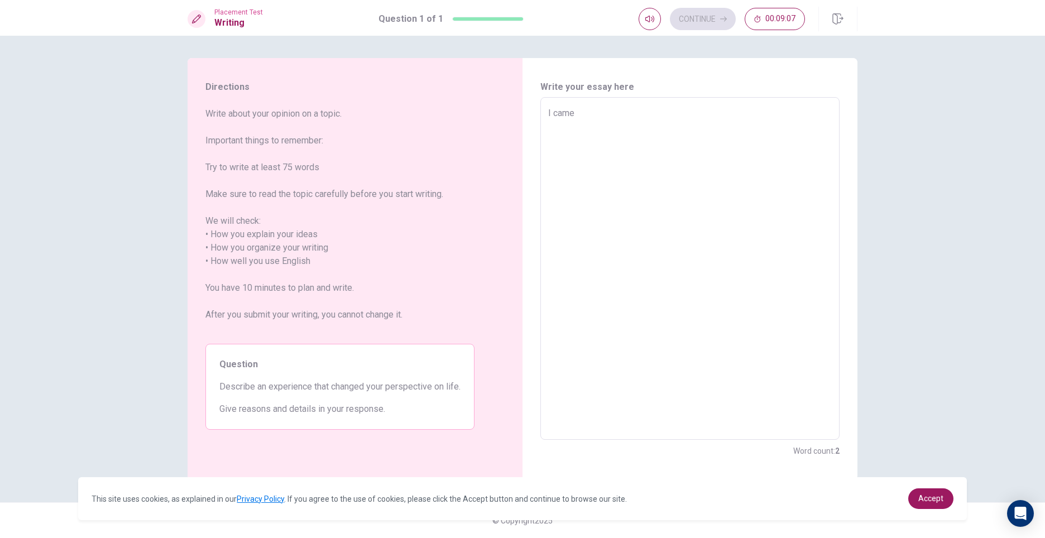
type textarea "I came"
type textarea "x"
type textarea "I came u"
type textarea "x"
type textarea "I came up"
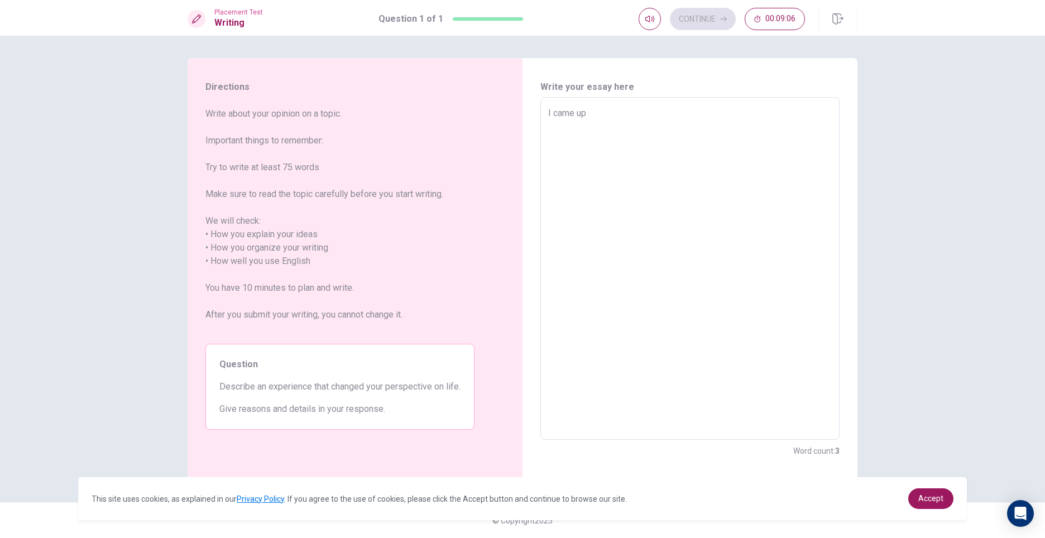
type textarea "x"
type textarea "I came up"
type textarea "x"
type textarea "I came up w"
type textarea "x"
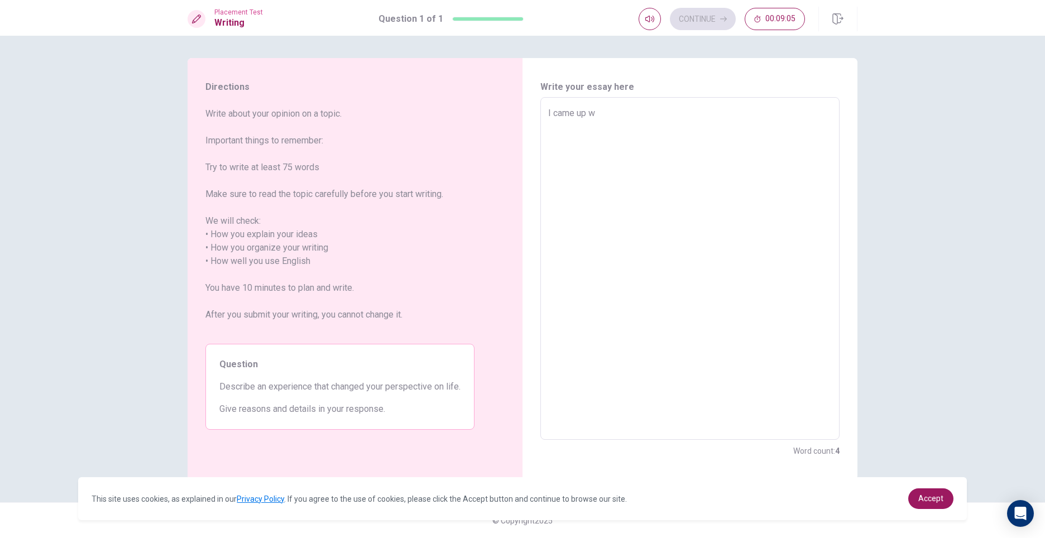
type textarea "I came up wi"
type textarea "x"
type textarea "I came up wit"
type textarea "x"
type textarea "I came up with"
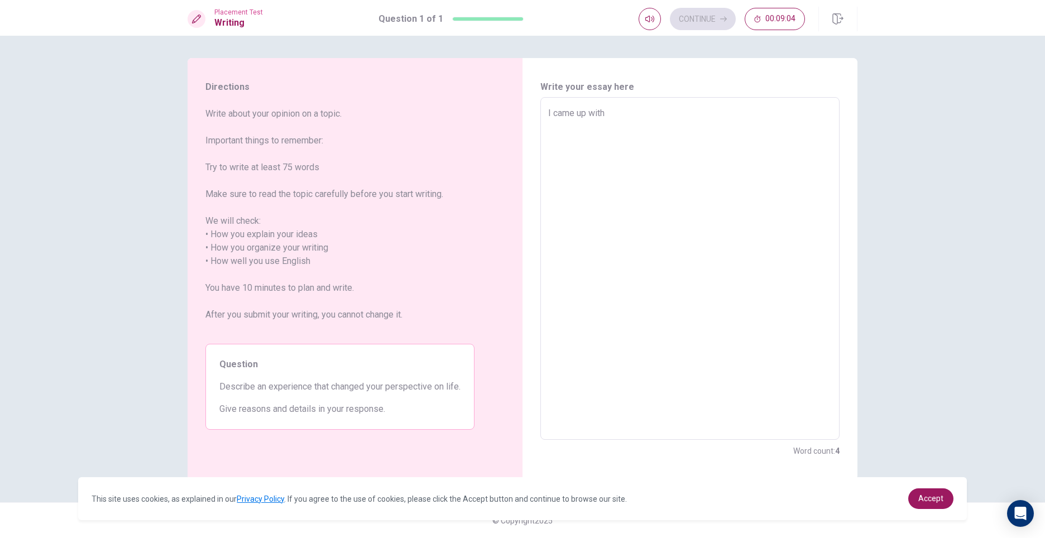
type textarea "x"
type textarea "I came up with"
type textarea "x"
type textarea "I came up with a"
type textarea "x"
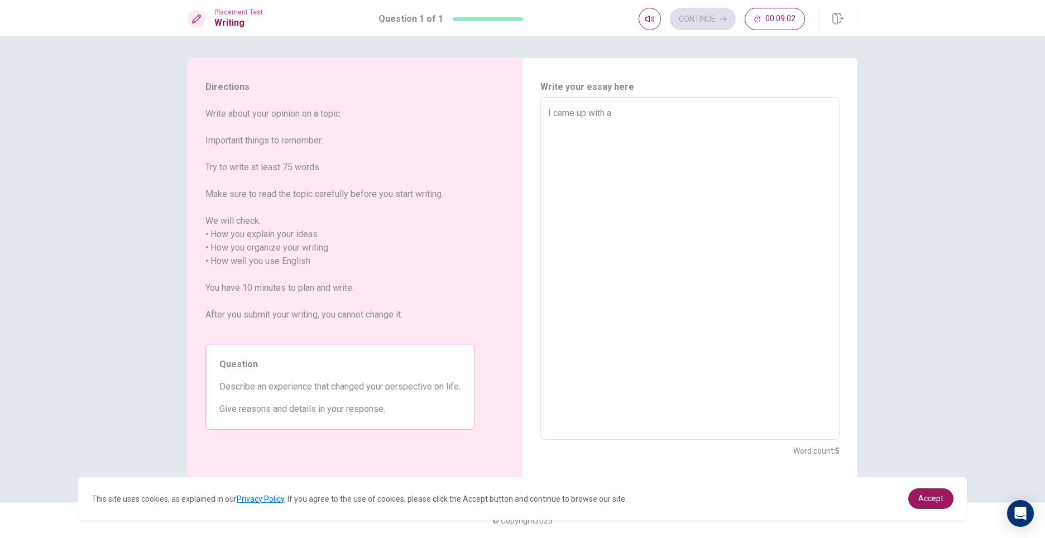
type textarea "I came up with a"
type textarea "x"
type textarea "I came up with a s"
type textarea "x"
type textarea "I came up with a sc"
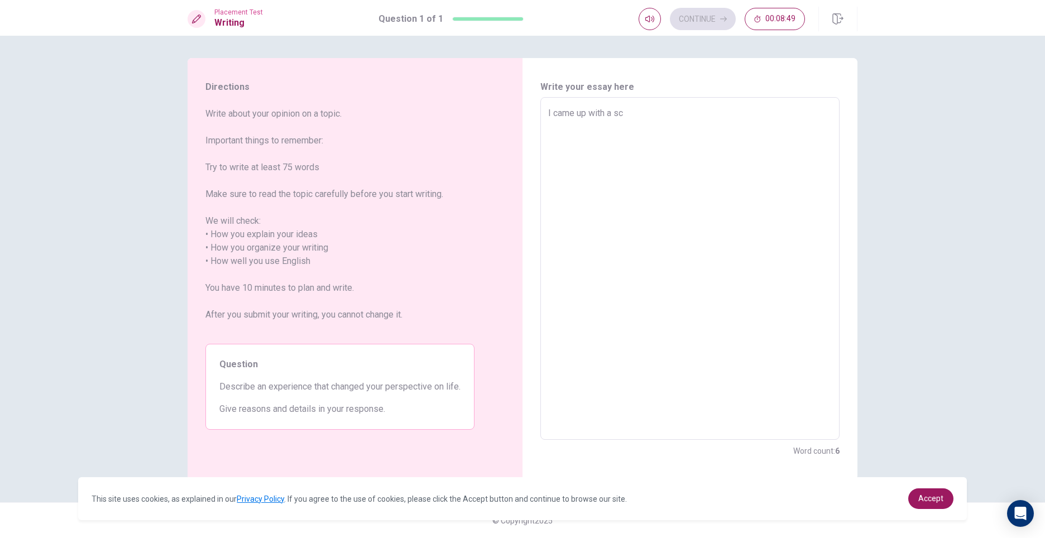
type textarea "x"
type textarea "I came up with a sch"
type textarea "x"
type textarea "I came up with a scho"
type textarea "x"
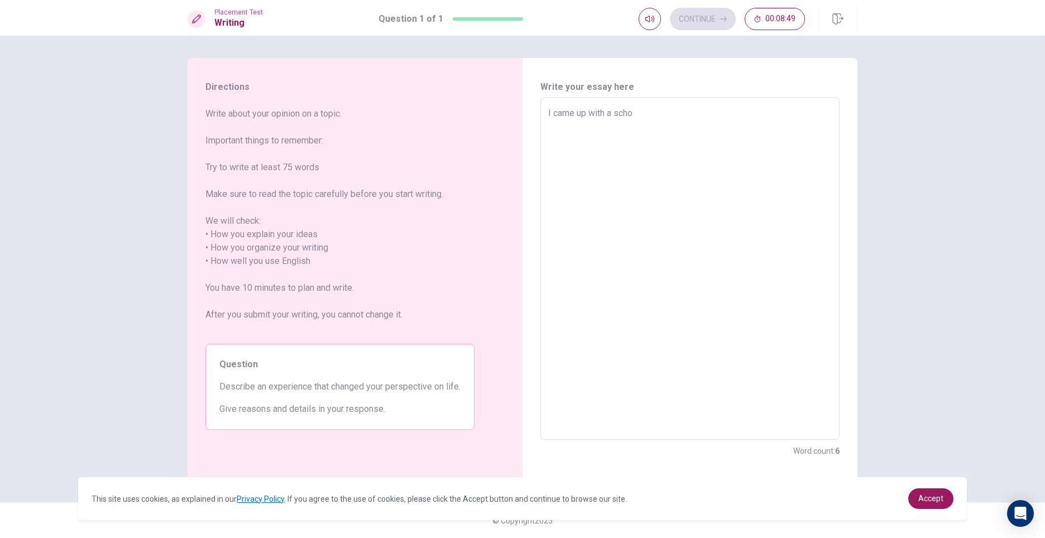
type textarea "I came up with a schoo"
type textarea "x"
type textarea "I came up with a school"
type textarea "x"
type textarea "I came up with a school"
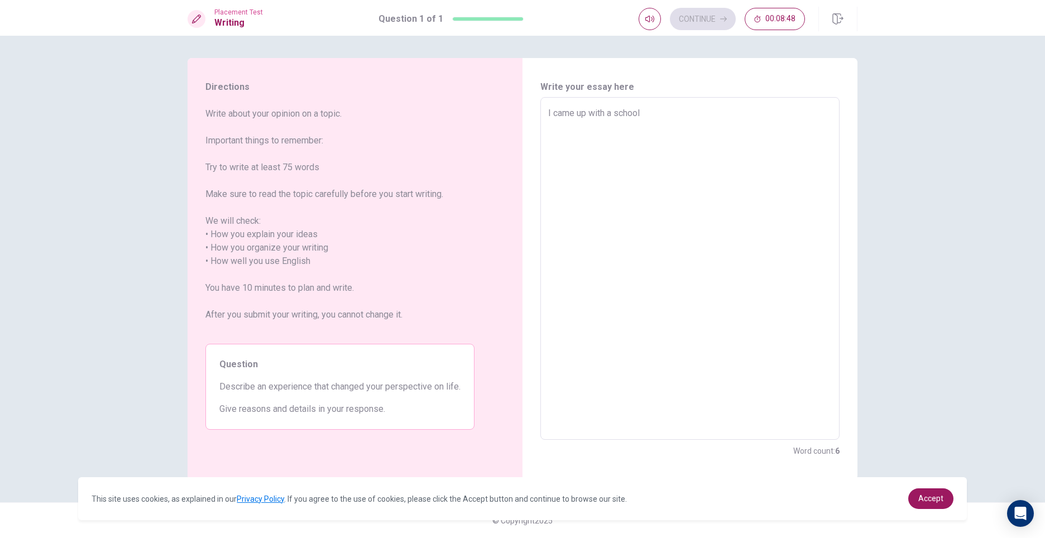
type textarea "x"
type textarea "I came up with a school v"
type textarea "x"
type textarea "I came up with a school vo"
type textarea "x"
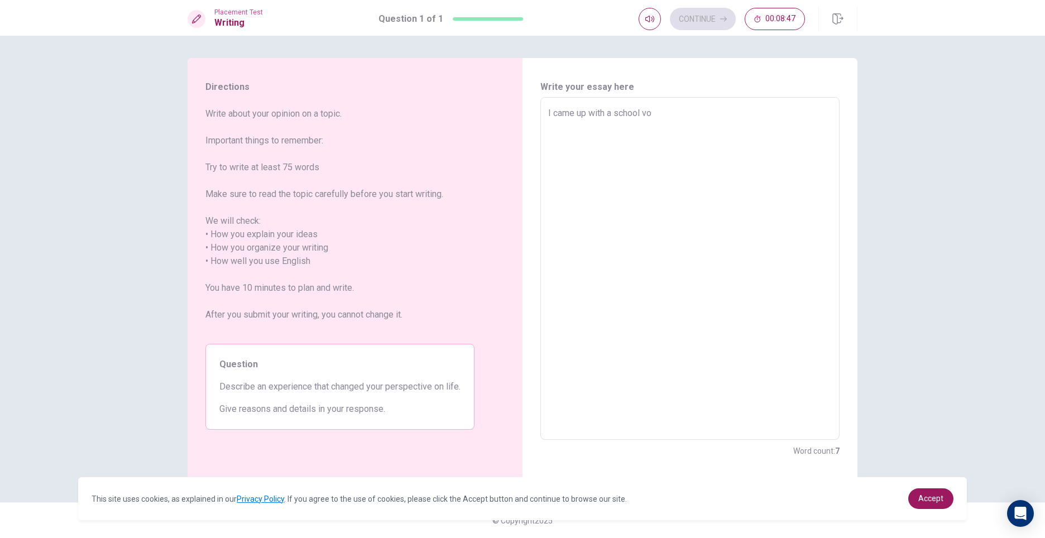
type textarea "I came up with a school vos"
type textarea "x"
type textarea "I came up with a school vo"
type textarea "x"
type textarea "I came up with a school v"
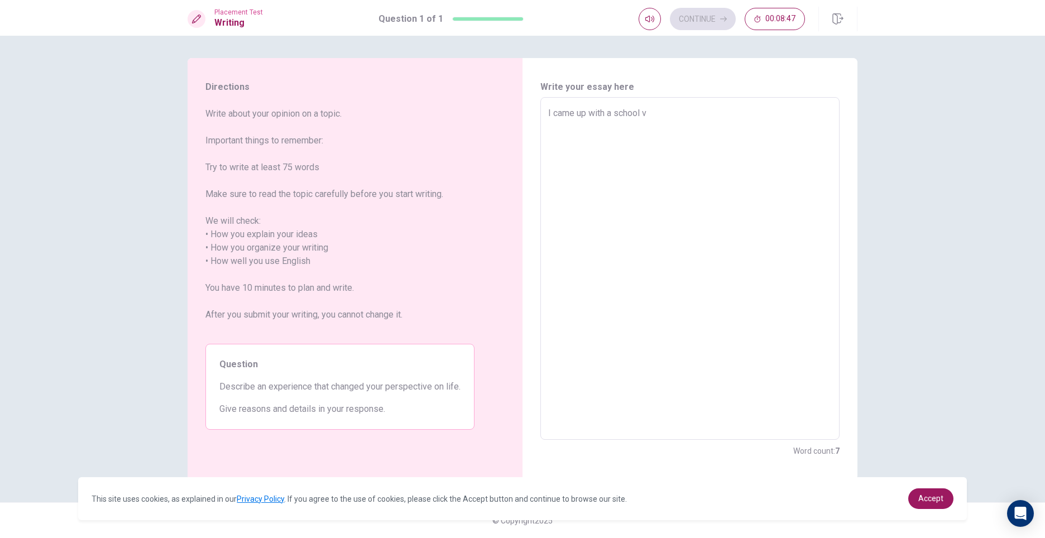
type textarea "x"
type textarea "I came up with a school vi"
type textarea "x"
type textarea "I came up with a school vis"
type textarea "x"
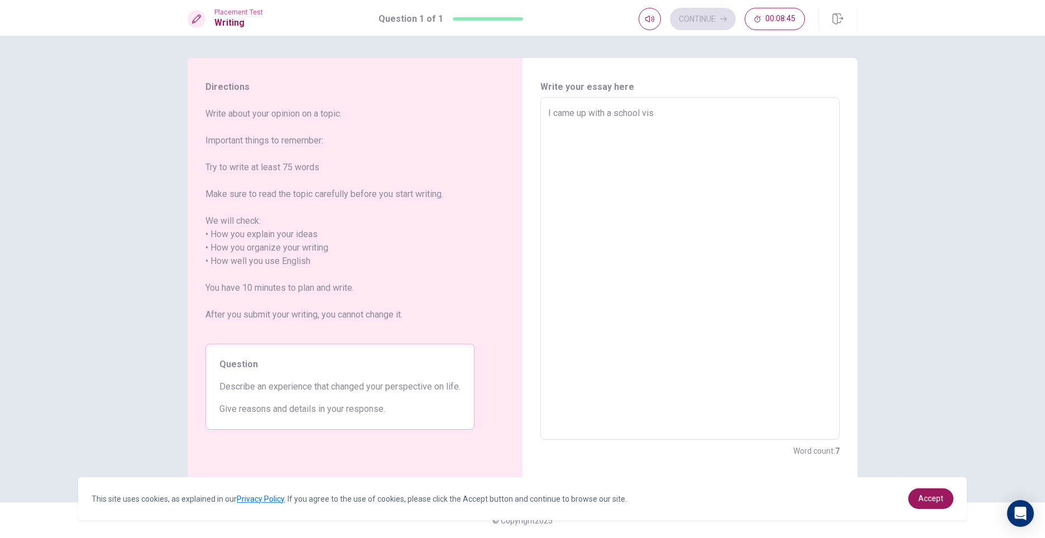
type textarea "I came up with a school visi"
type textarea "x"
type textarea "I came up with a school visit"
type textarea "x"
type textarea "I came up with a school visit"
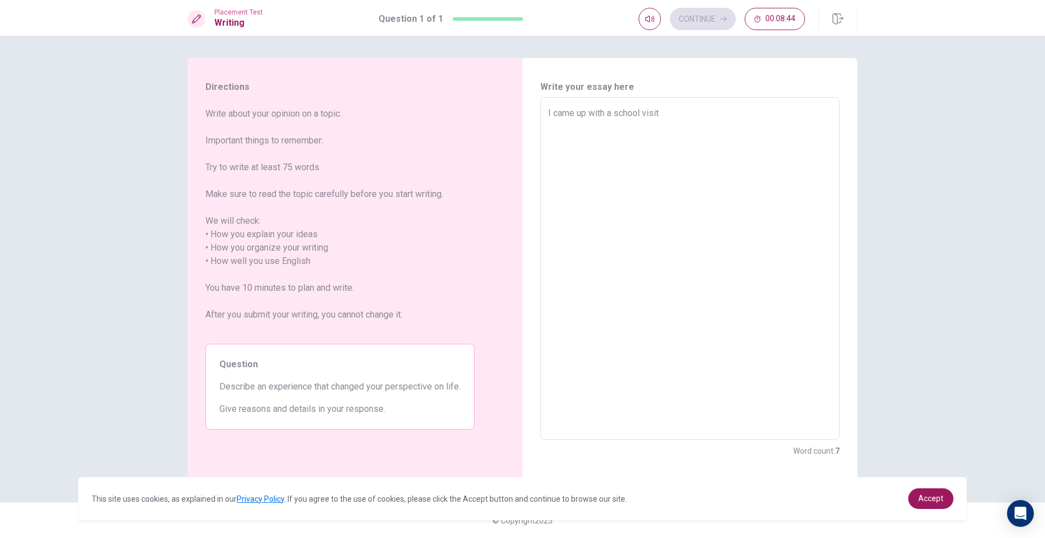
type textarea "x"
type textarea "I came up with a school visit w"
type textarea "x"
type textarea "I came up with a school visit wh"
type textarea "x"
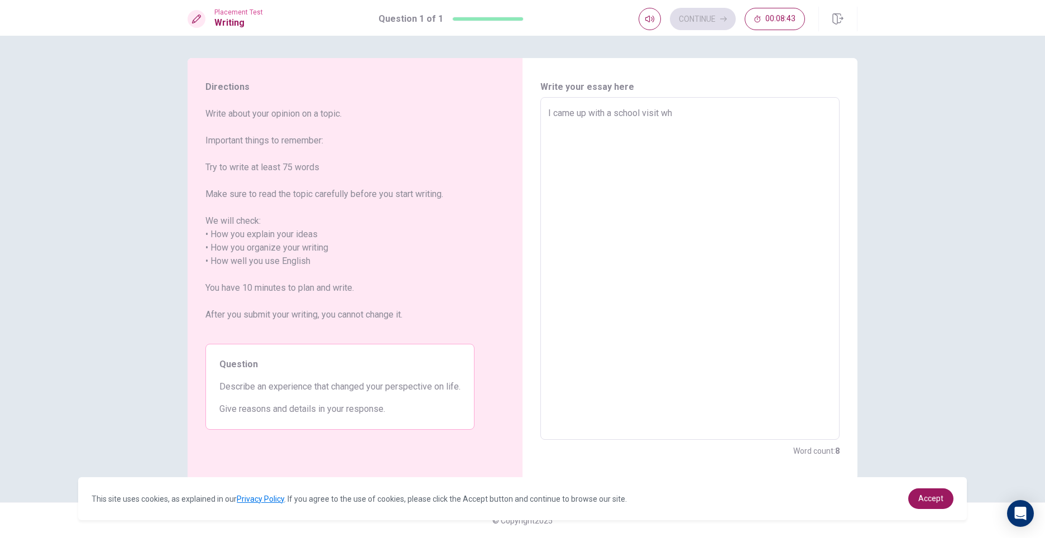
type textarea "I came up with a school visit whe"
type textarea "x"
type textarea "I came up with a school visit when"
type textarea "x"
type textarea "I came up with a school visit when"
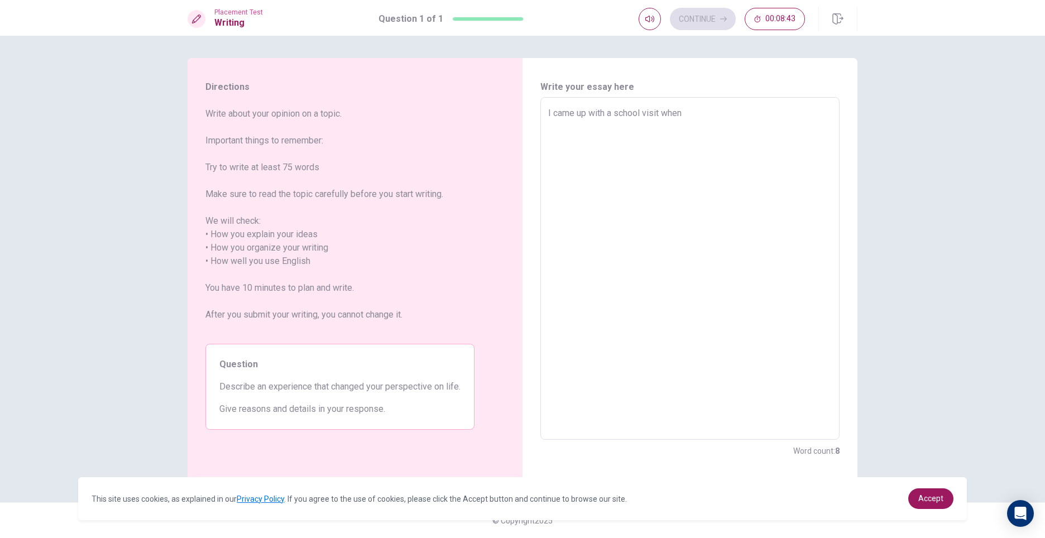
type textarea "x"
type textarea "I came up with a school visit when I"
type textarea "x"
type textarea "I came up with a school visit when I"
type textarea "x"
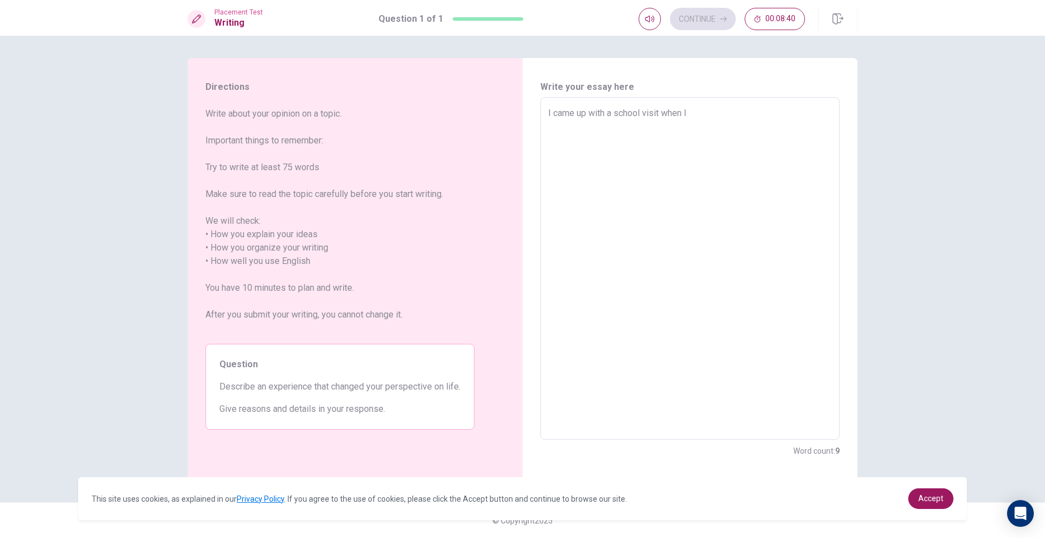
type textarea "I came up with a school visit when I w"
type textarea "x"
type textarea "I came up with a school visit when I wa"
type textarea "x"
type textarea "I came up with a school visit when I was"
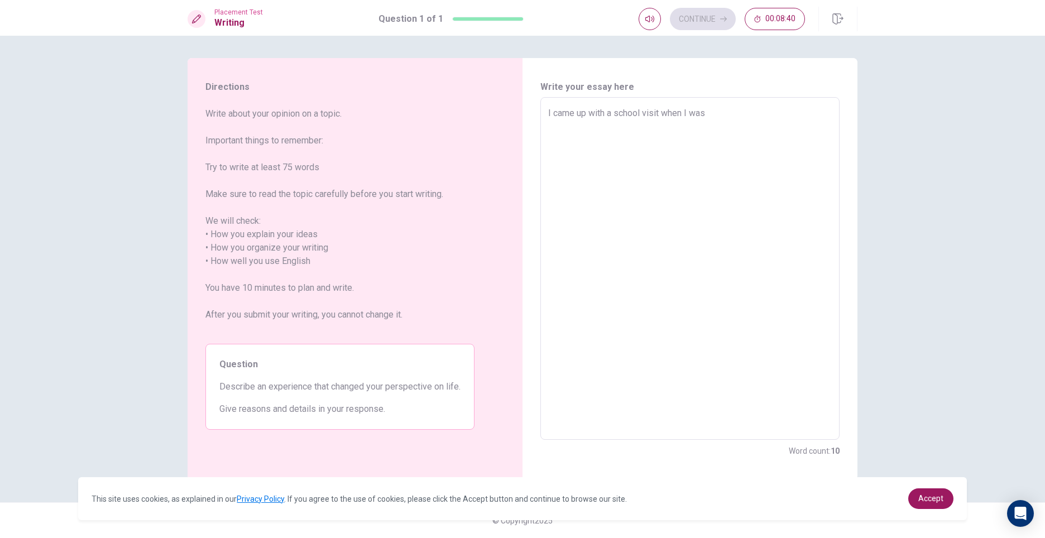
type textarea "x"
type textarea "I came up with a school visit when I was"
type textarea "x"
type textarea "I came up with a school visit when I was 7"
type textarea "x"
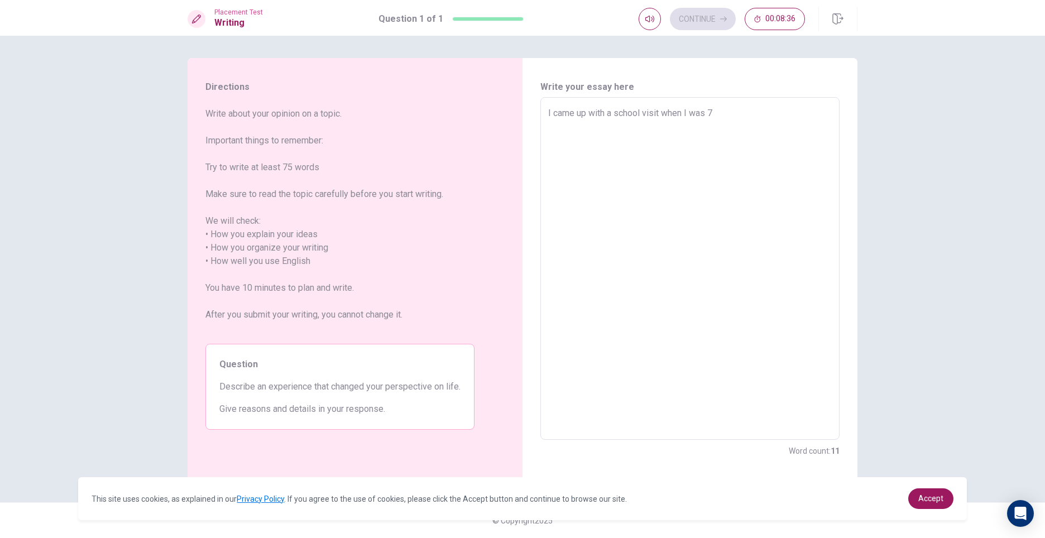
type textarea "I came up with a school visit when I was 7"
type textarea "x"
type textarea "I came up with a school visit when I was 7 y"
type textarea "x"
type textarea "I came up with a school visit when I was 7 ye"
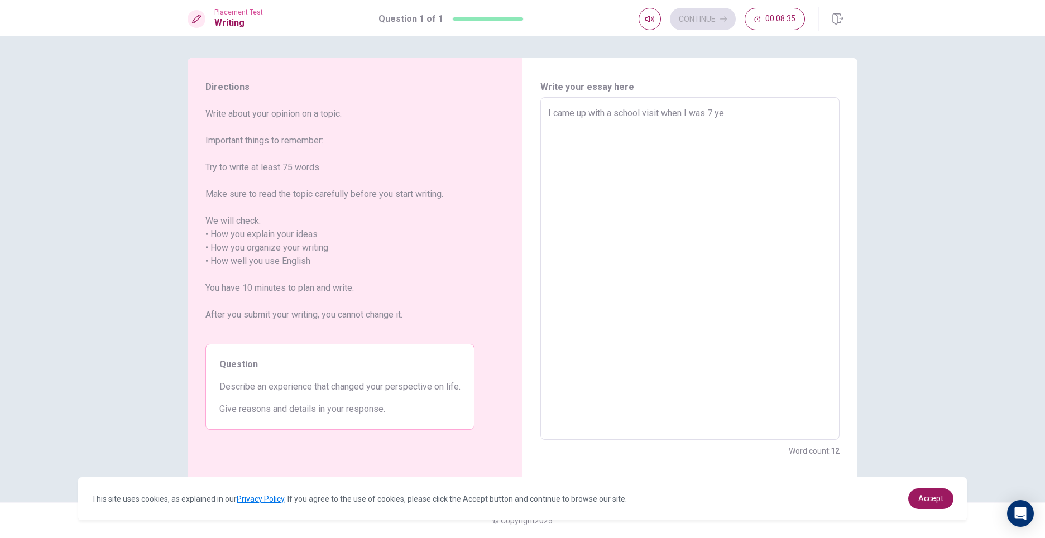
type textarea "x"
type textarea "I came up with a school visit when I was 7 yes"
type textarea "x"
type textarea "I came up with a school visit when I was 7 ye"
type textarea "x"
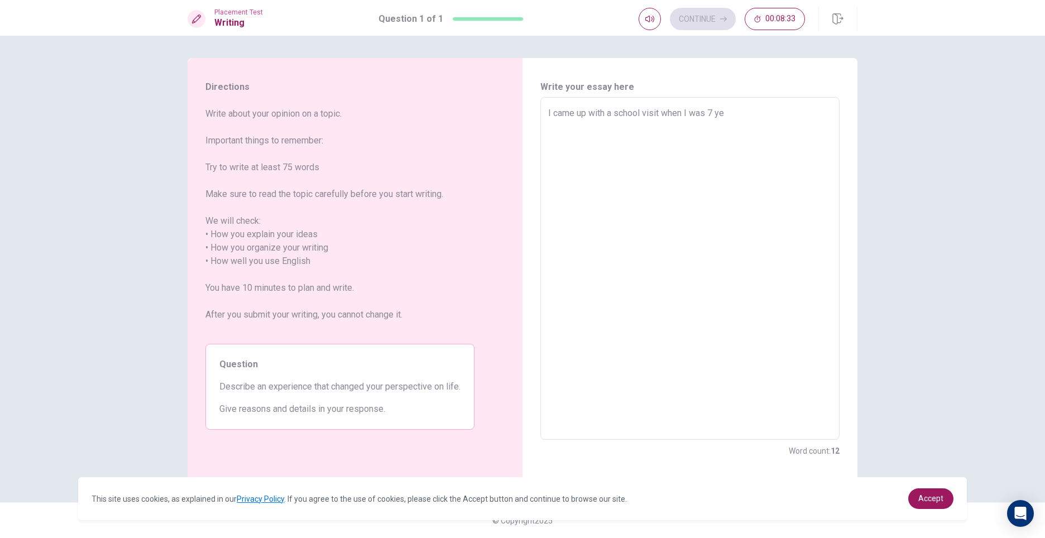
type textarea "I came up with a school visit when I was 7 yea"
type textarea "x"
type textarea "I came up with a school visit when I was 7 year"
type textarea "x"
type textarea "I came up with a school visit when I was 7 yeard"
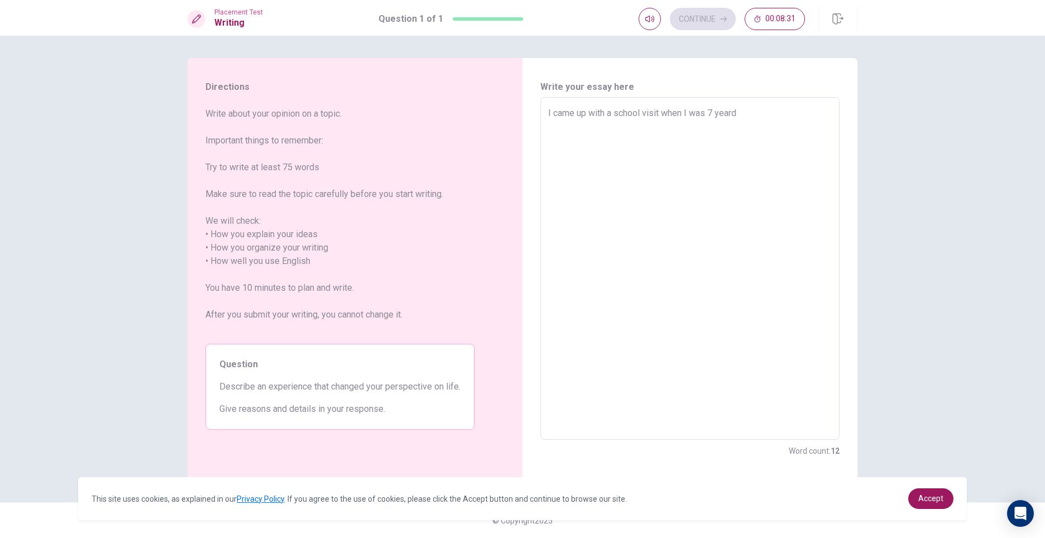
type textarea "x"
type textarea "I came up with a school visit when I was 7 year"
type textarea "x"
type textarea "I came up with a school visit when I was 7 years"
type textarea "x"
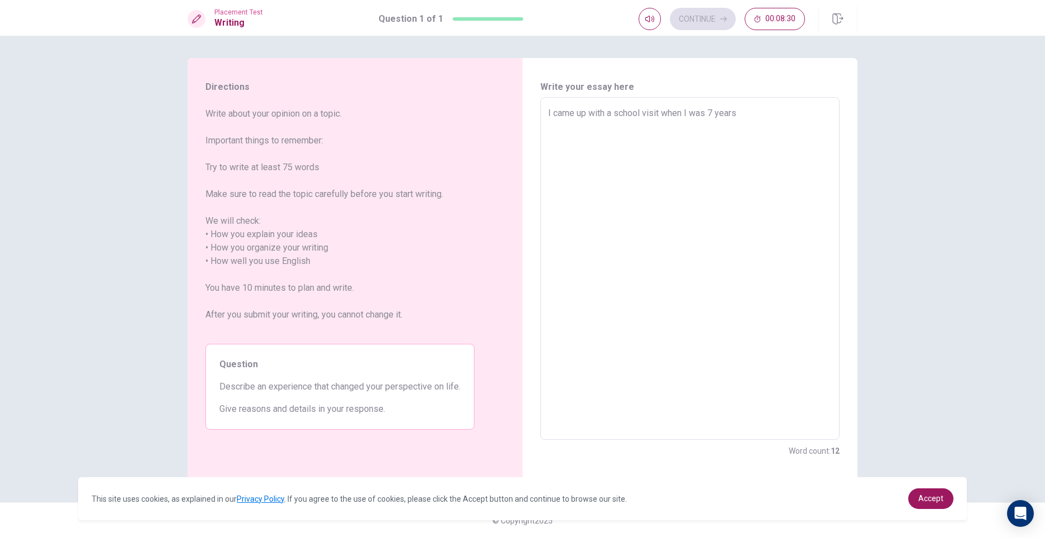
type textarea "I came up with a school visit when I was 7 years-"
type textarea "x"
type textarea "I came up with a school visit when I was [DEMOGRAPHIC_DATA]"
type textarea "x"
type textarea "I came up with a school visit when I was 7 years-ol"
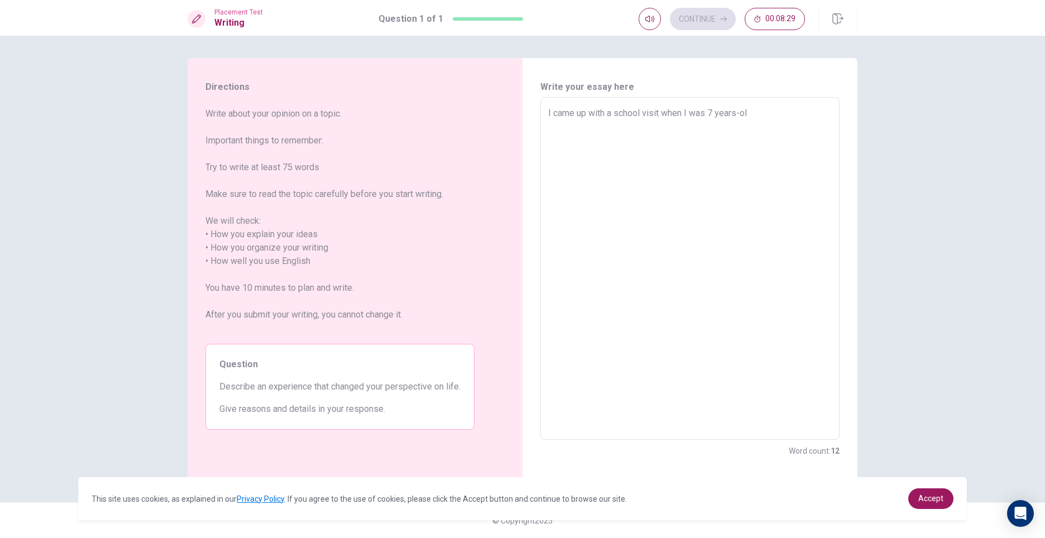
type textarea "x"
type textarea "I came up with a school visit when I was [DEMOGRAPHIC_DATA]"
type textarea "x"
type textarea "I came up with a school visit when I was [DEMOGRAPHIC_DATA]."
type textarea "x"
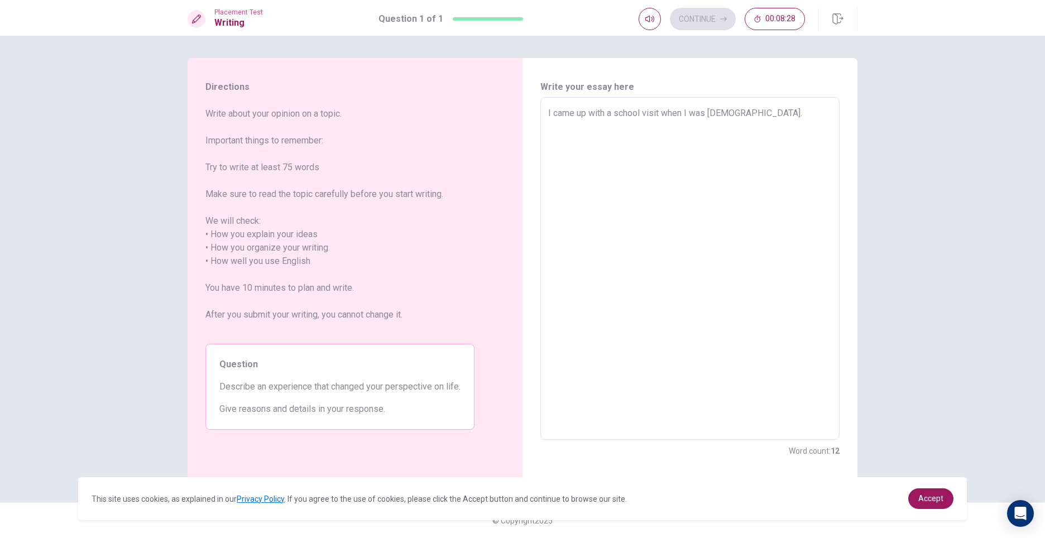
type textarea "I came up with a school visit when I was [DEMOGRAPHIC_DATA]."
type textarea "x"
type textarea "I came up with a school visit when I was [DEMOGRAPHIC_DATA]. A"
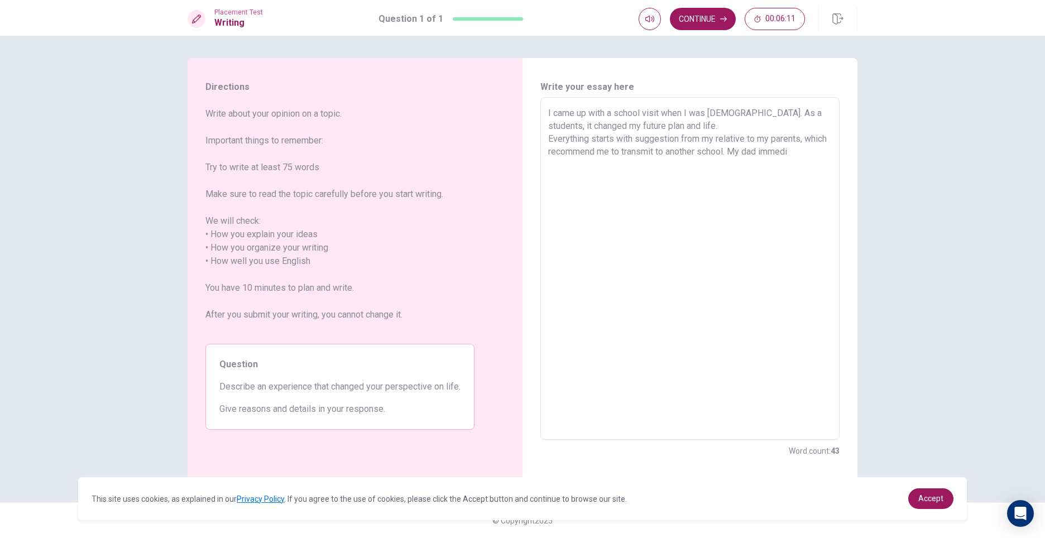
click at [753, 152] on textarea "I came up with a school visit when I was [DEMOGRAPHIC_DATA]. As a students, it …" at bounding box center [690, 269] width 284 height 324
click at [772, 161] on textarea "I came up with a school visit when I was [DEMOGRAPHIC_DATA]. As a students, it …" at bounding box center [690, 269] width 284 height 324
click at [803, 169] on textarea "I came up with a school visit when I was [DEMOGRAPHIC_DATA]. As a students, it …" at bounding box center [690, 269] width 284 height 324
click at [599, 181] on textarea "I came up with a school visit when I was [DEMOGRAPHIC_DATA]. As a students, it …" at bounding box center [690, 269] width 284 height 324
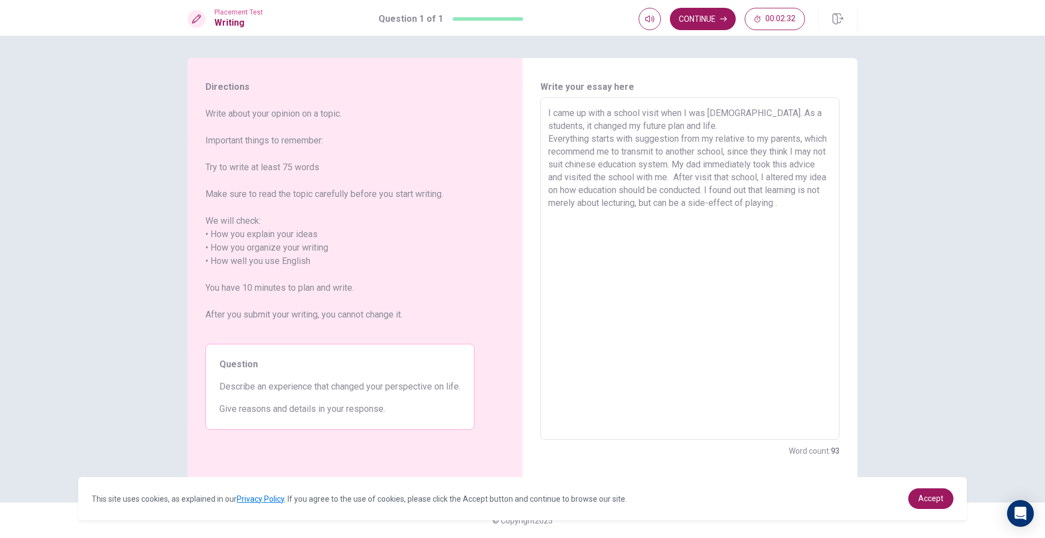
click at [793, 208] on textarea "I came up with a school visit when I was [DEMOGRAPHIC_DATA]. As a students, it …" at bounding box center [690, 269] width 284 height 324
click at [600, 214] on textarea "I came up with a school visit when I was [DEMOGRAPHIC_DATA]. As a students, it …" at bounding box center [690, 269] width 284 height 324
click at [615, 114] on textarea "I came up with a school visit when I was [DEMOGRAPHIC_DATA]. As a students, it …" at bounding box center [690, 269] width 284 height 324
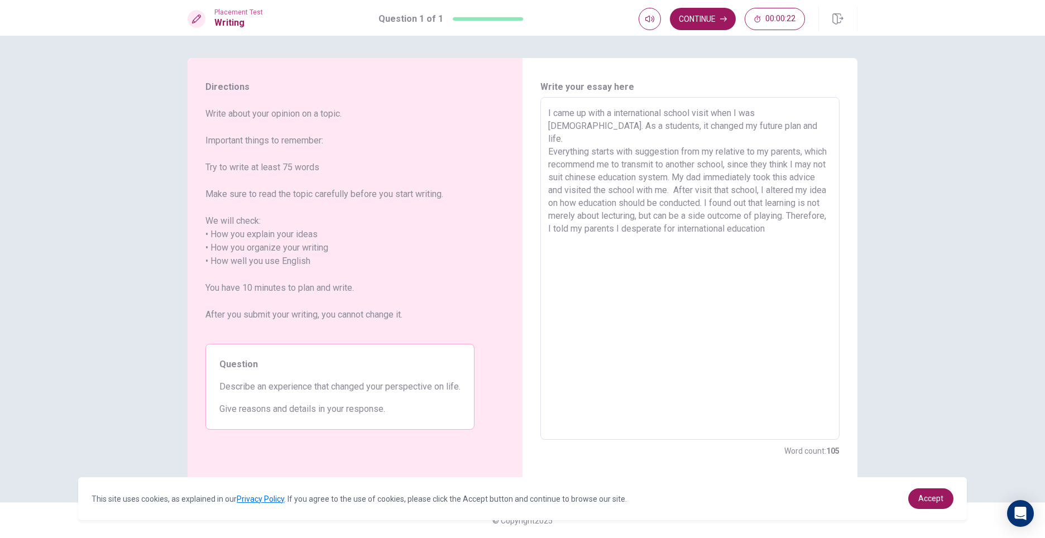
click at [624, 233] on textarea "I came up with a international school visit when I was [DEMOGRAPHIC_DATA]. As a…" at bounding box center [690, 269] width 284 height 324
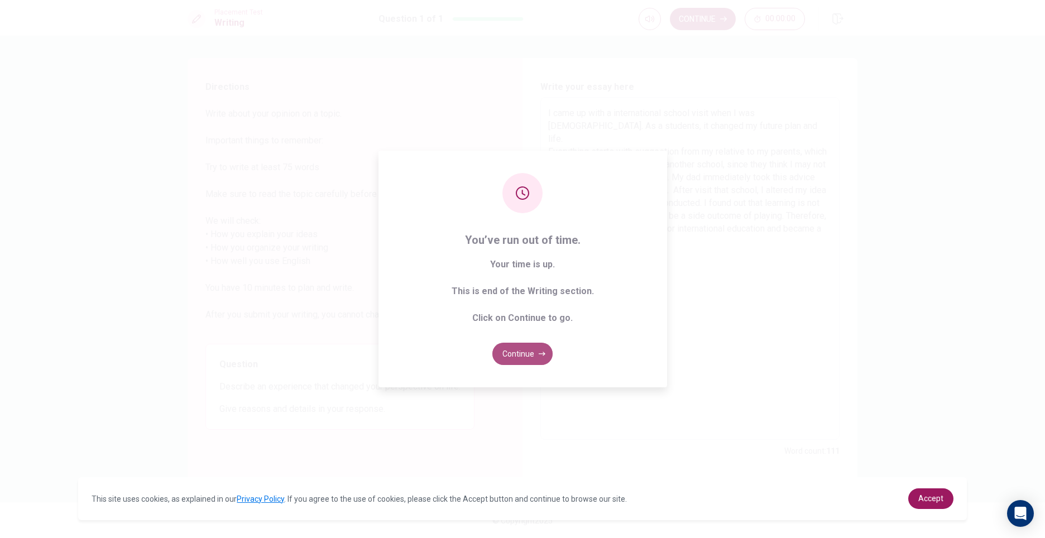
click at [537, 352] on button "Continue" at bounding box center [522, 354] width 60 height 22
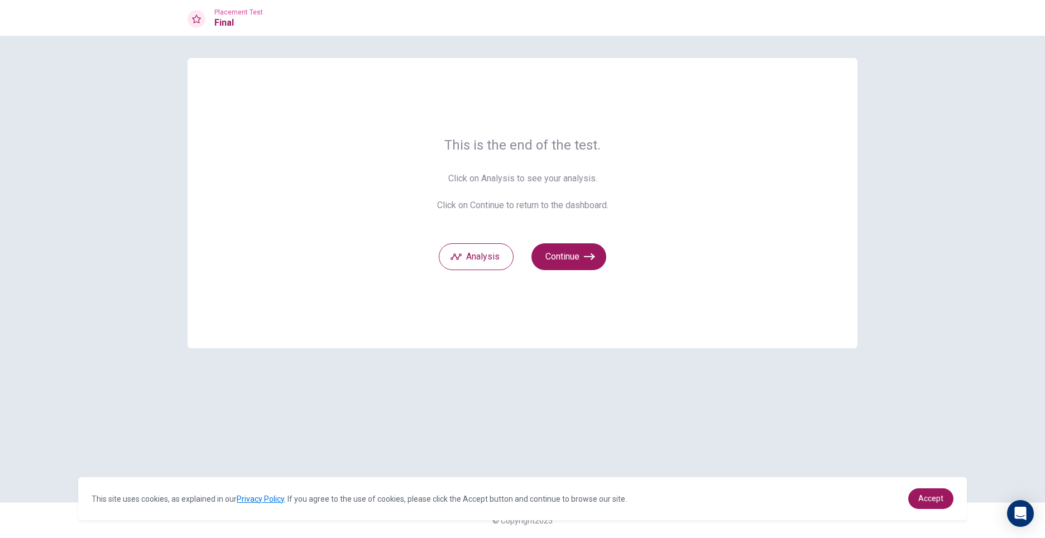
click at [563, 272] on div "This is the end of the test. Click on Analysis to see your analysis. Click on C…" at bounding box center [523, 203] width 670 height 290
click at [579, 256] on button "Continue" at bounding box center [569, 256] width 75 height 27
